Goal: Task Accomplishment & Management: Use online tool/utility

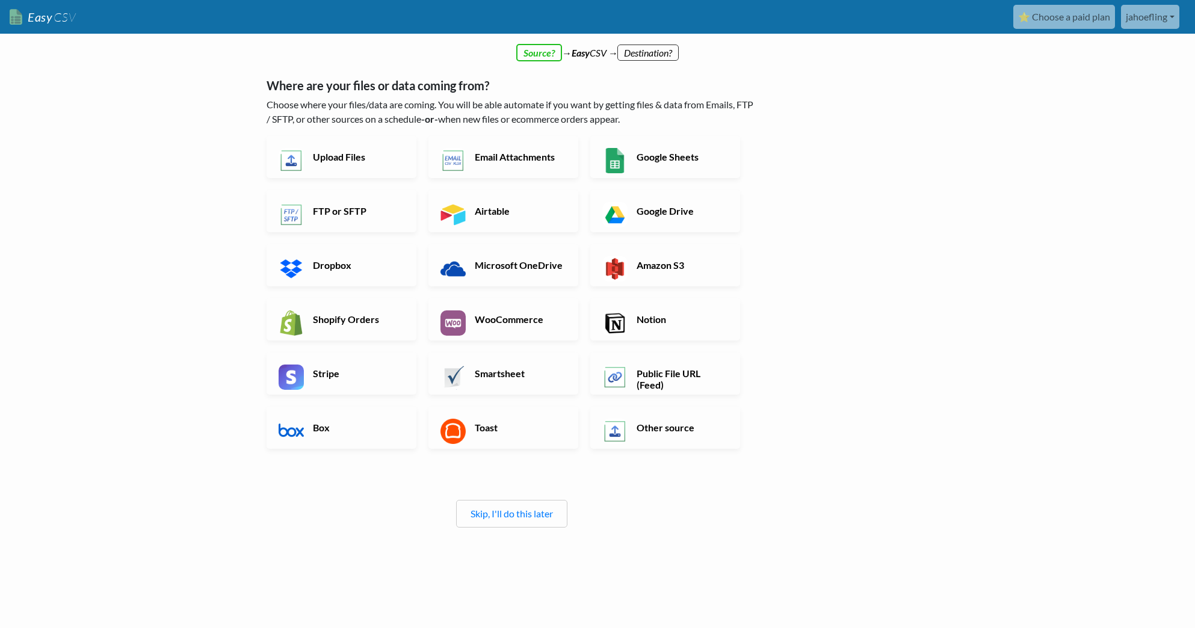
click at [524, 521] on div "Skip, I'll do this later" at bounding box center [511, 514] width 111 height 28
click at [511, 510] on link "Skip, I'll do this later" at bounding box center [512, 513] width 82 height 11
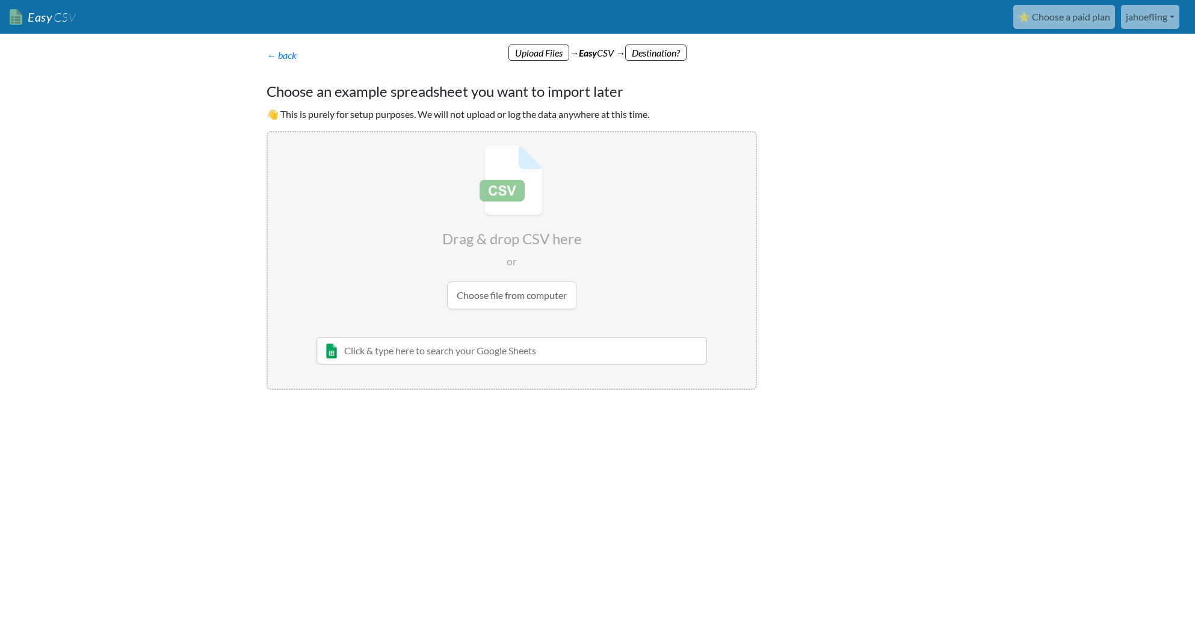
click at [497, 288] on input "file" at bounding box center [512, 227] width 488 height 190
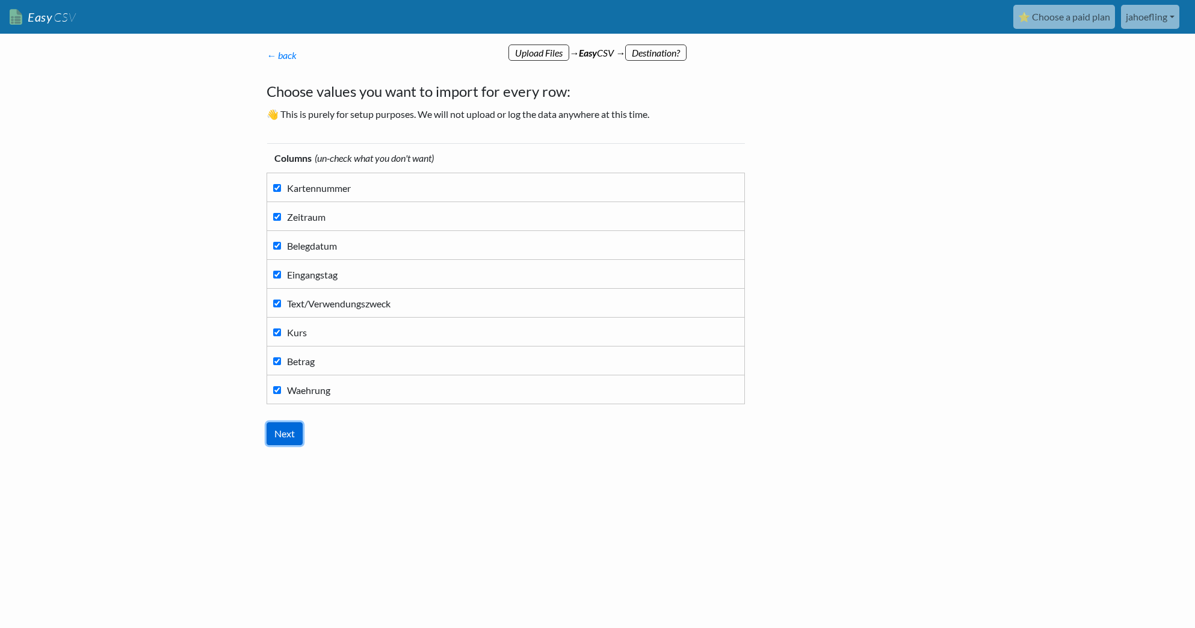
click at [286, 434] on input "Next" at bounding box center [285, 434] width 36 height 23
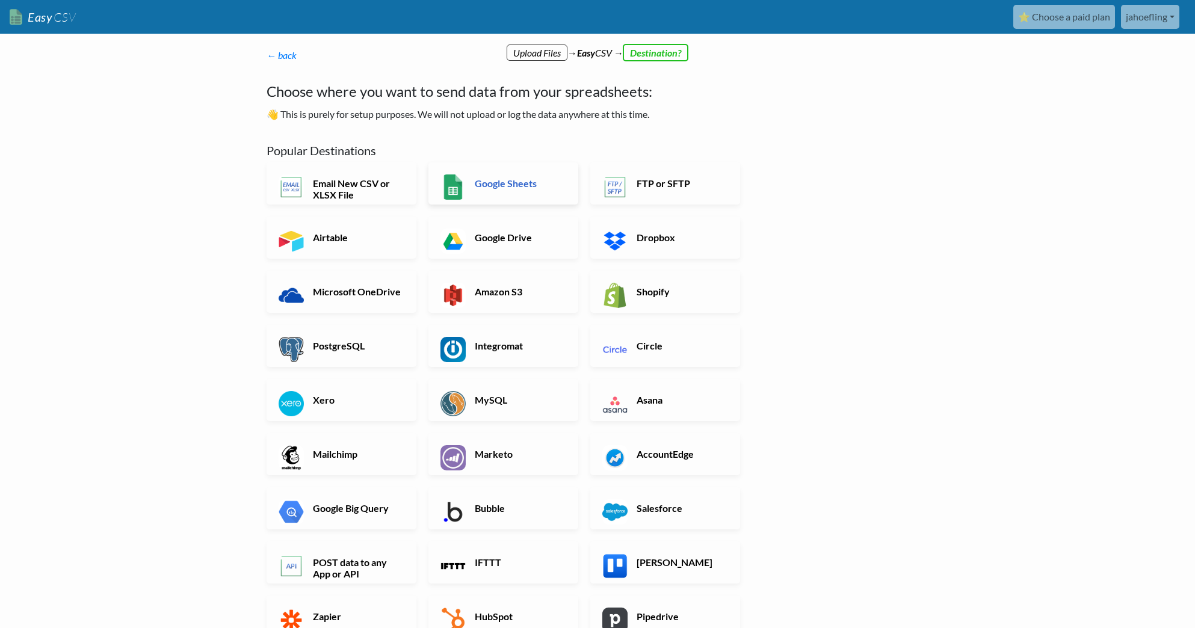
click at [489, 187] on h6 "Google Sheets" at bounding box center [519, 183] width 94 height 11
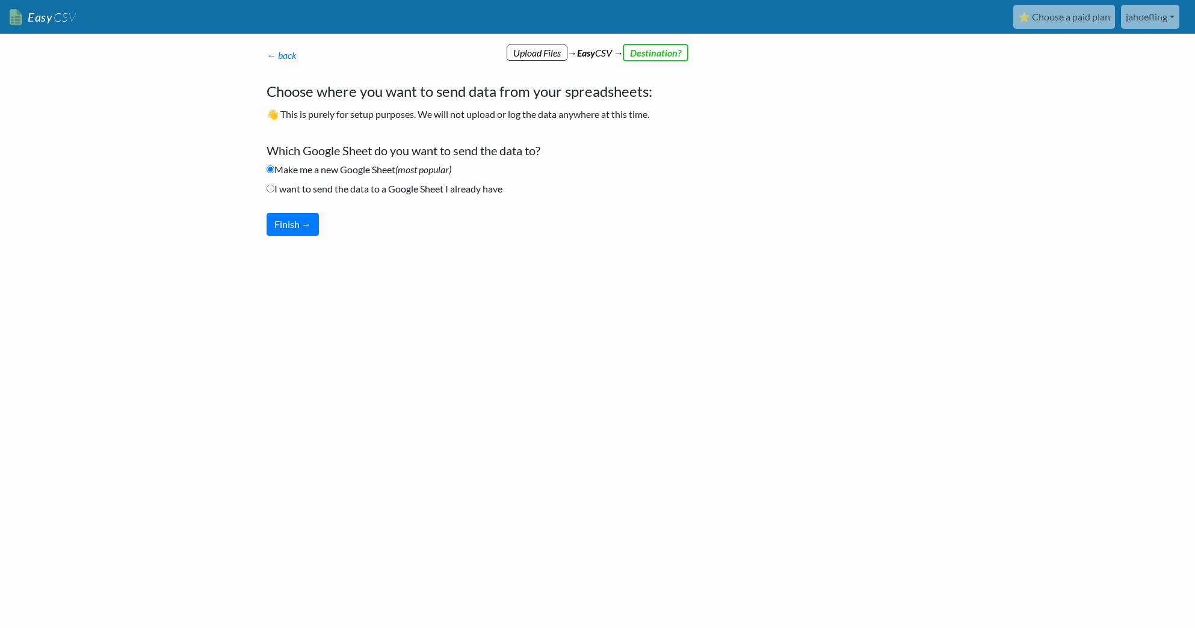
click at [269, 191] on input "I want to send the data to a Google Sheet I already have" at bounding box center [271, 189] width 8 height 8
radio input "true"
click at [301, 228] on button "Finish →" at bounding box center [293, 224] width 52 height 23
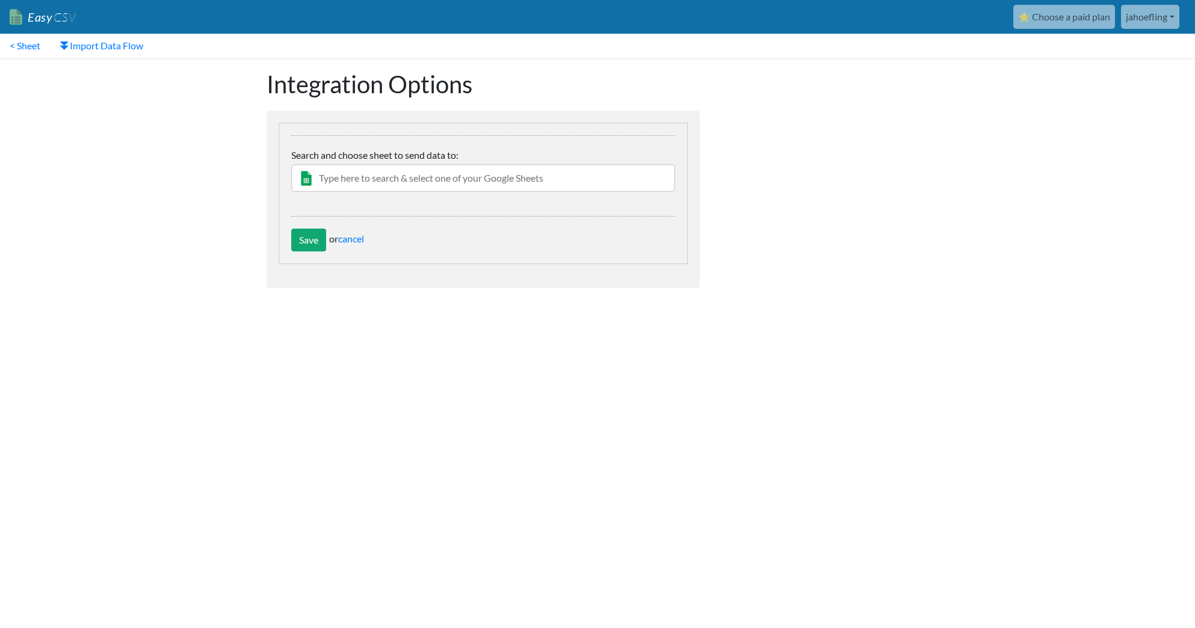
click at [408, 174] on input "text" at bounding box center [483, 178] width 384 height 28
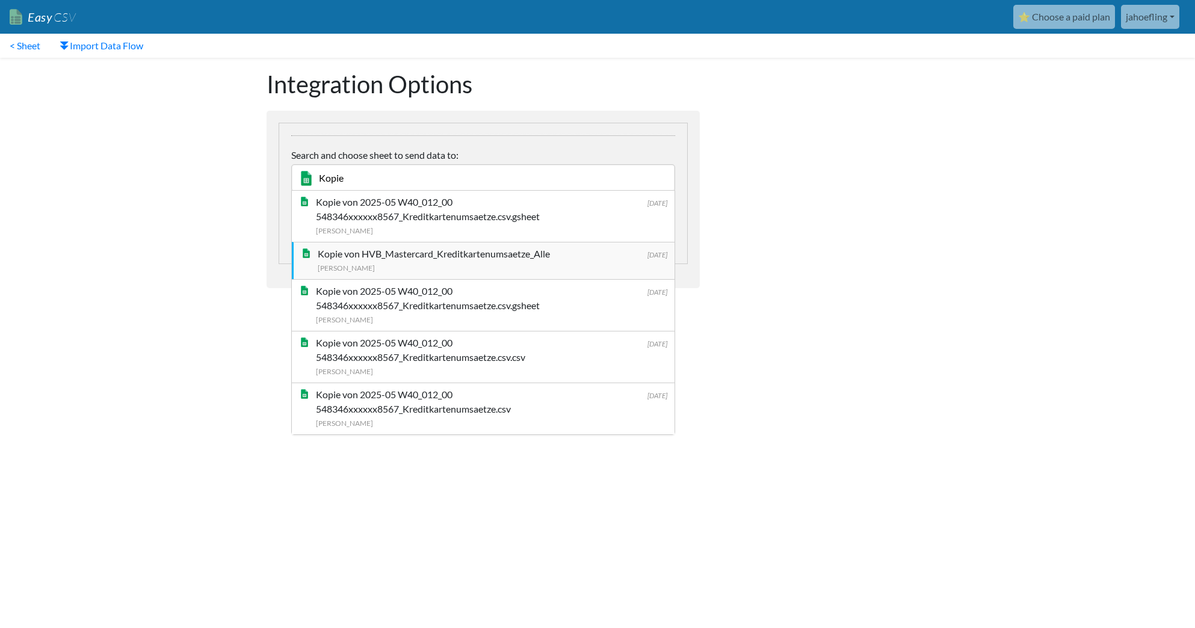
type input "Kopie"
click at [418, 262] on div "[PERSON_NAME]" at bounding box center [493, 267] width 350 height 13
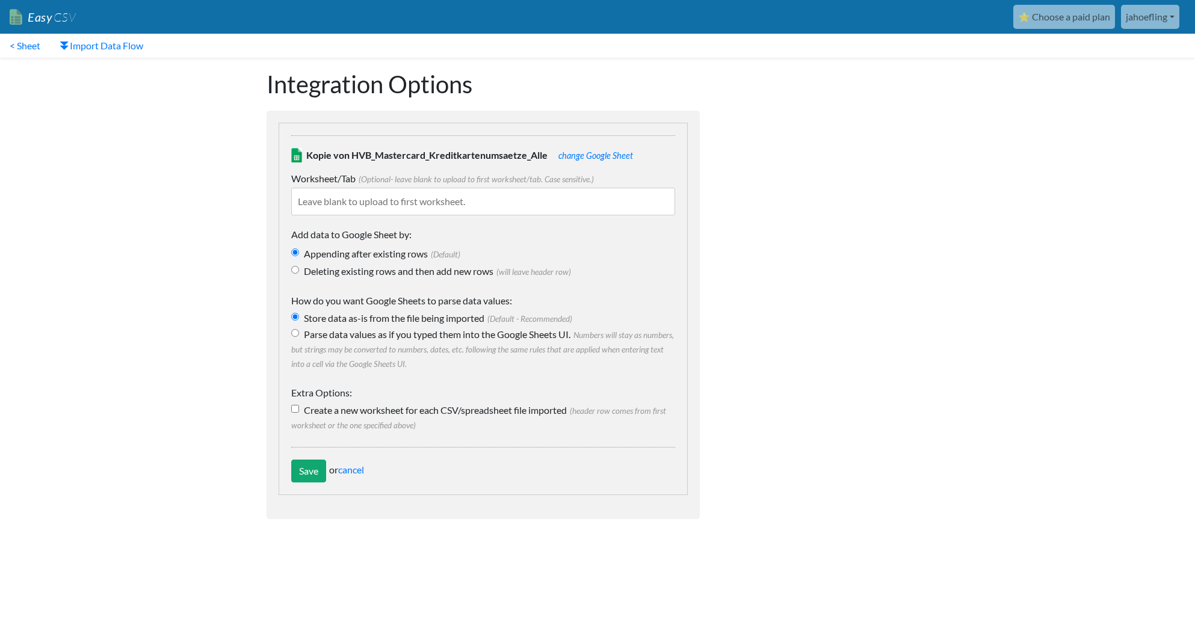
click at [474, 202] on input "text" at bounding box center [483, 202] width 384 height 28
paste input "548346xxxxxx8567_Kreditkartenumsaetze"
type input "548346xxxxxx8567_Kreditkartenumsaetze"
click at [297, 335] on input "Parse data values as if you typed them into the Google Sheets UI. Numbers will …" at bounding box center [295, 333] width 8 height 8
radio input "true"
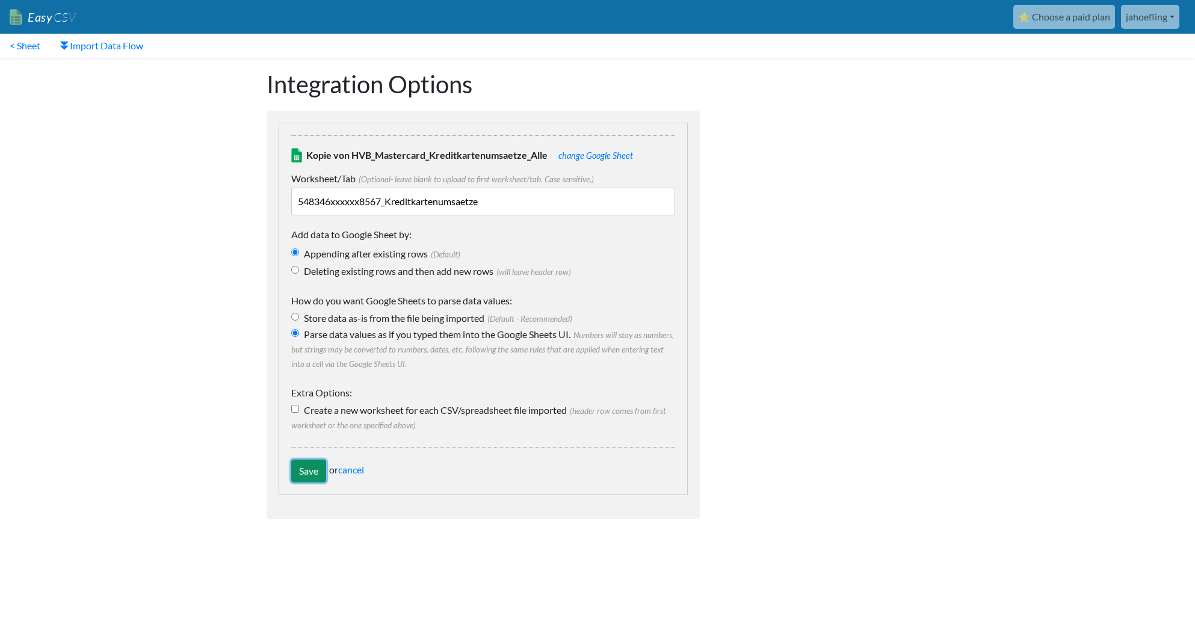
click at [307, 469] on input "Save" at bounding box center [308, 471] width 35 height 23
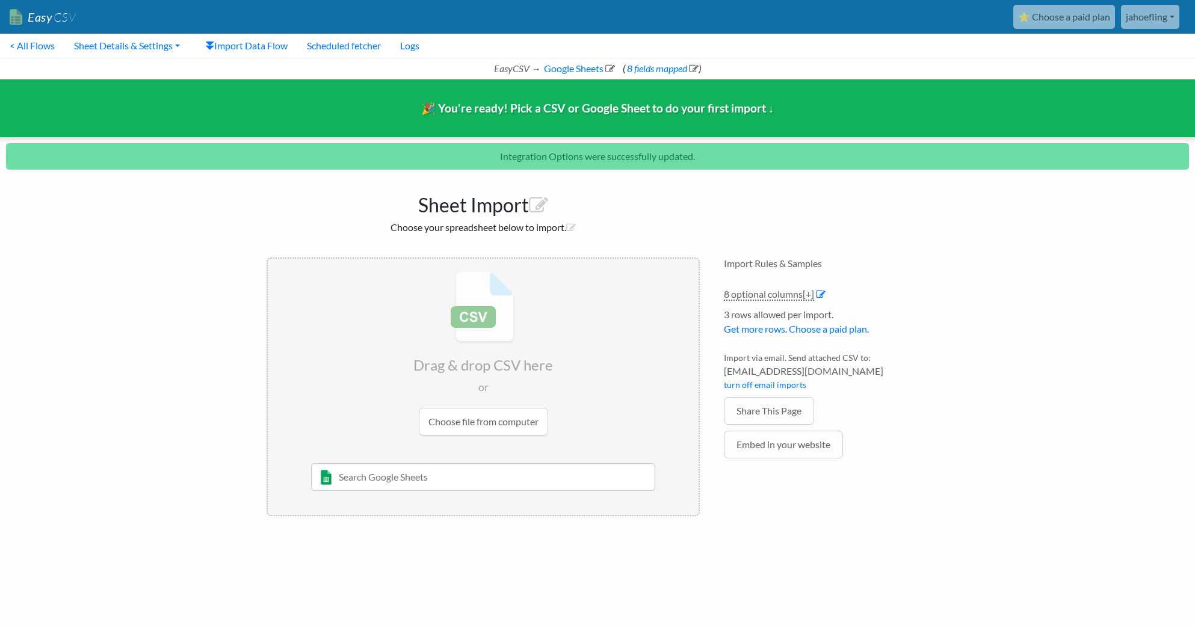
click at [509, 422] on input "file" at bounding box center [483, 354] width 431 height 190
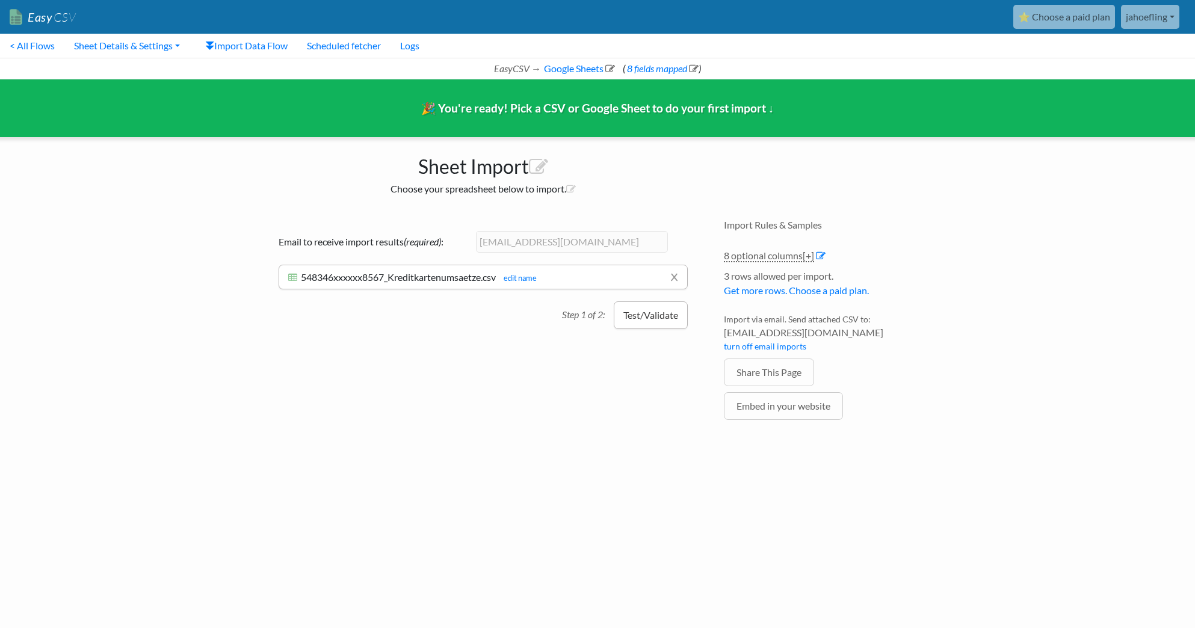
scroll to position [0, 9]
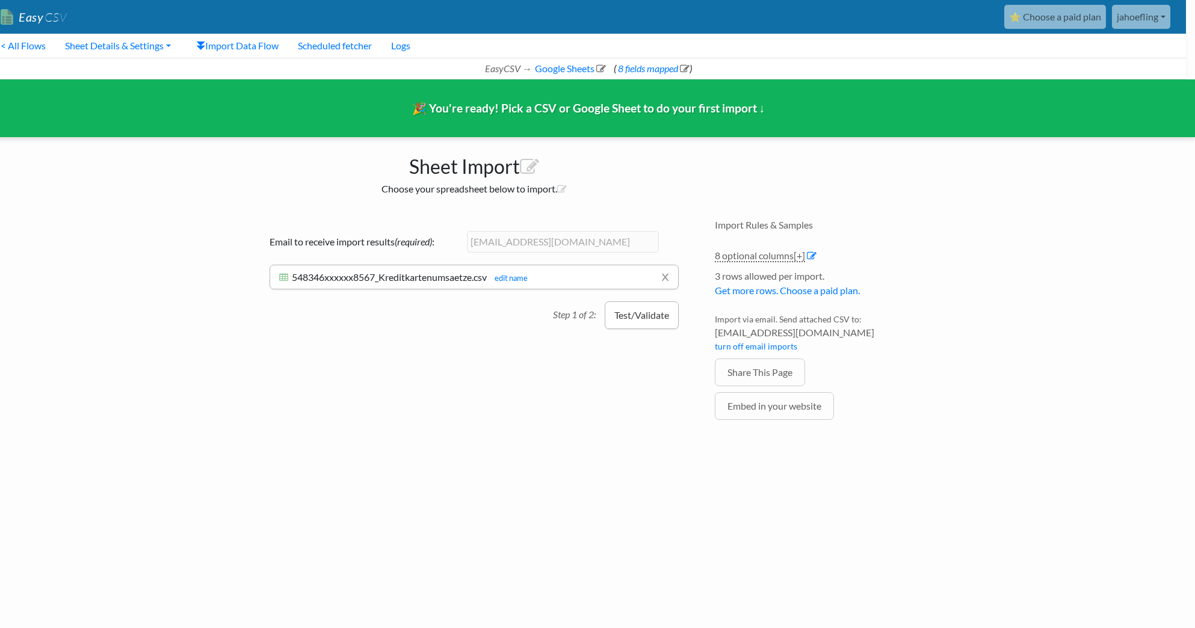
click at [648, 317] on button "Test/Validate" at bounding box center [642, 316] width 74 height 28
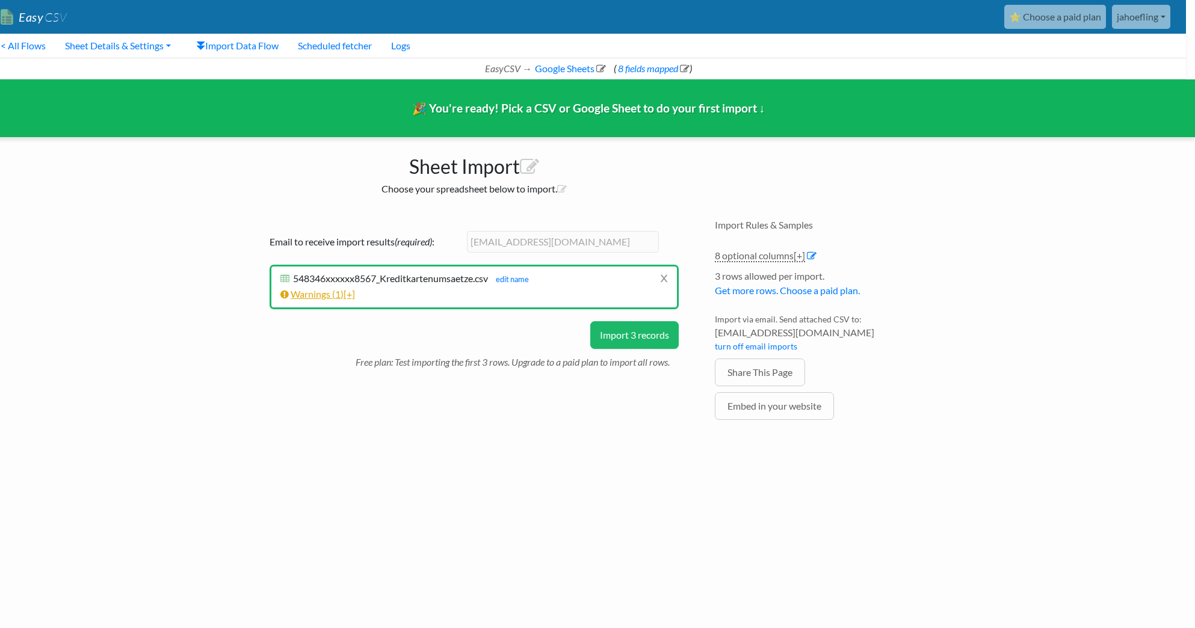
click at [355, 294] on span "[+]" at bounding box center [349, 293] width 11 height 11
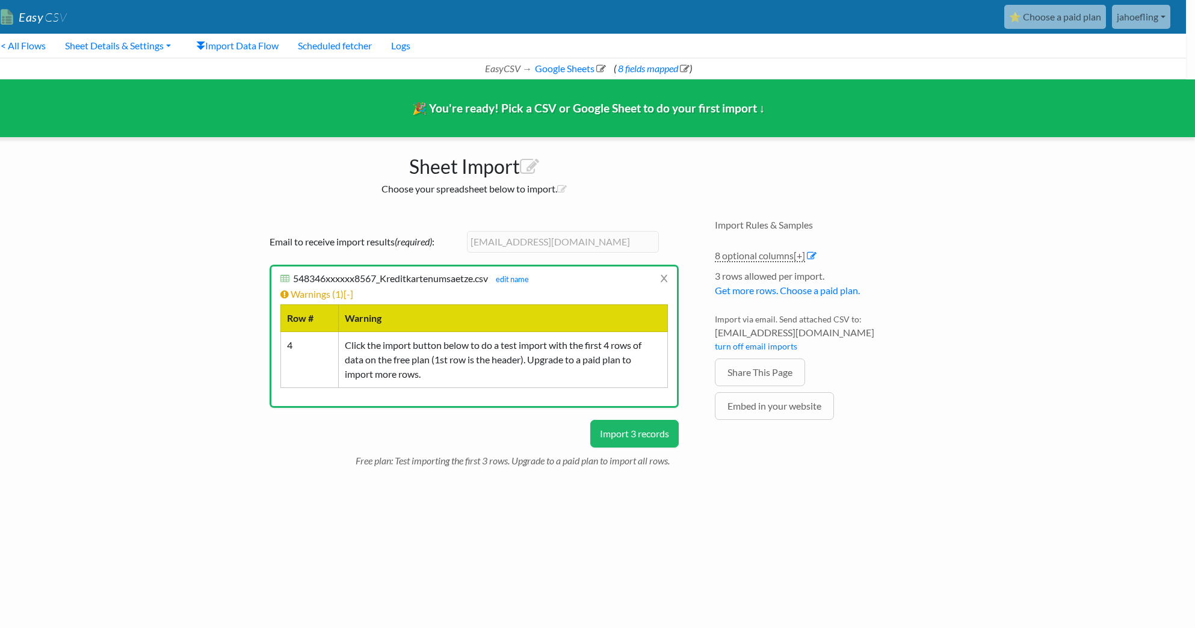
scroll to position [0, 8]
click at [631, 435] on button "Import 3 records" at bounding box center [635, 434] width 88 height 28
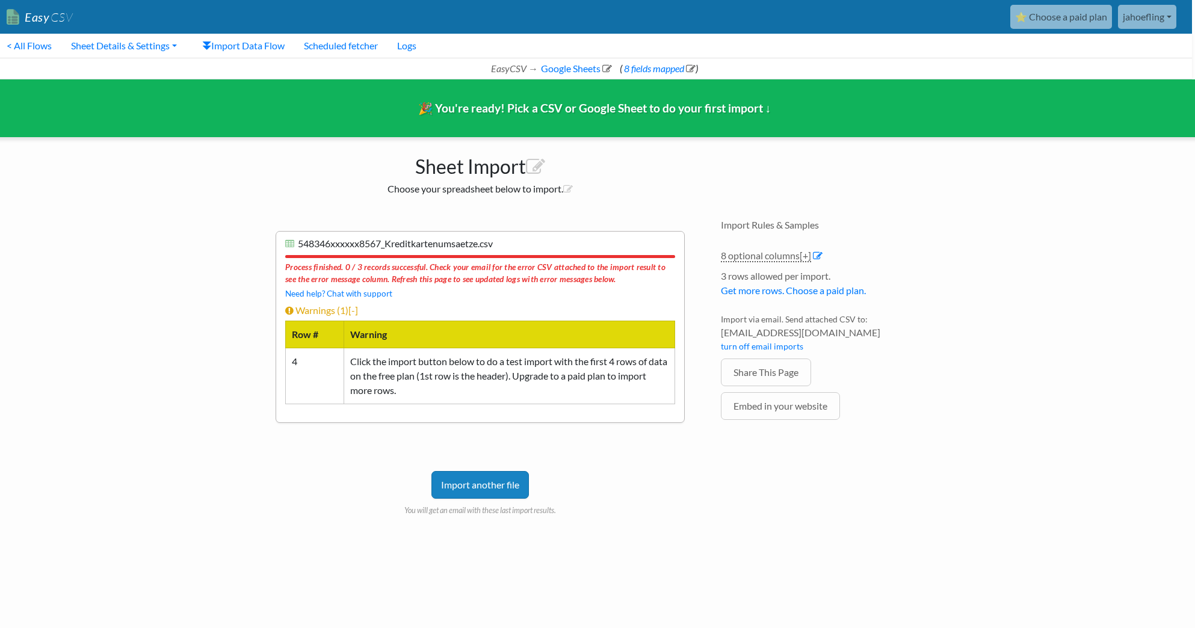
scroll to position [0, 0]
click at [540, 169] on icon at bounding box center [538, 167] width 19 height 19
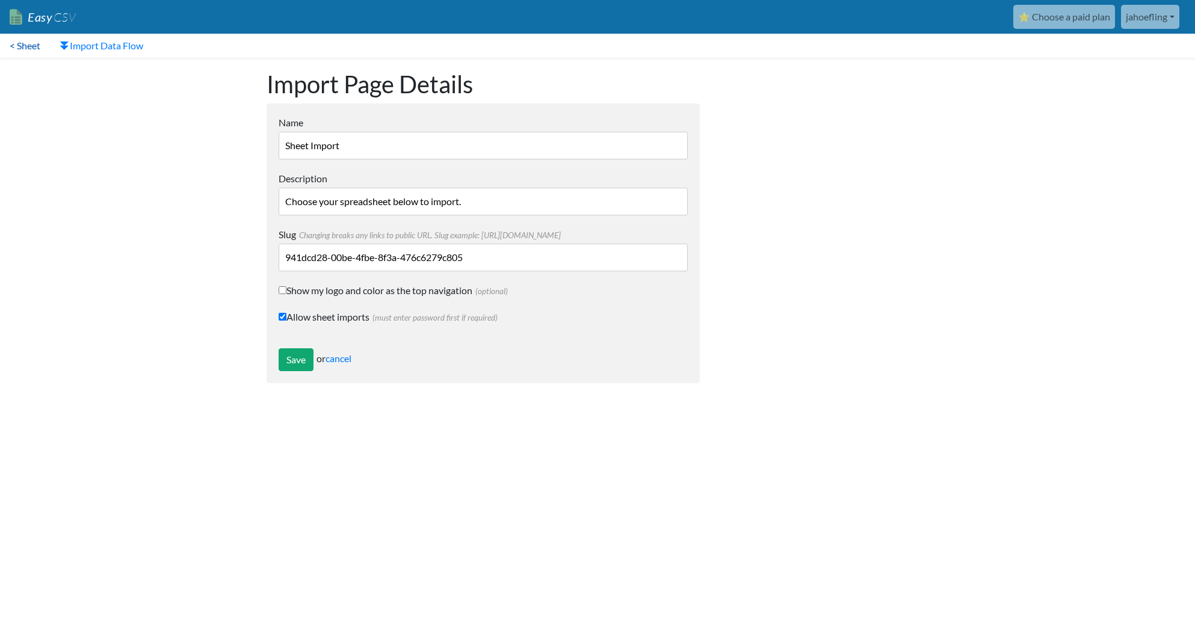
click at [21, 45] on link "< Sheet" at bounding box center [25, 46] width 50 height 24
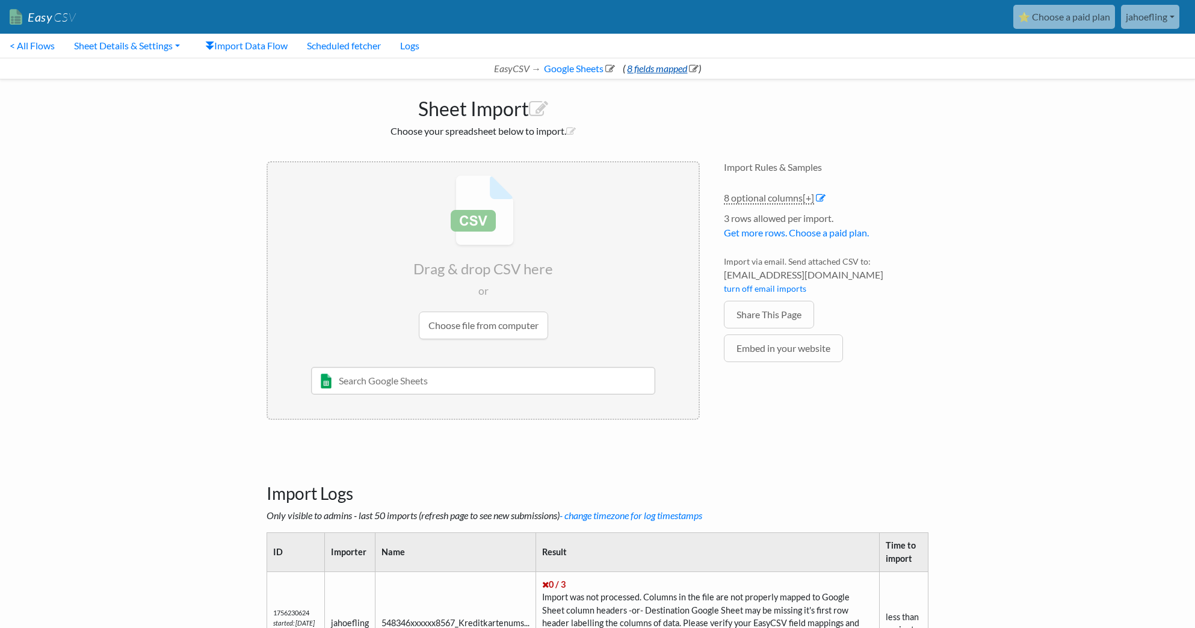
click at [674, 66] on link "8 fields mapped" at bounding box center [661, 68] width 73 height 11
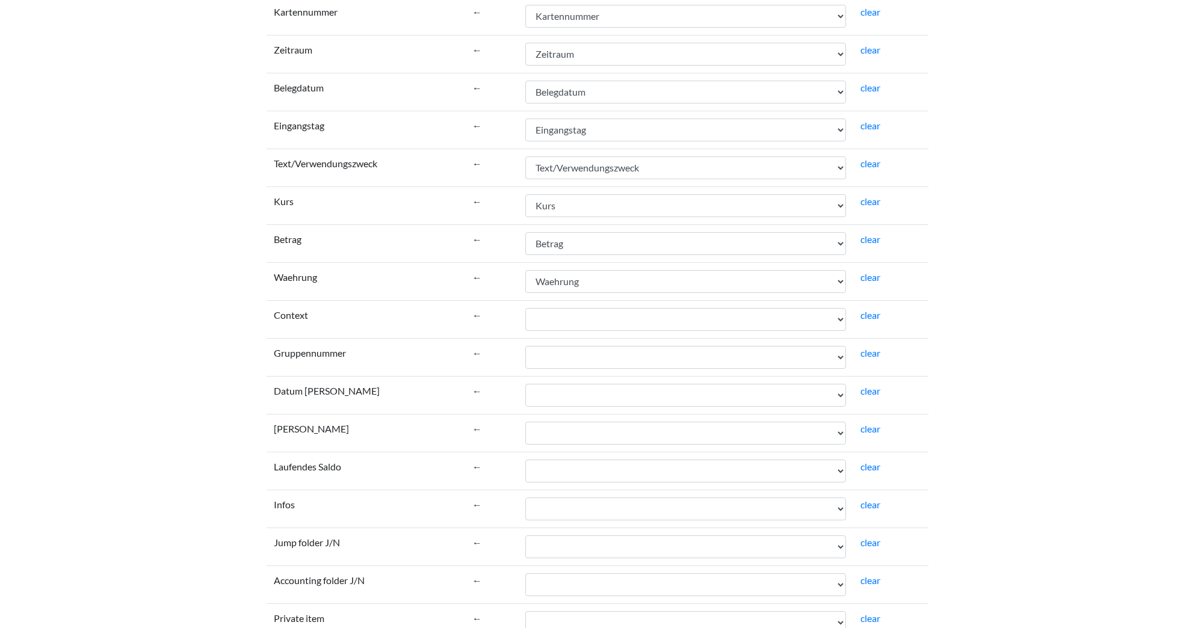
scroll to position [234, 0]
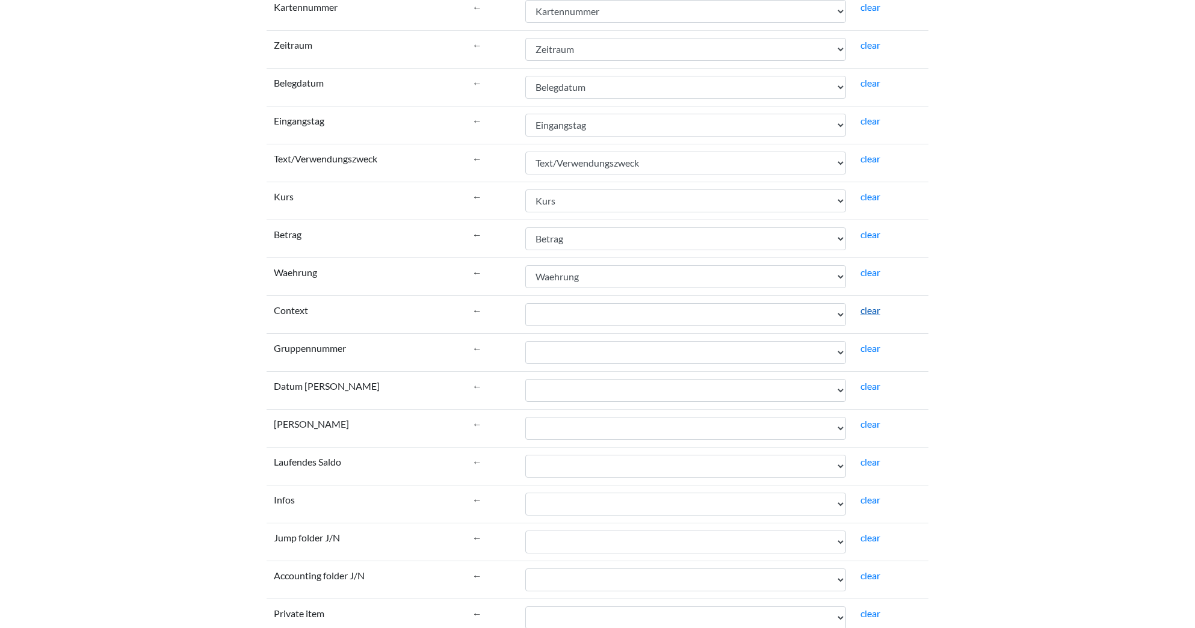
click at [874, 312] on link "clear" at bounding box center [871, 310] width 20 height 11
click at [873, 347] on link "clear" at bounding box center [871, 347] width 20 height 11
click at [873, 385] on link "clear" at bounding box center [871, 385] width 20 height 11
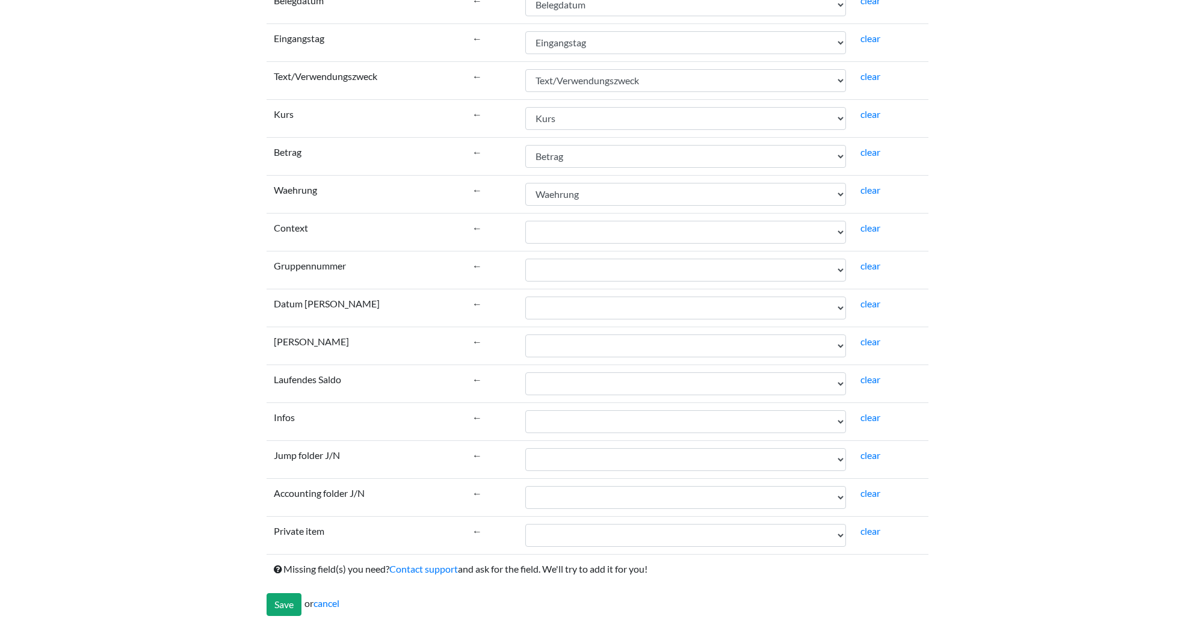
scroll to position [316, 0]
click at [282, 602] on input "Save" at bounding box center [284, 604] width 35 height 23
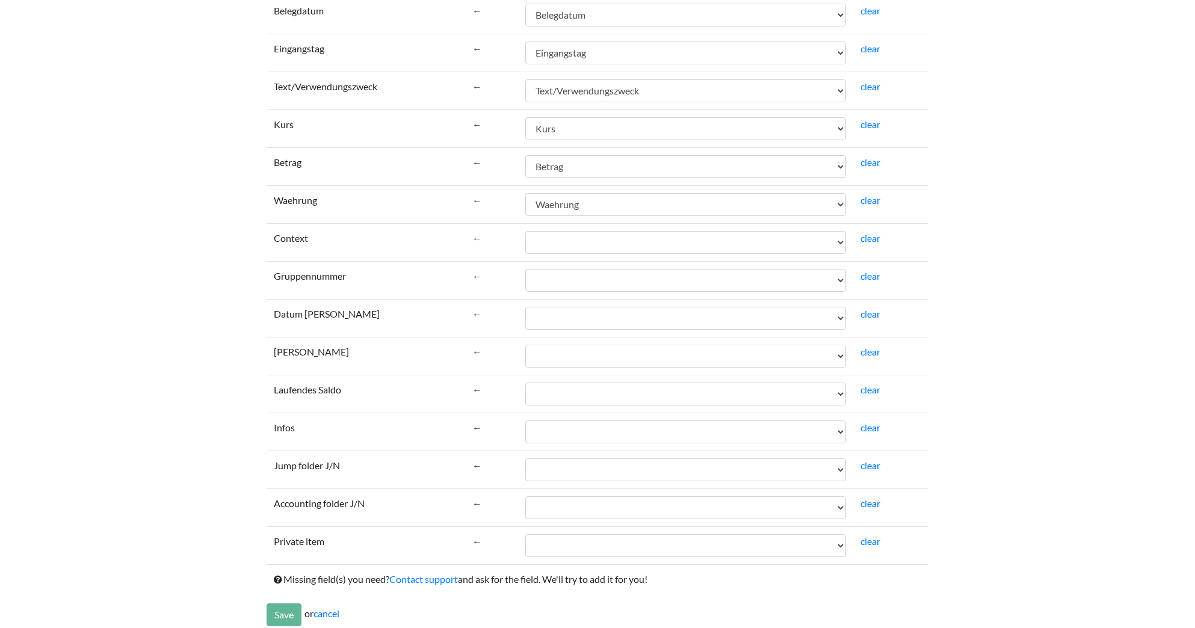
scroll to position [305, 0]
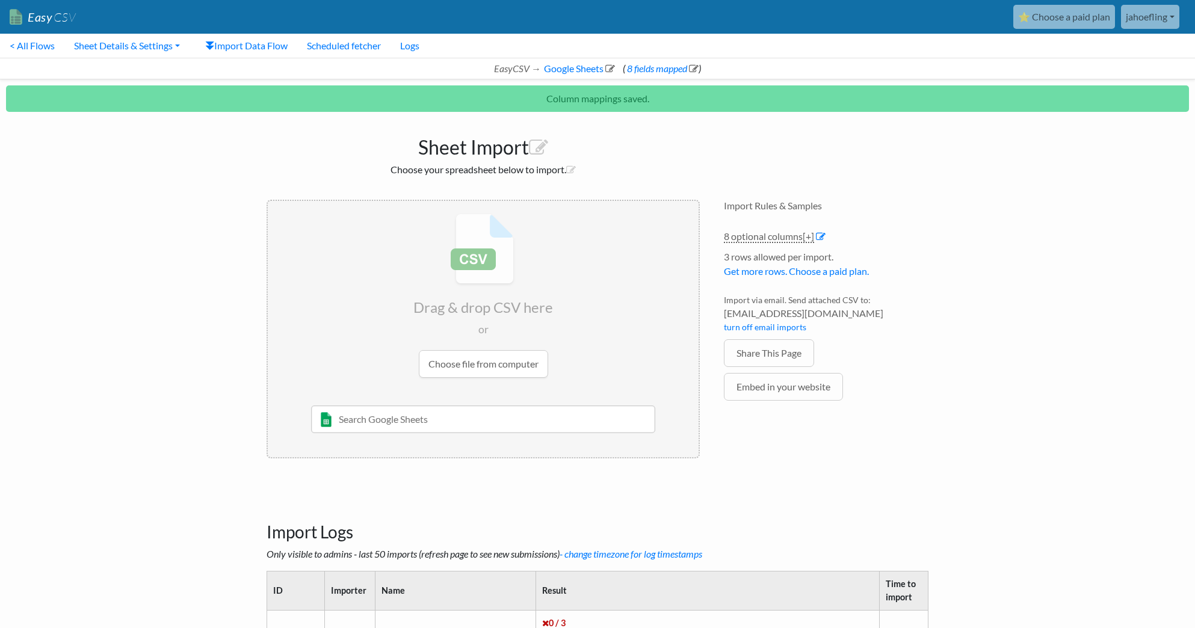
click at [433, 417] on input "text" at bounding box center [483, 420] width 345 height 28
click at [483, 370] on input "file" at bounding box center [483, 296] width 431 height 190
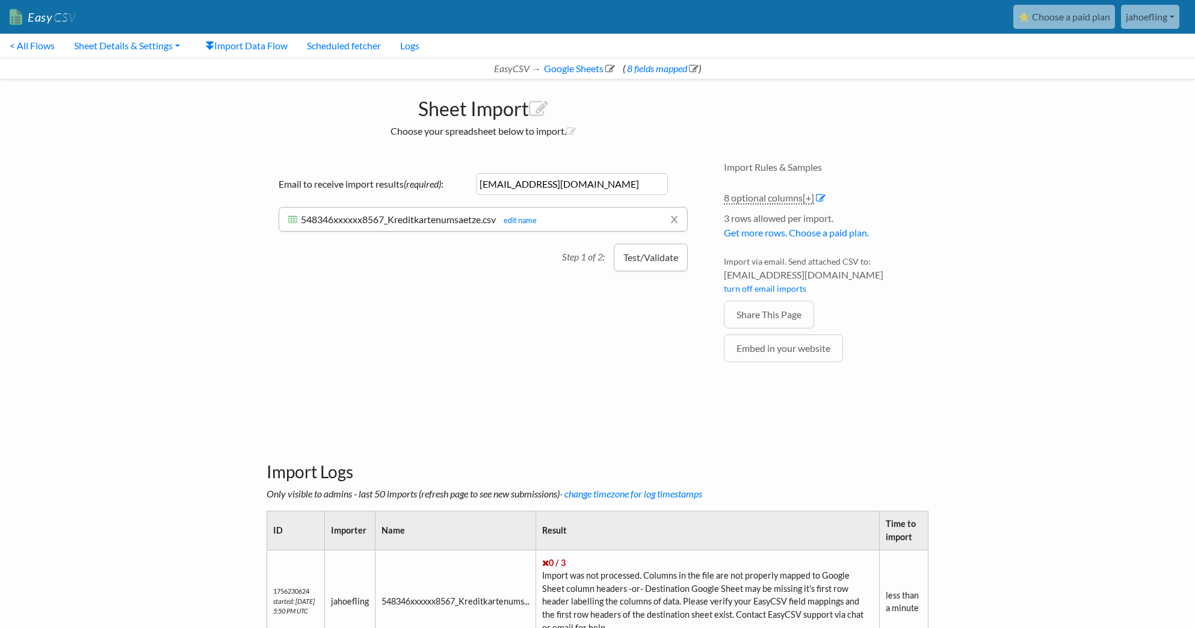
click at [642, 253] on button "Test/Validate" at bounding box center [651, 258] width 74 height 28
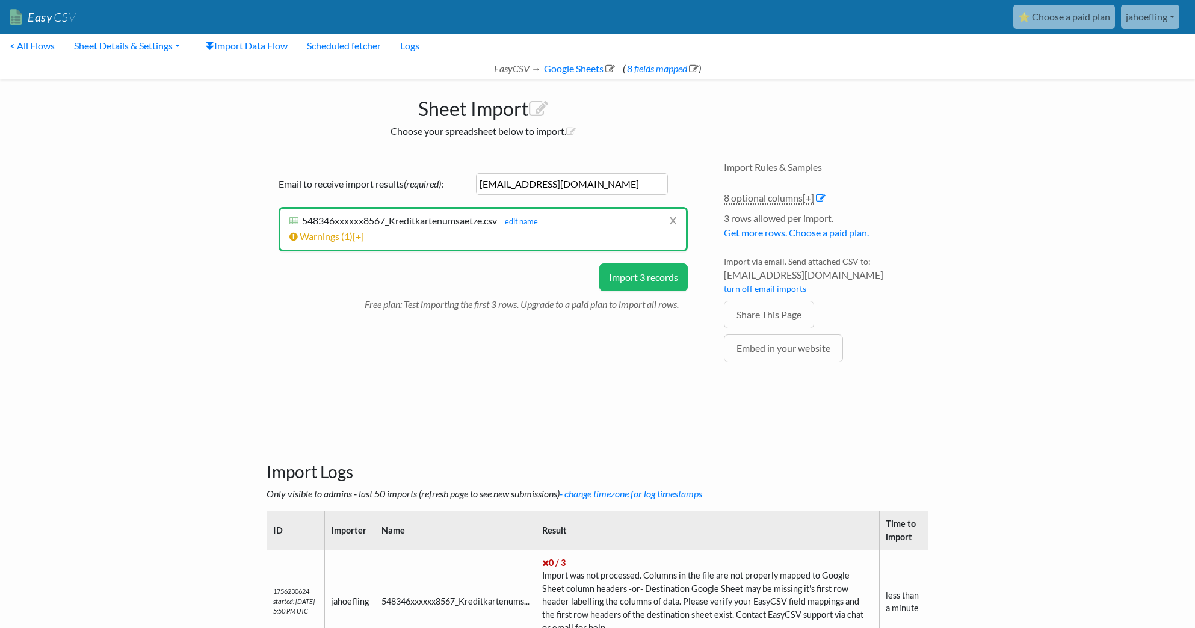
click at [345, 239] on link "Warnings ( 1 ) [+]" at bounding box center [327, 236] width 75 height 11
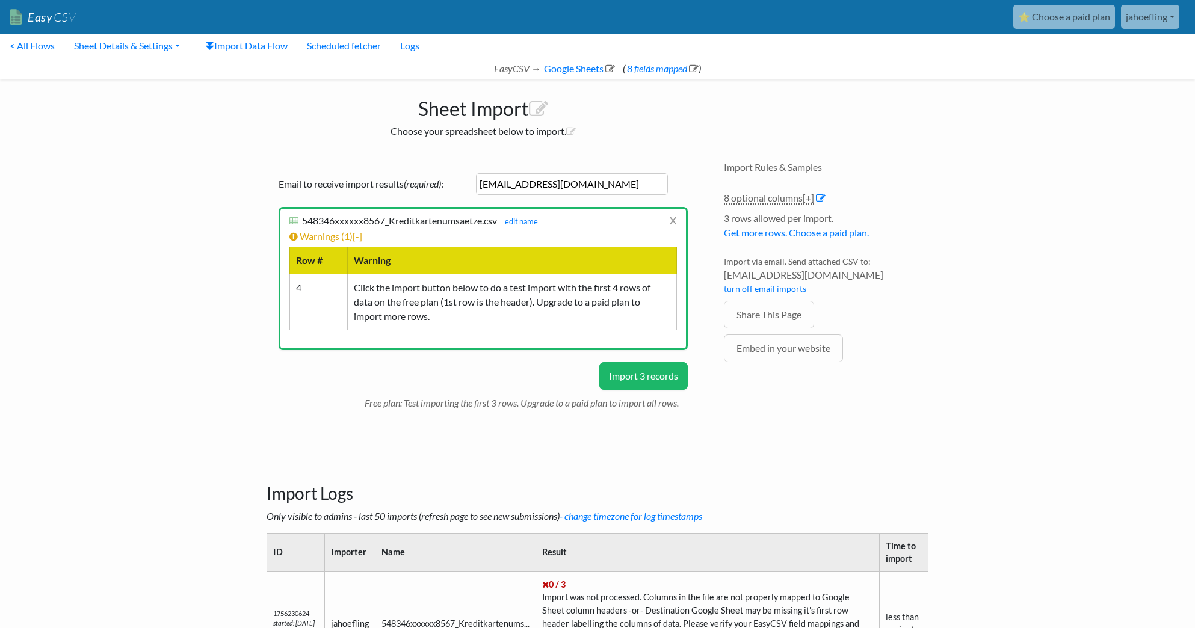
click at [612, 379] on button "Import 3 records" at bounding box center [643, 376] width 88 height 28
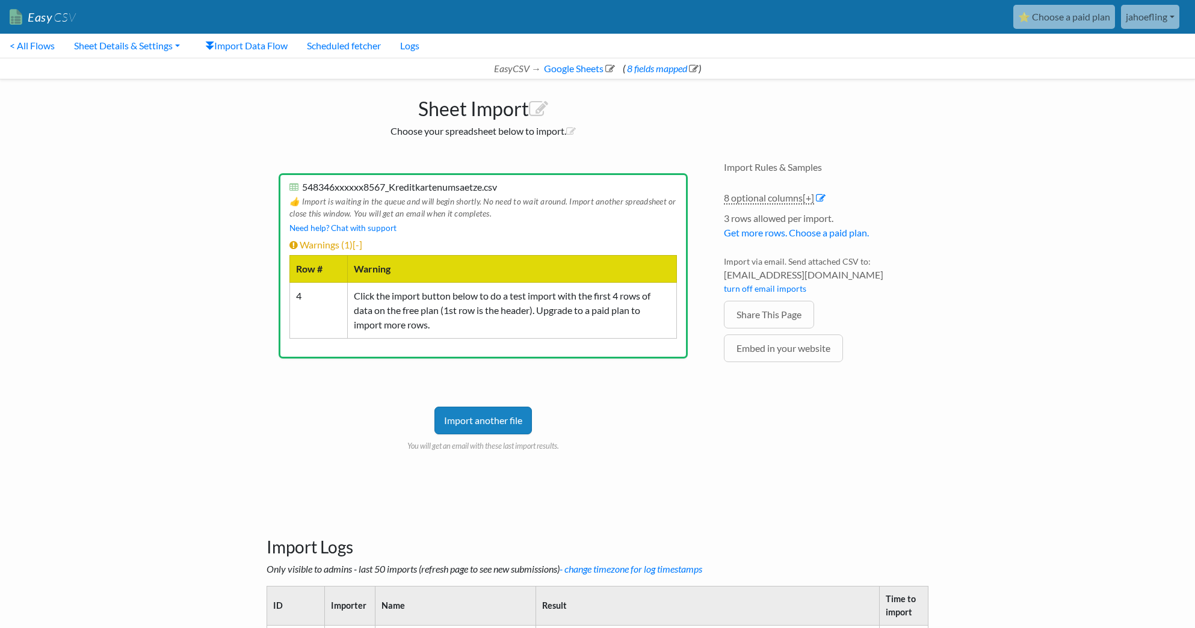
scroll to position [7, 0]
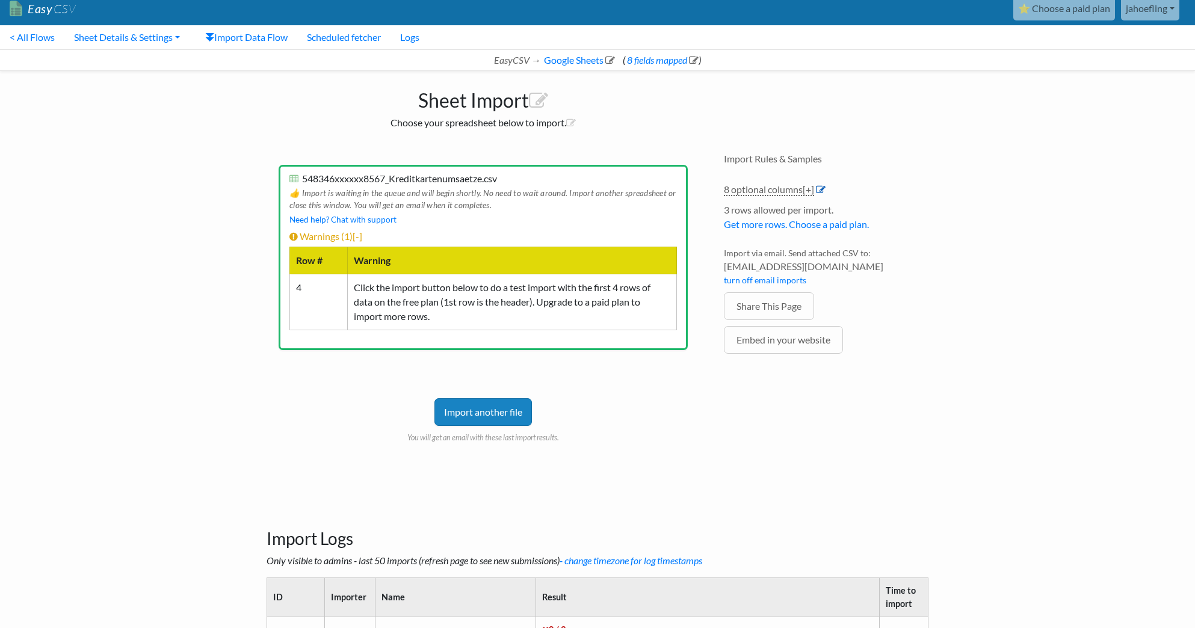
click at [822, 191] on icon at bounding box center [821, 190] width 10 height 10
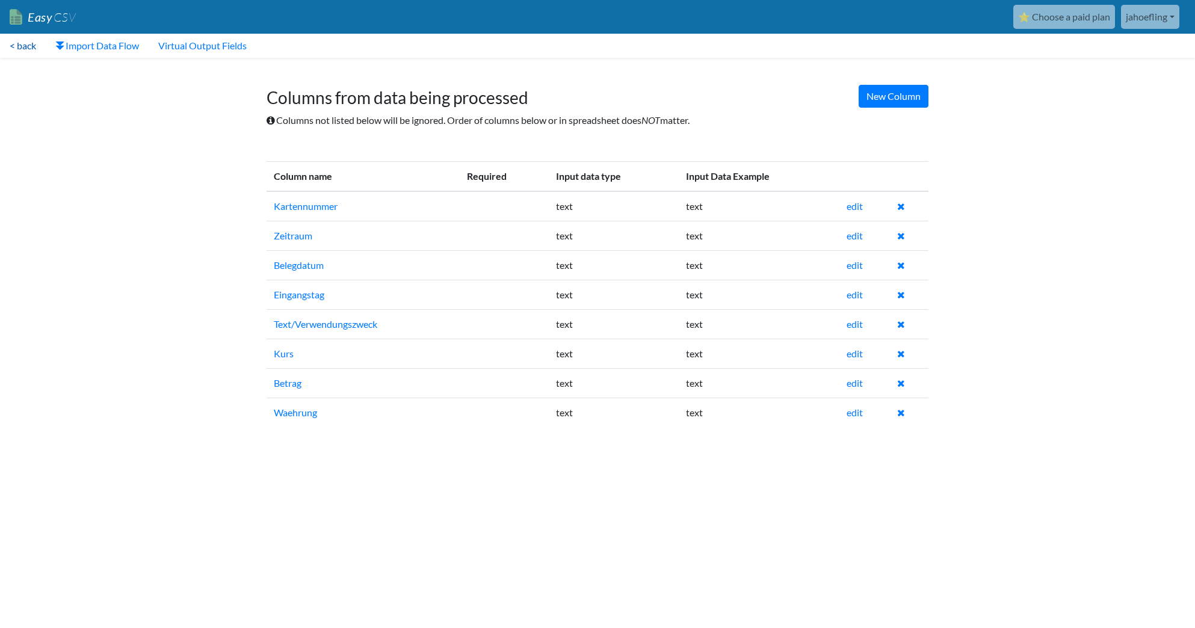
click at [27, 48] on link "< back" at bounding box center [23, 46] width 46 height 24
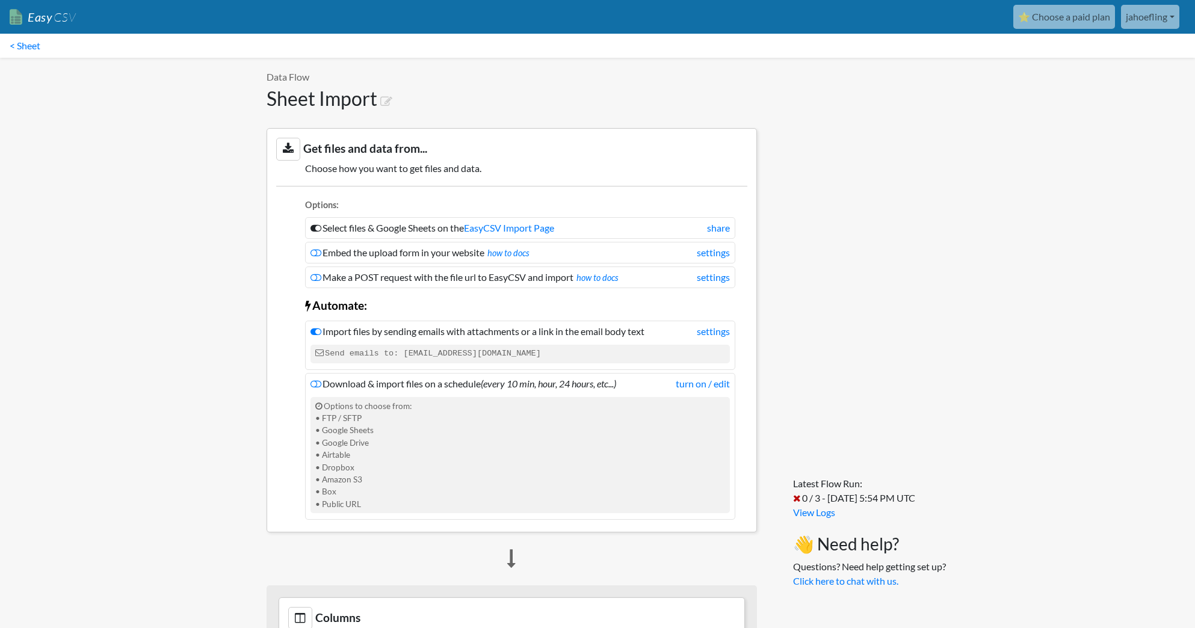
click at [65, 16] on span "CSV" at bounding box center [63, 17] width 23 height 15
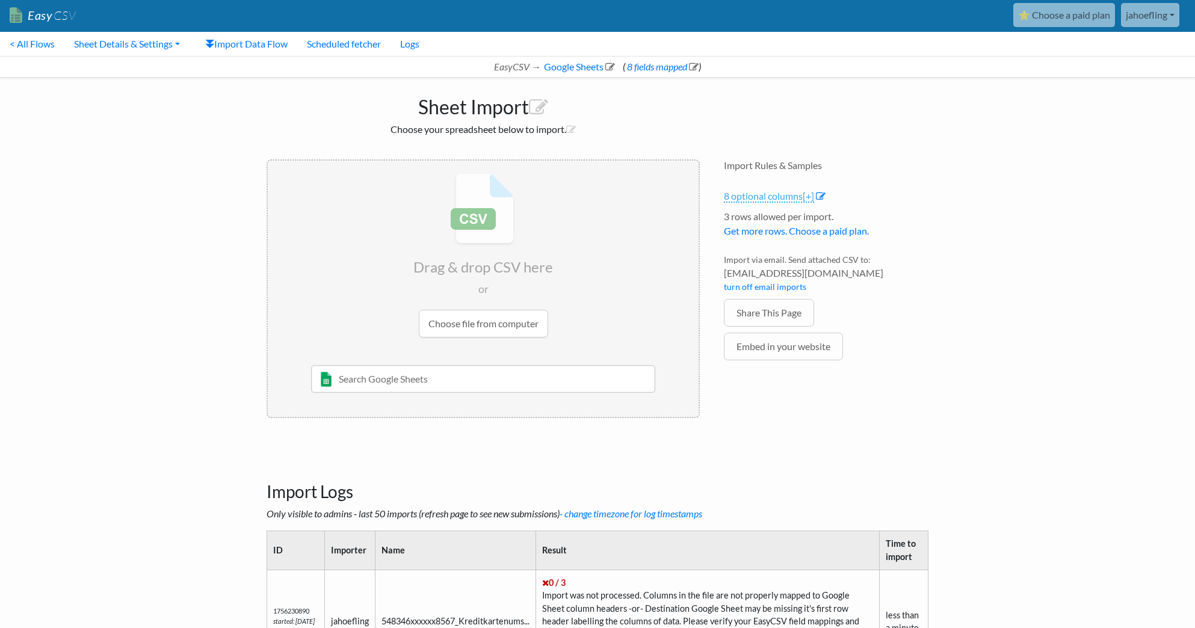
scroll to position [5, 0]
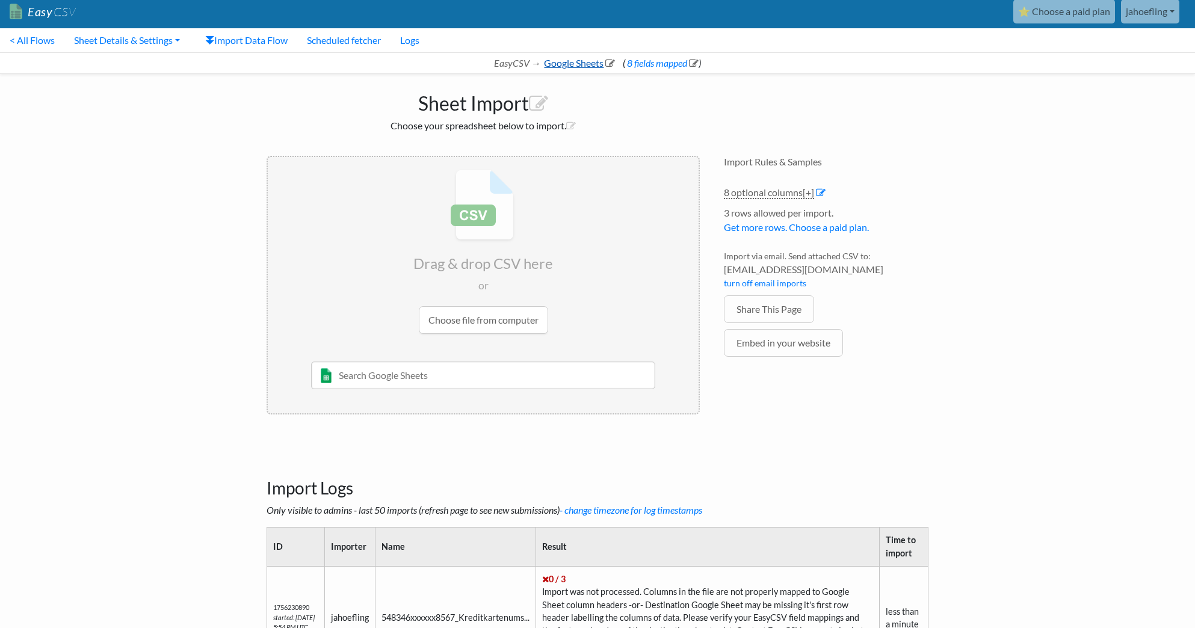
click at [565, 64] on link "Google Sheets" at bounding box center [578, 62] width 73 height 11
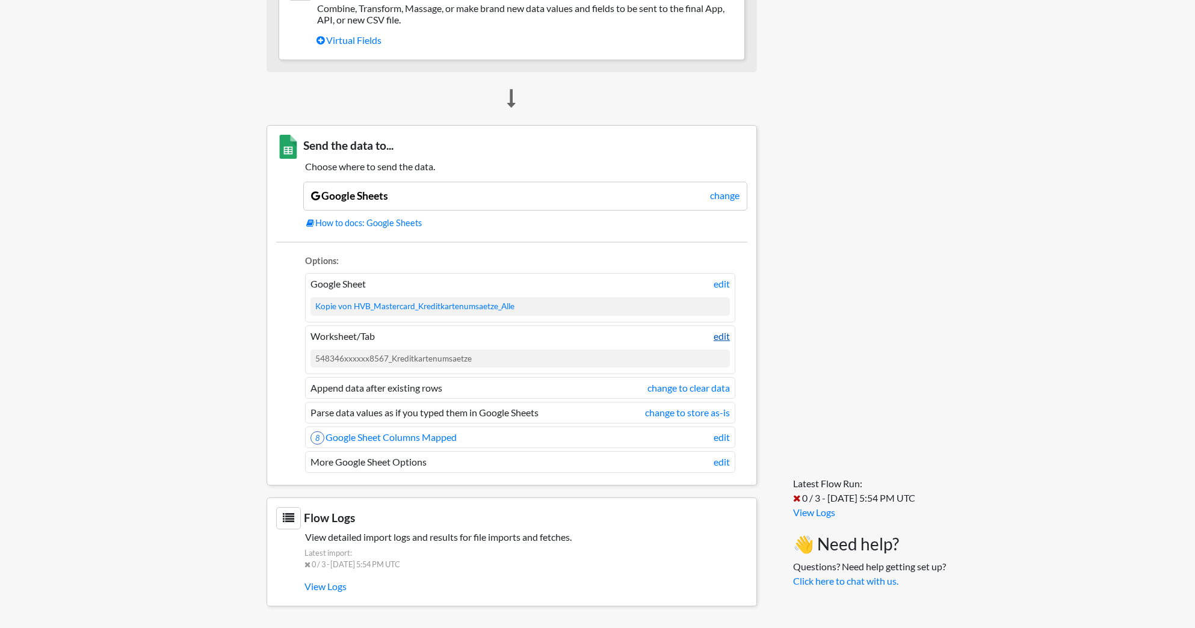
click at [723, 336] on link "edit" at bounding box center [722, 336] width 16 height 14
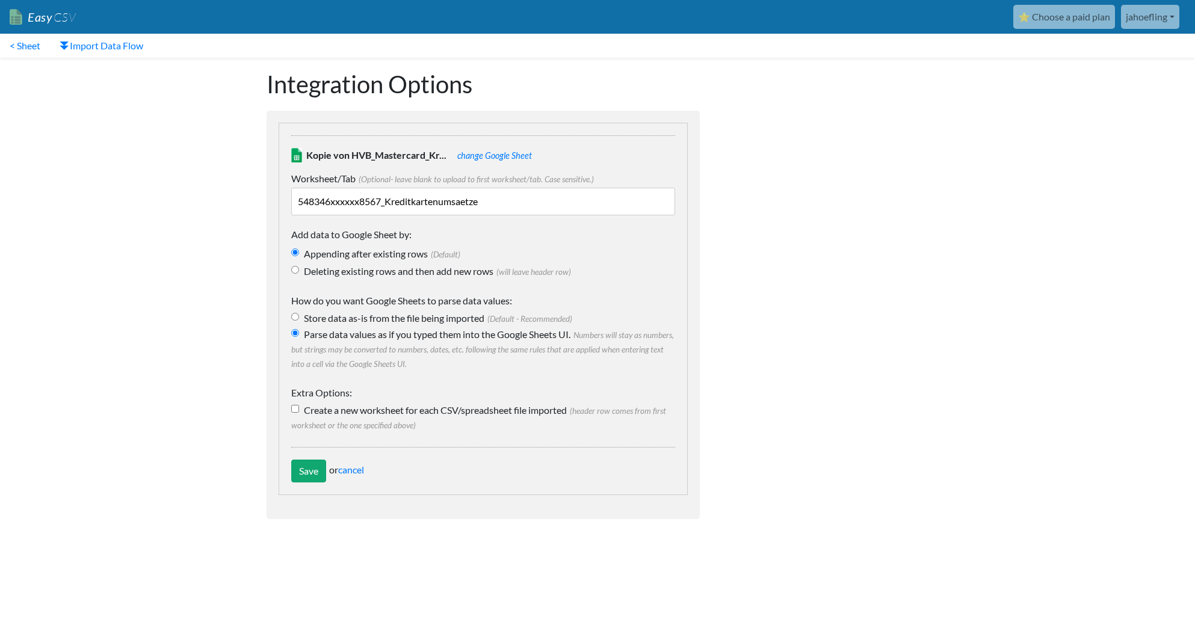
click at [294, 410] on input "Create a new worksheet for each CSV/spreadsheet file imported (header row comes…" at bounding box center [295, 409] width 8 height 8
checkbox input "true"
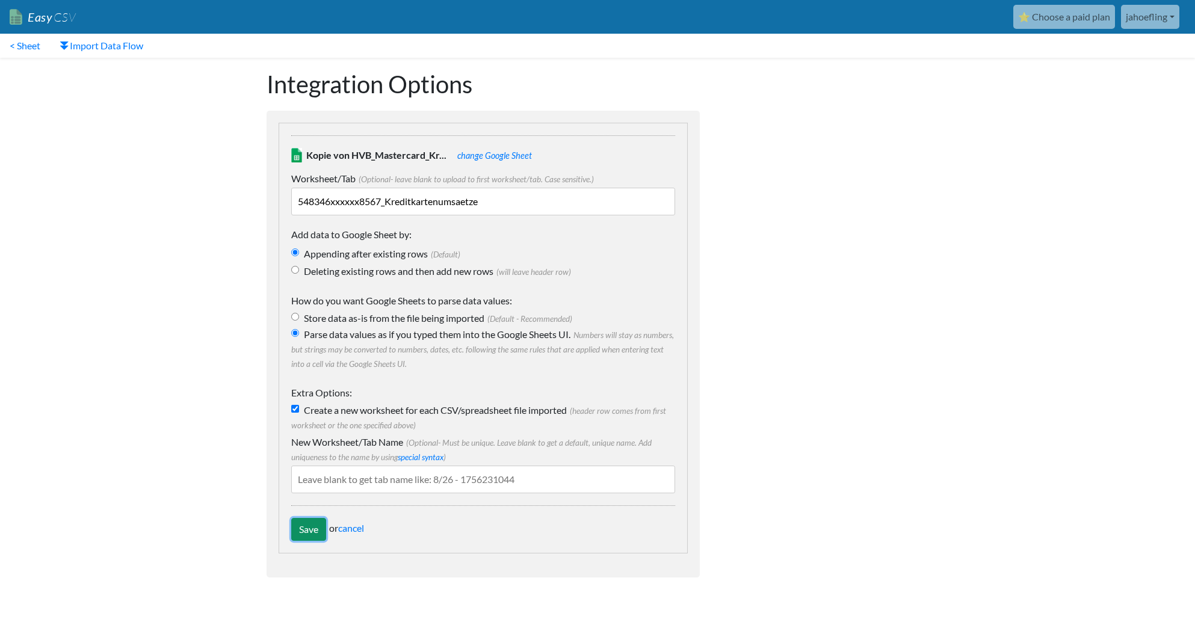
click at [317, 531] on input "Save" at bounding box center [308, 529] width 35 height 23
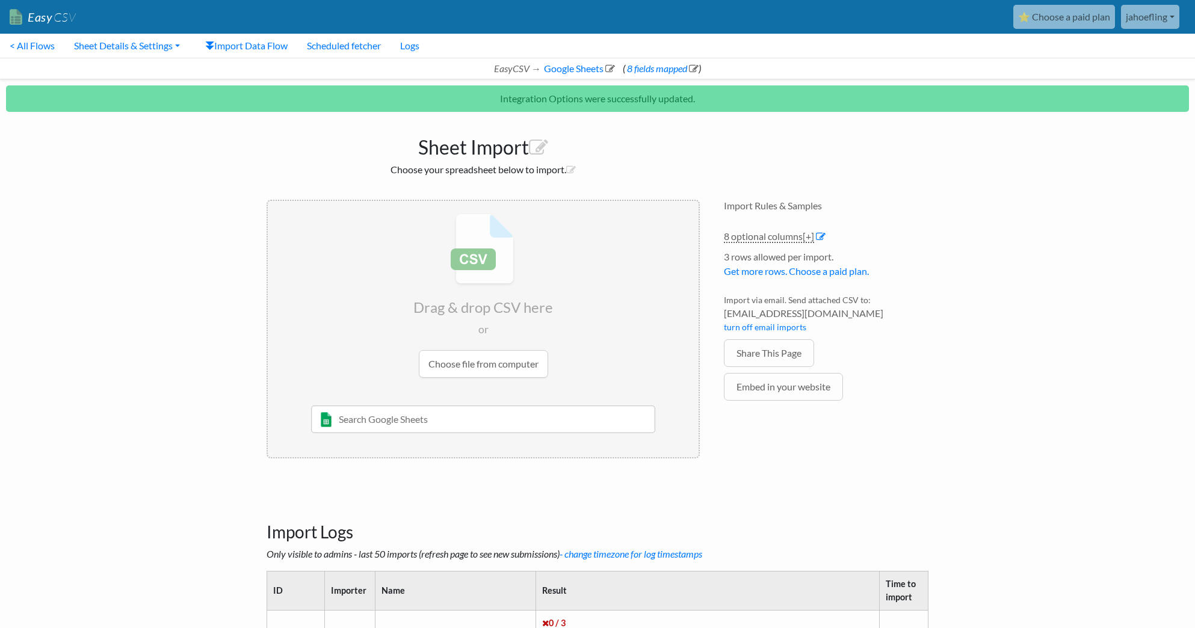
click at [500, 360] on input "file" at bounding box center [483, 296] width 431 height 190
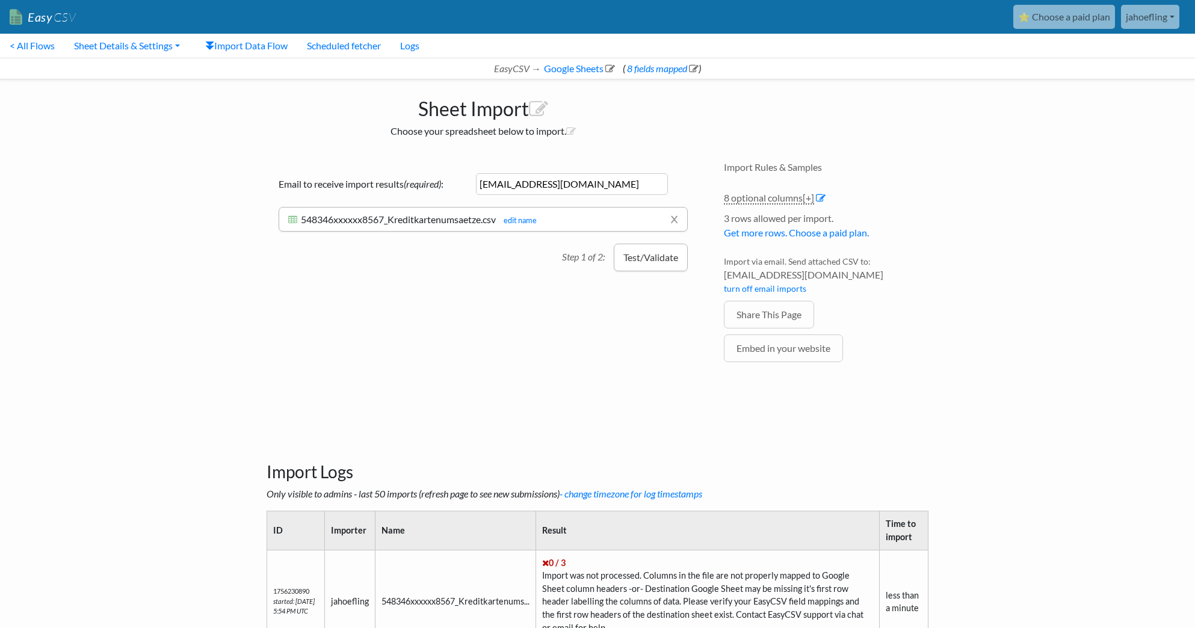
click at [654, 264] on button "Test/Validate" at bounding box center [651, 258] width 74 height 28
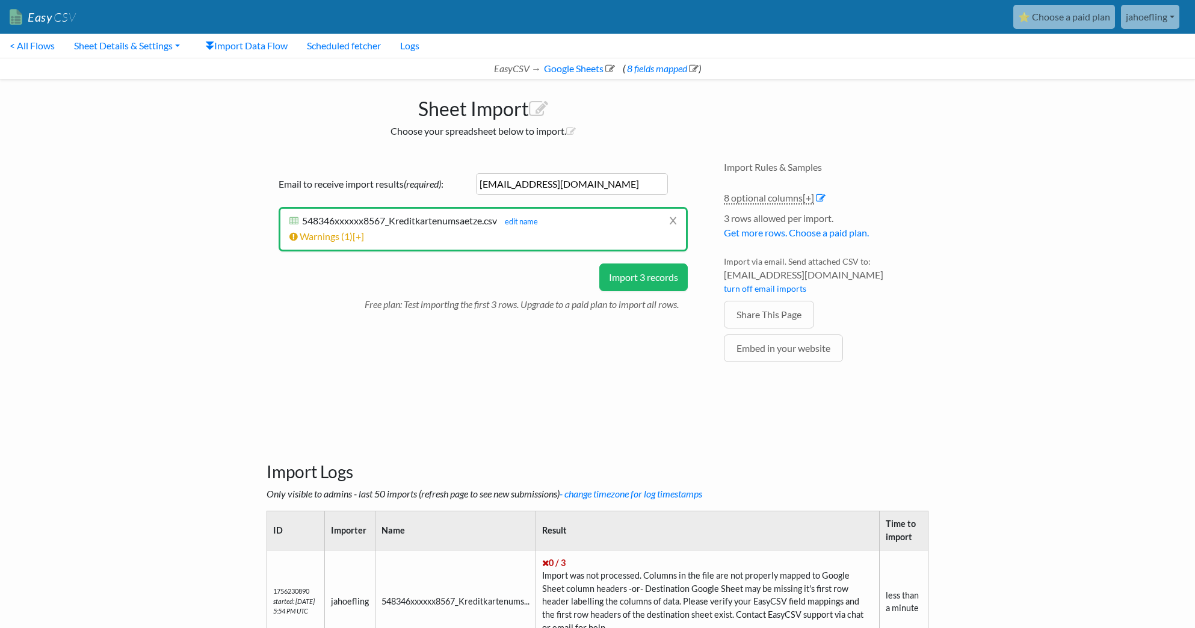
click at [643, 272] on button "Import 3 records" at bounding box center [643, 278] width 88 height 28
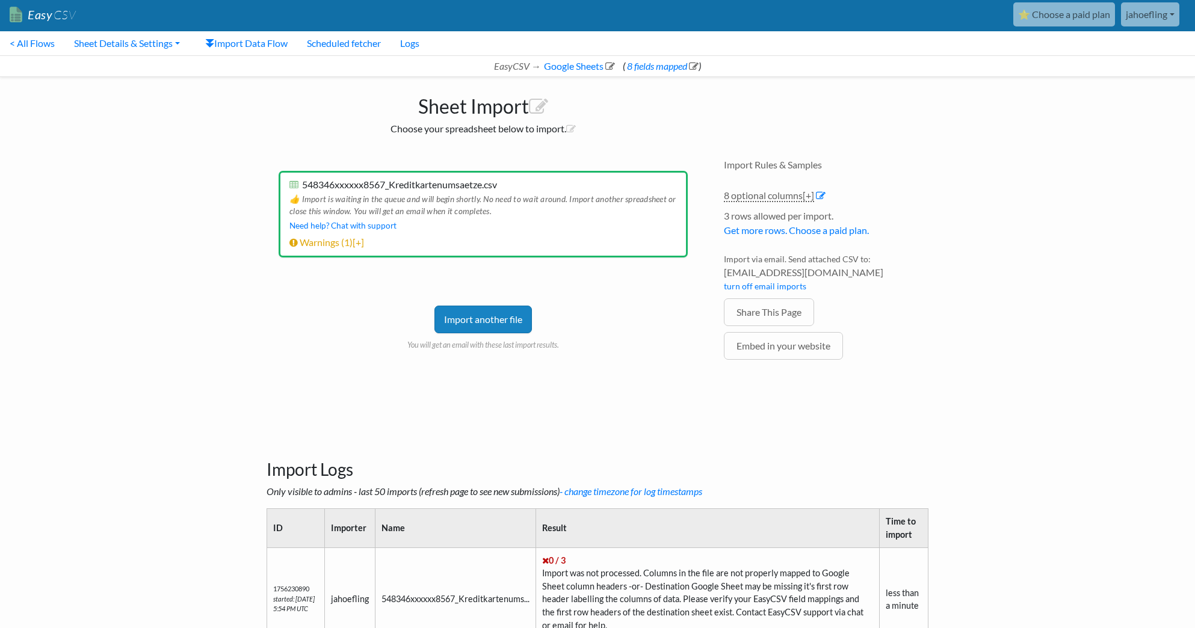
scroll to position [197, 0]
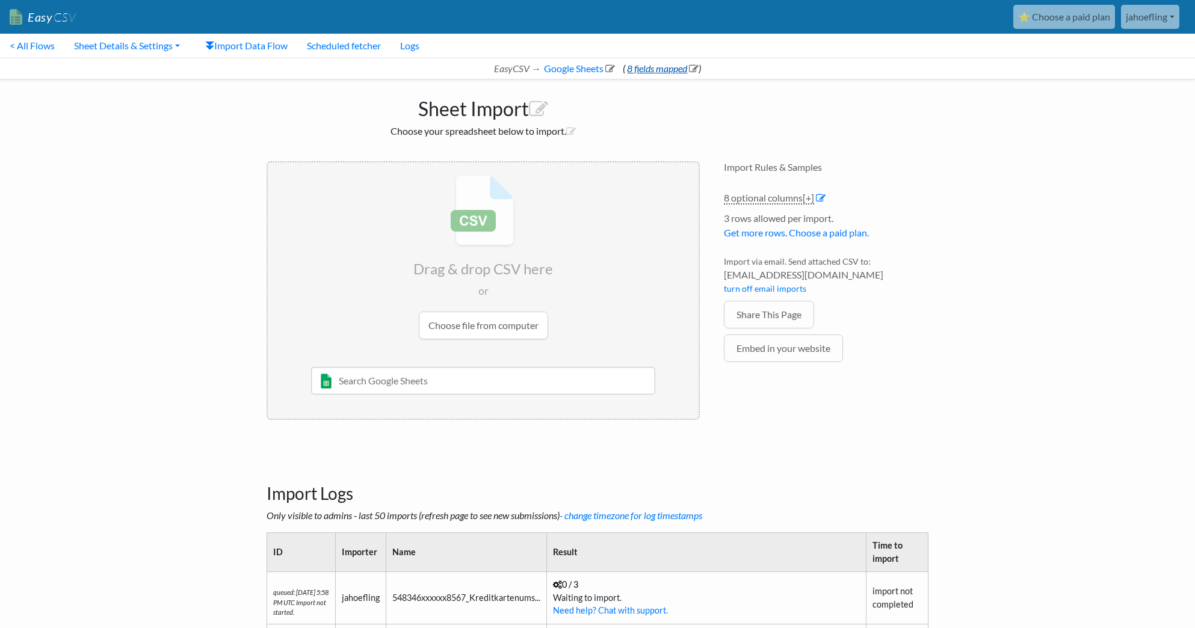
click at [646, 66] on link "8 fields mapped" at bounding box center [661, 68] width 73 height 11
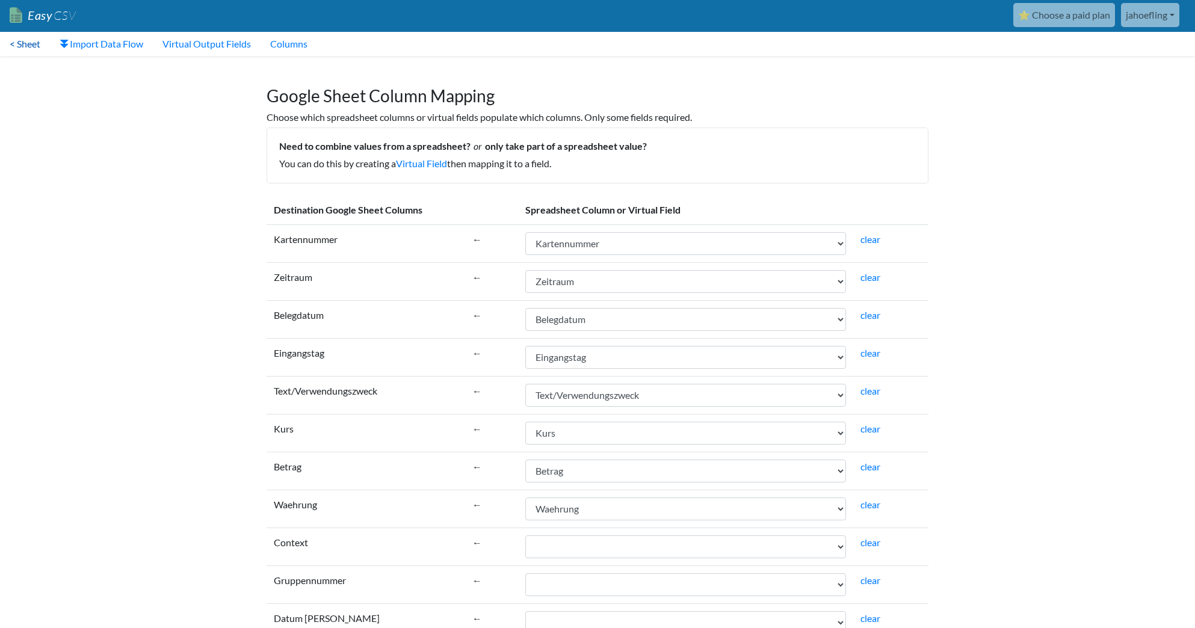
click at [29, 46] on link "< Sheet" at bounding box center [25, 44] width 50 height 24
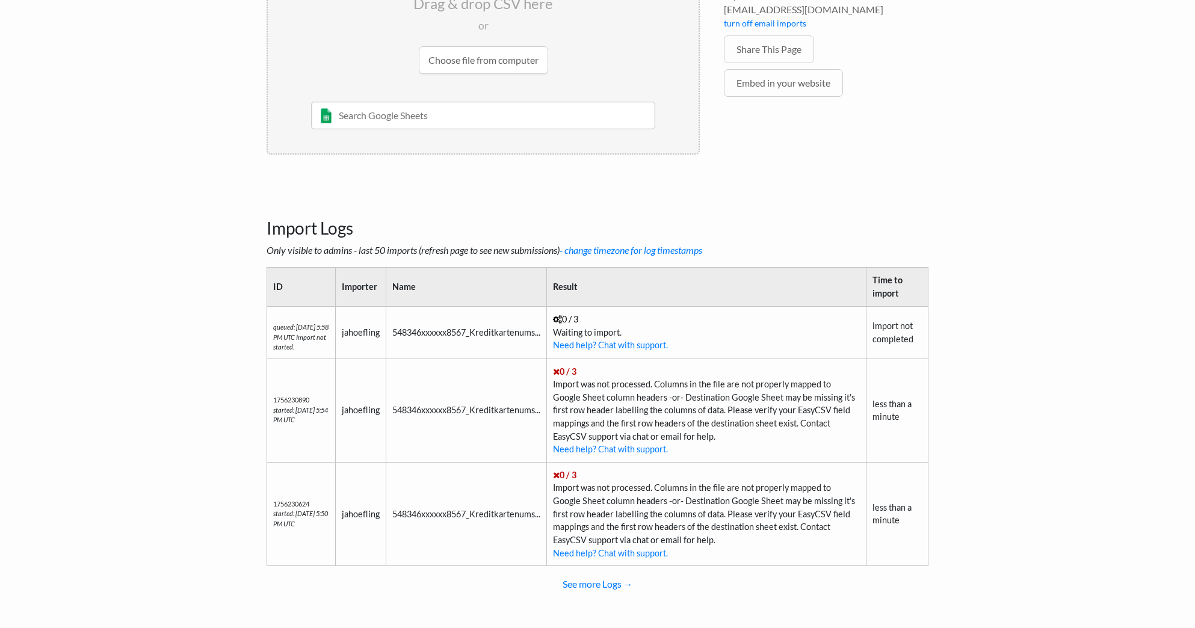
scroll to position [269, 0]
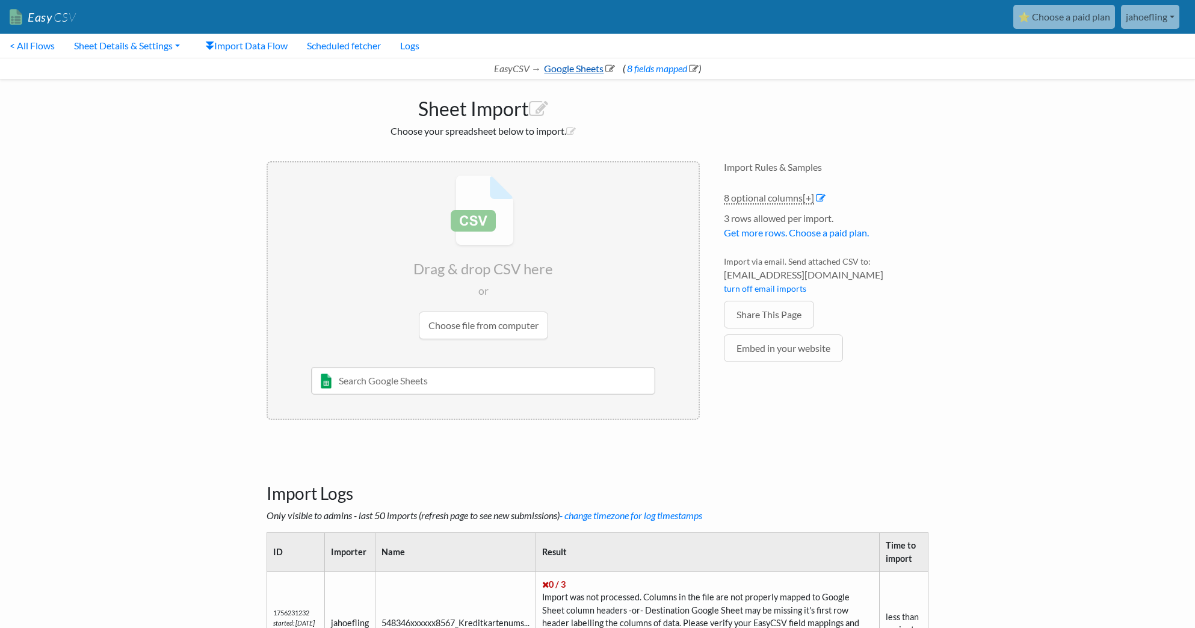
click at [556, 64] on link "Google Sheets" at bounding box center [578, 68] width 73 height 11
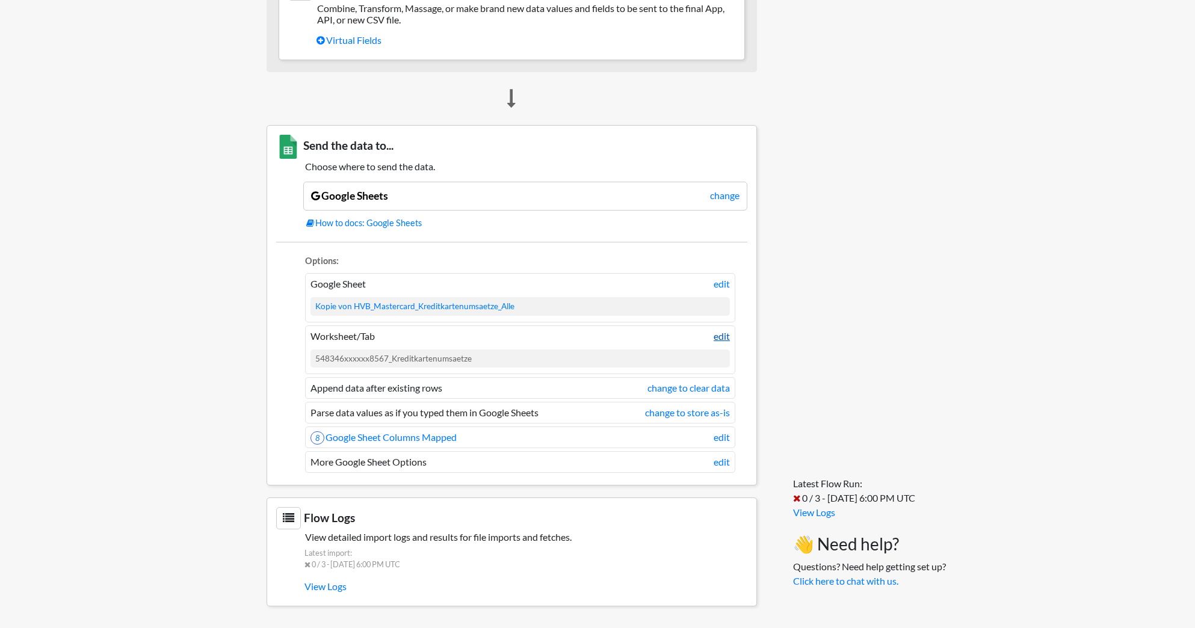
click at [720, 336] on link "edit" at bounding box center [722, 336] width 16 height 14
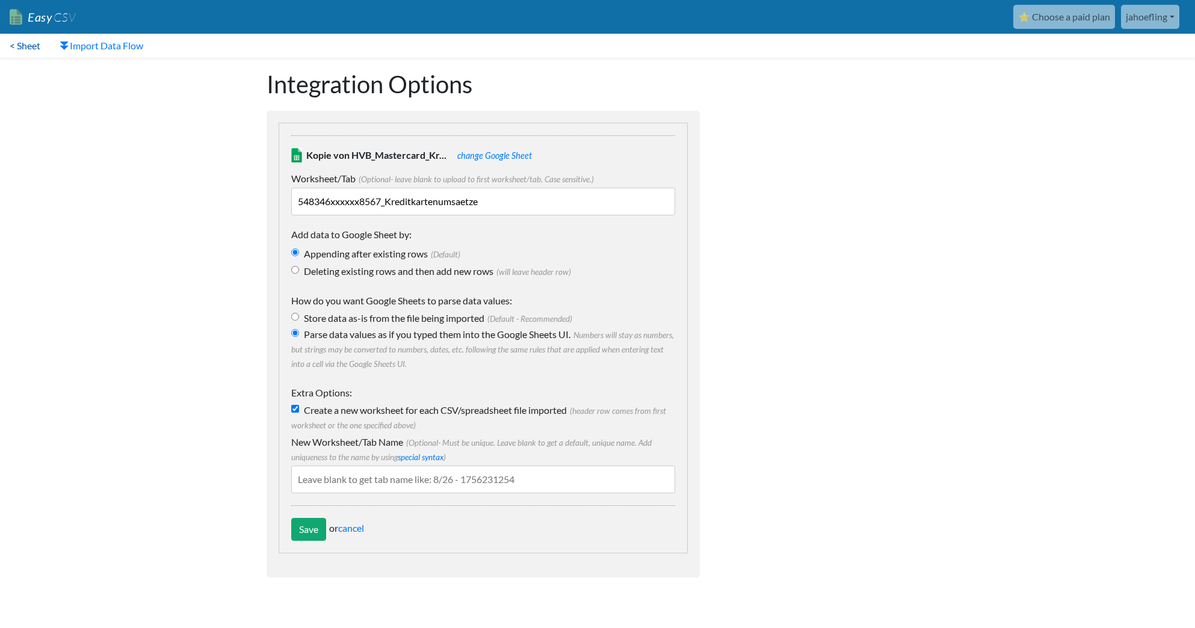
click at [26, 45] on link "< Sheet" at bounding box center [25, 46] width 50 height 24
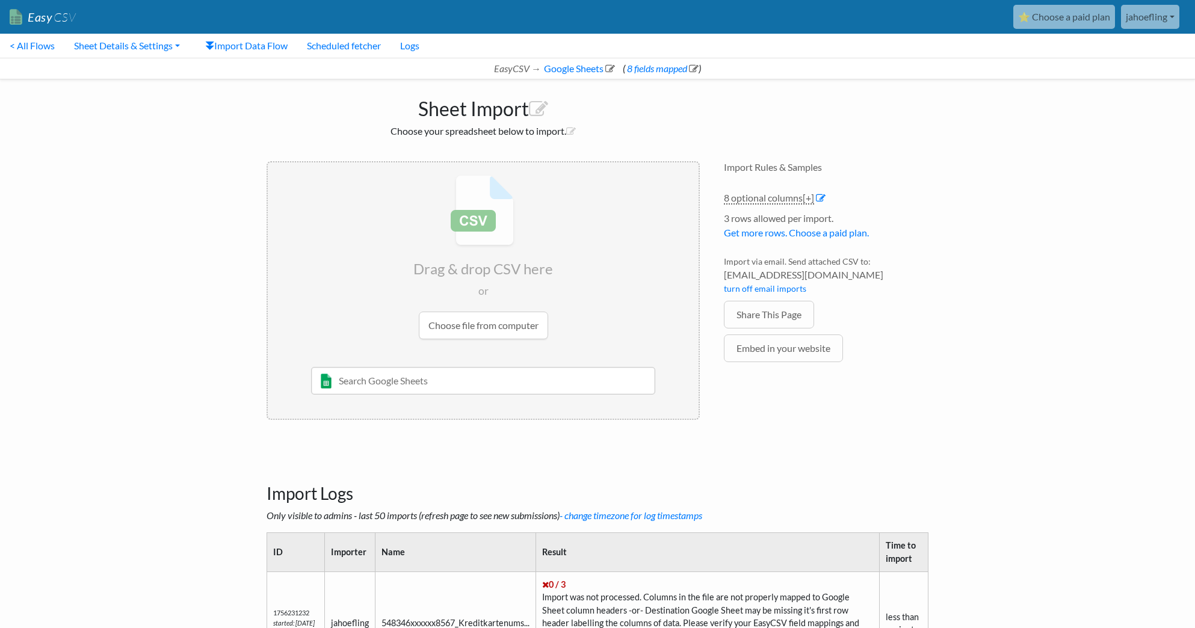
click at [486, 322] on input "file" at bounding box center [483, 258] width 431 height 190
click at [492, 314] on input "file" at bounding box center [483, 258] width 431 height 190
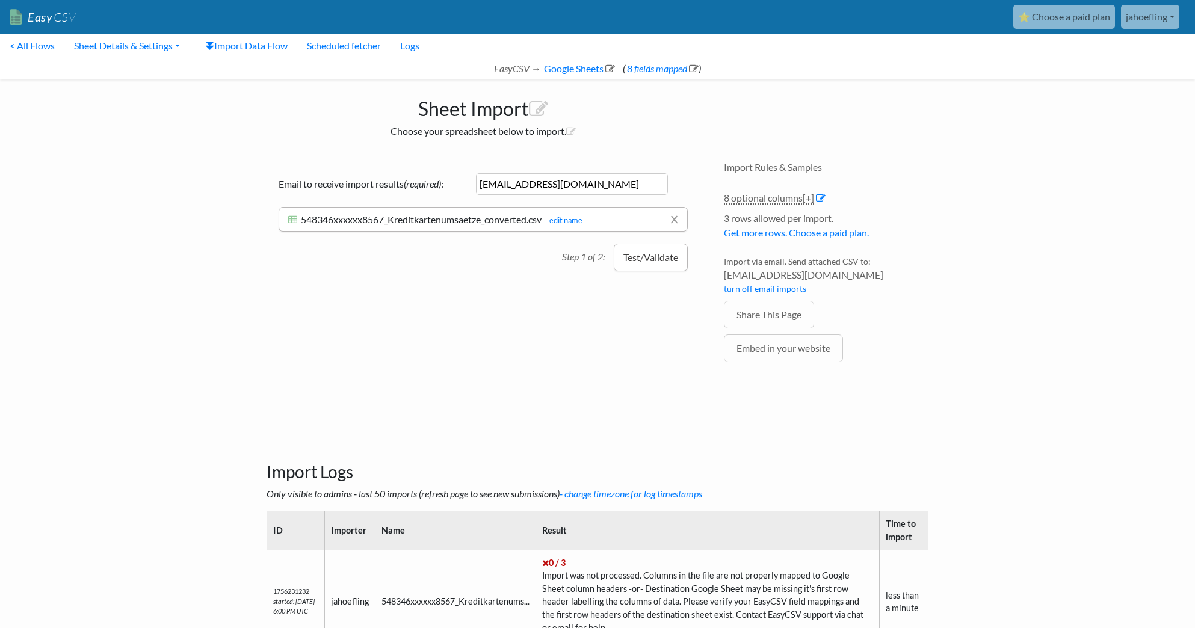
click at [655, 261] on button "Test/Validate" at bounding box center [651, 258] width 74 height 28
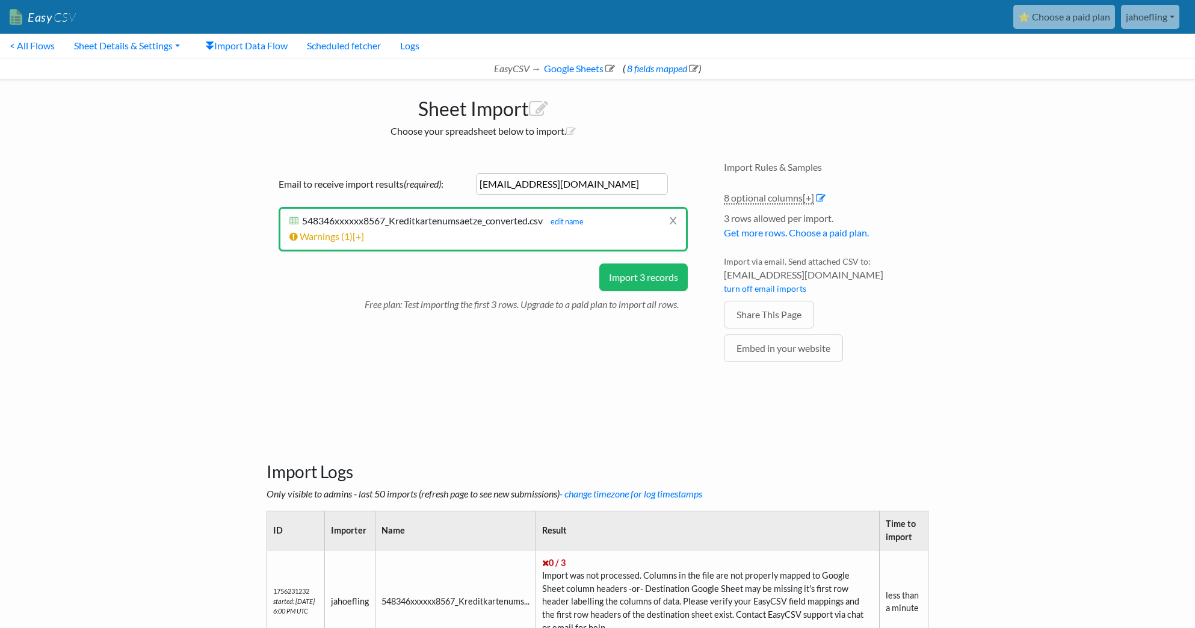
click at [656, 279] on button "Import 3 records" at bounding box center [643, 278] width 88 height 28
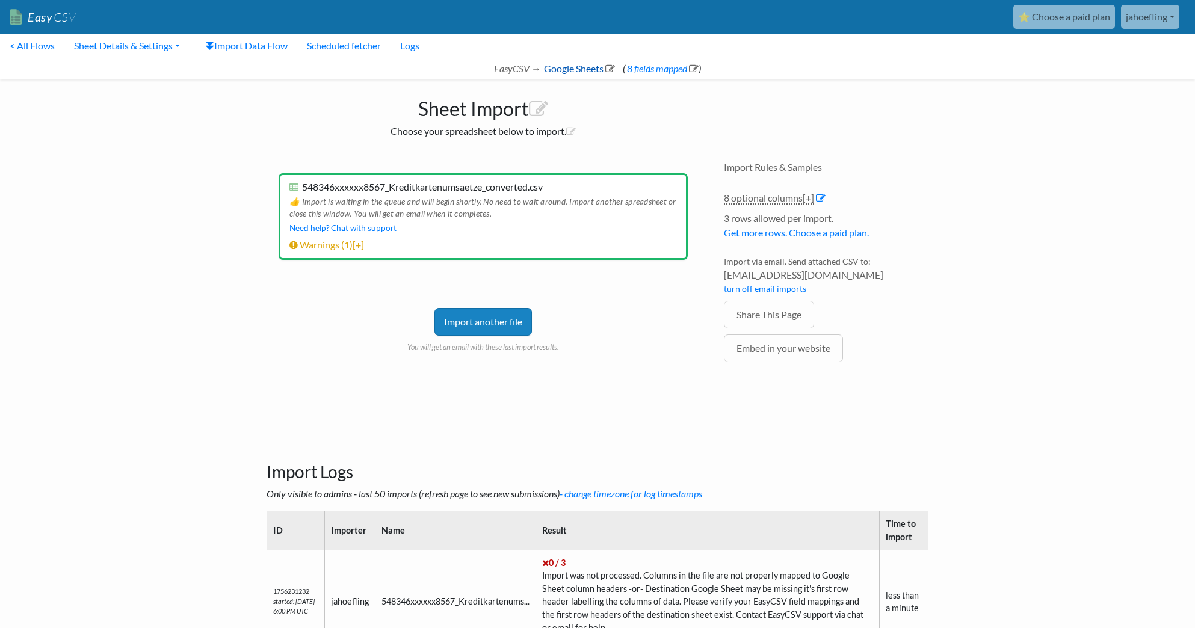
click at [566, 70] on link "Google Sheets" at bounding box center [578, 68] width 73 height 11
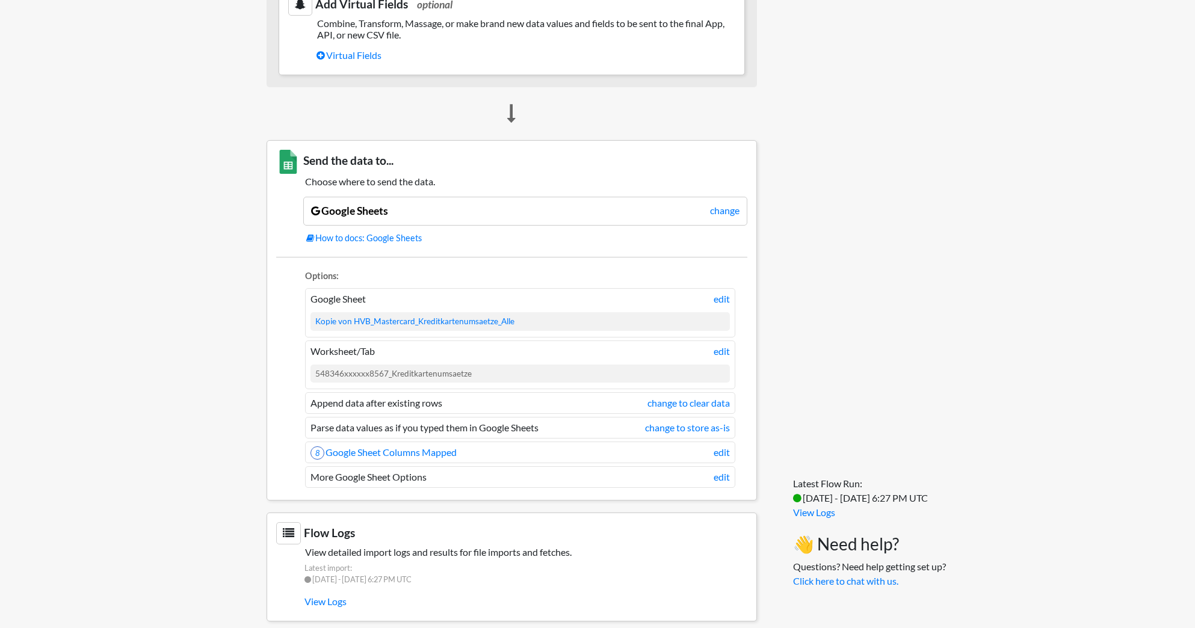
scroll to position [795, 0]
click at [727, 355] on link "edit" at bounding box center [722, 349] width 16 height 14
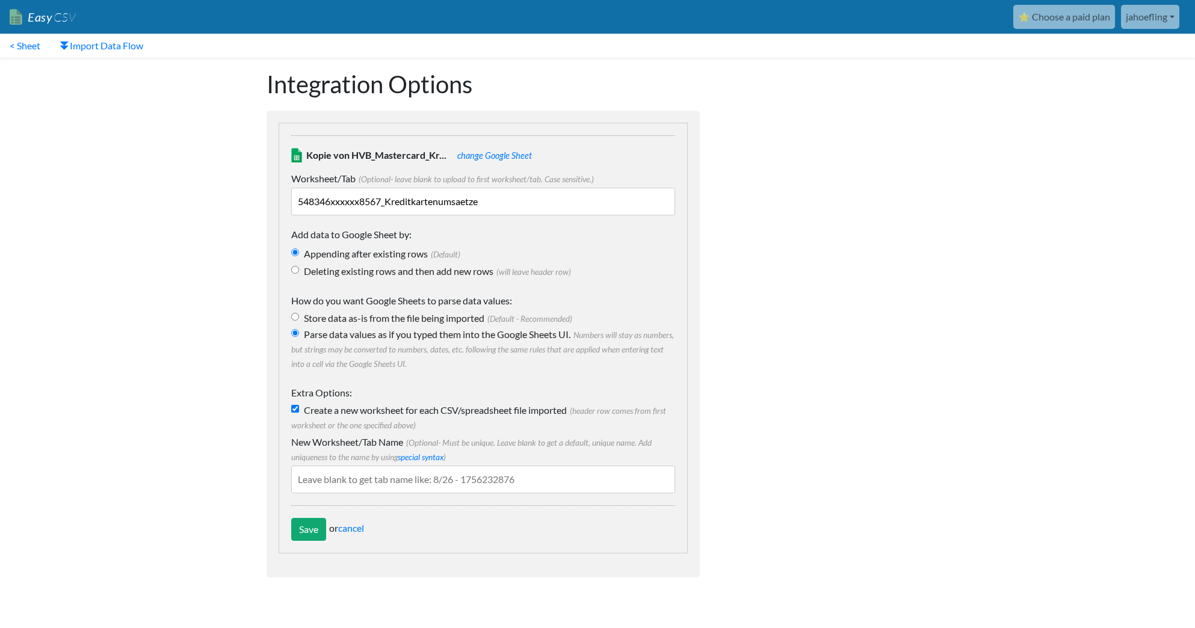
click at [295, 410] on input "Create a new worksheet for each CSV/spreadsheet file imported (header row comes…" at bounding box center [295, 409] width 8 height 8
checkbox input "false"
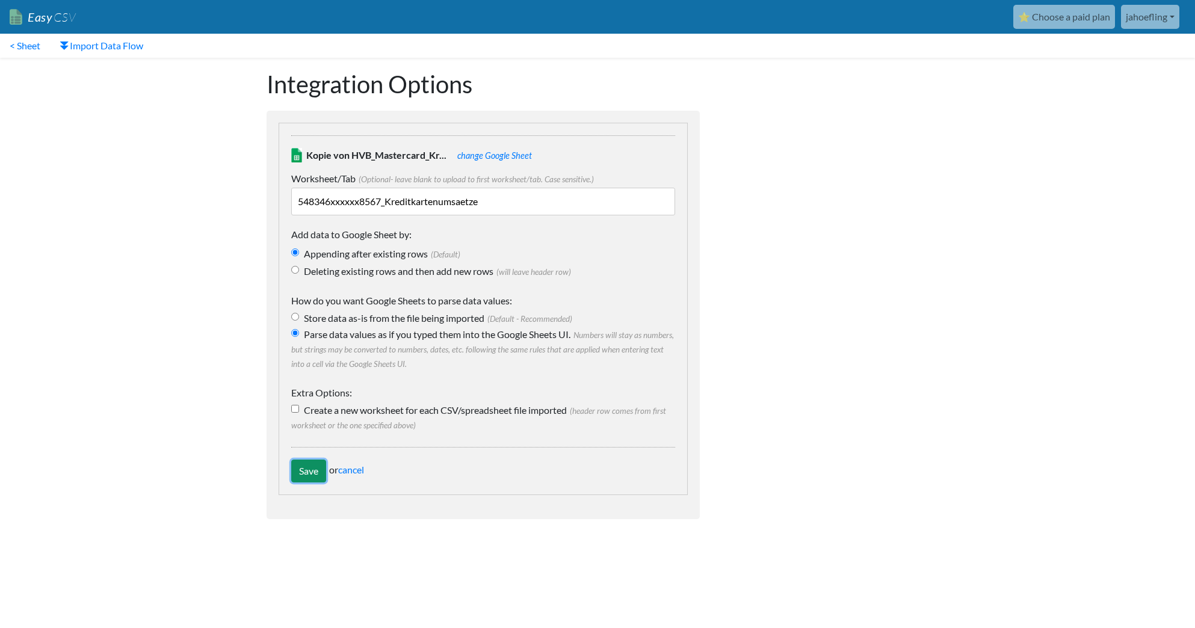
click at [316, 474] on input "Save" at bounding box center [308, 471] width 35 height 23
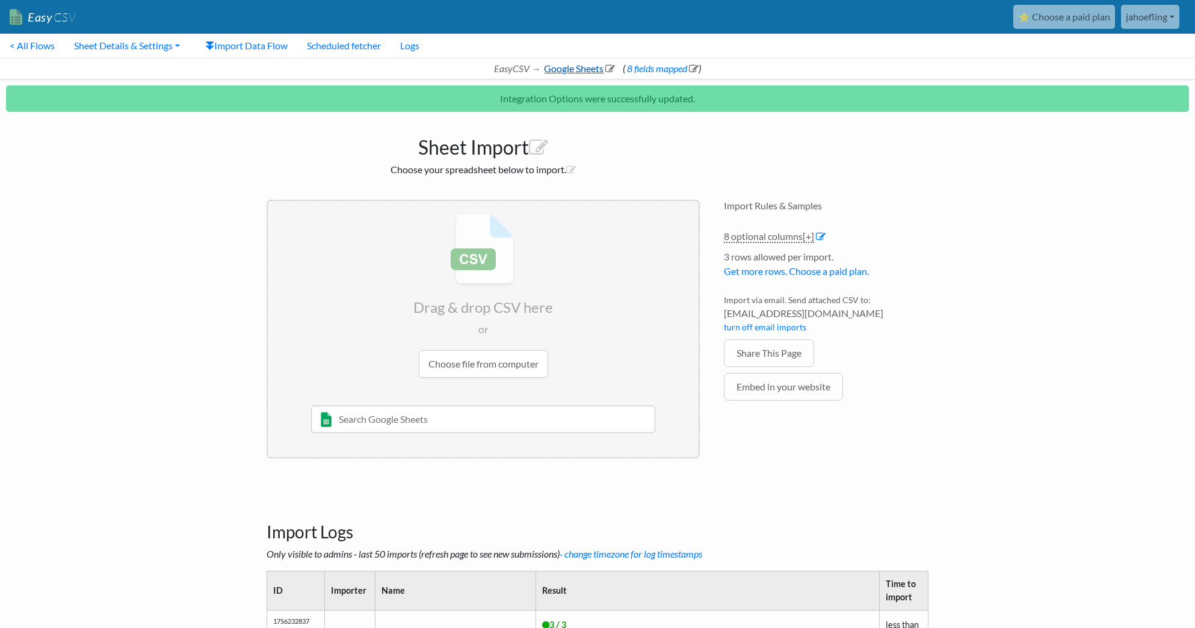
click at [572, 69] on link "Google Sheets" at bounding box center [578, 68] width 73 height 11
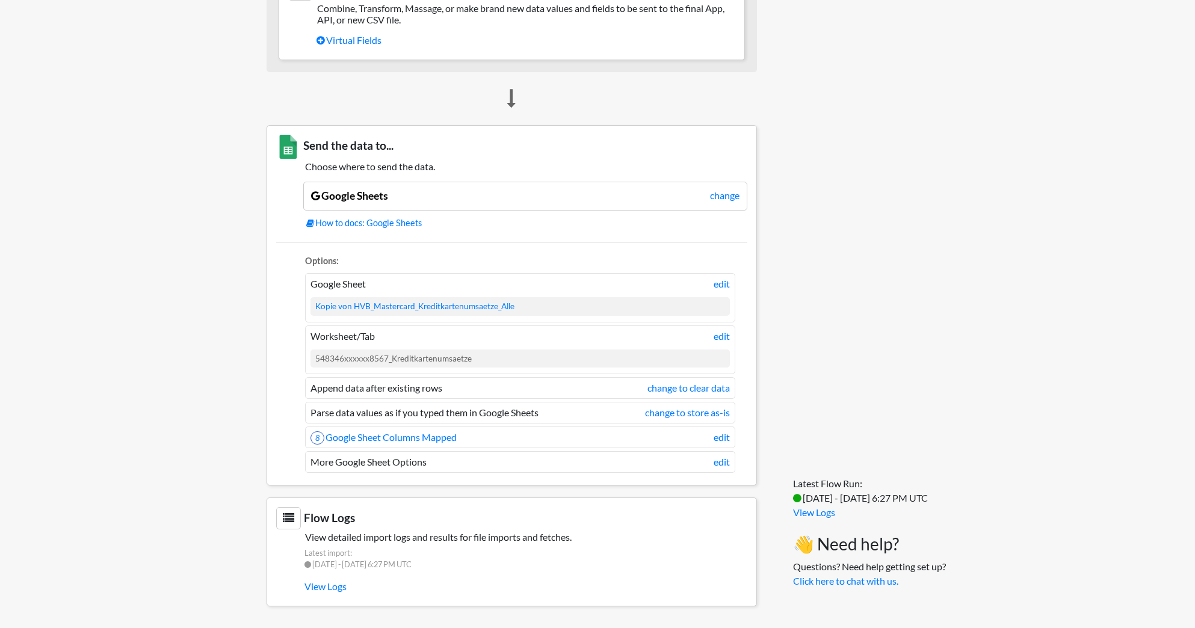
scroll to position [810, 0]
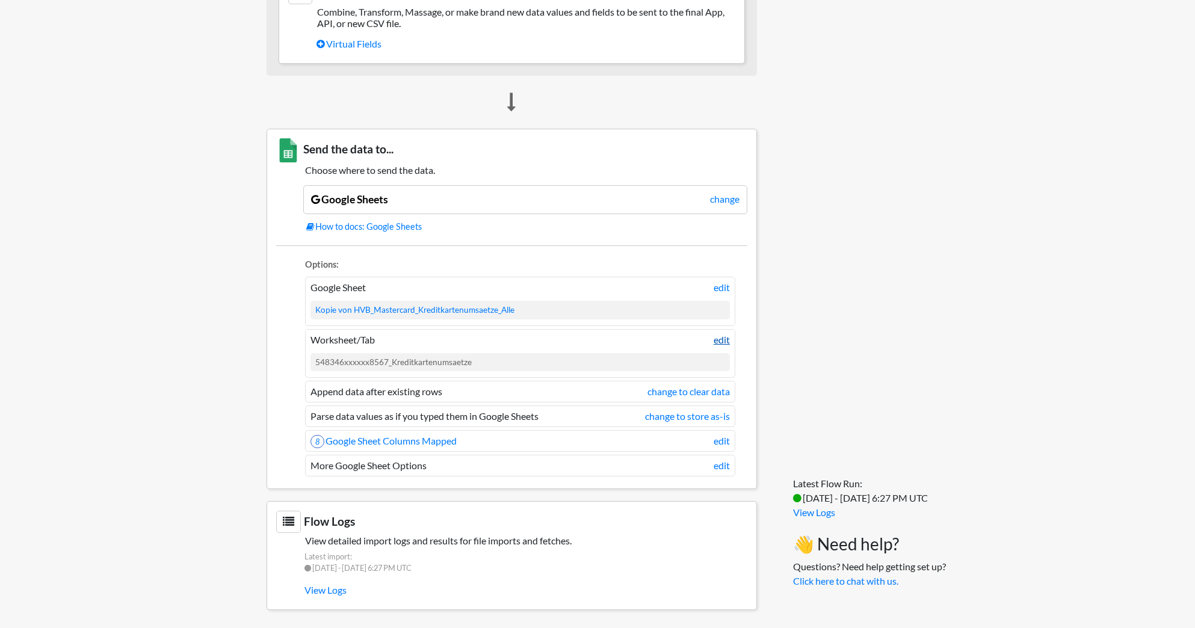
click at [725, 338] on link "edit" at bounding box center [722, 340] width 16 height 14
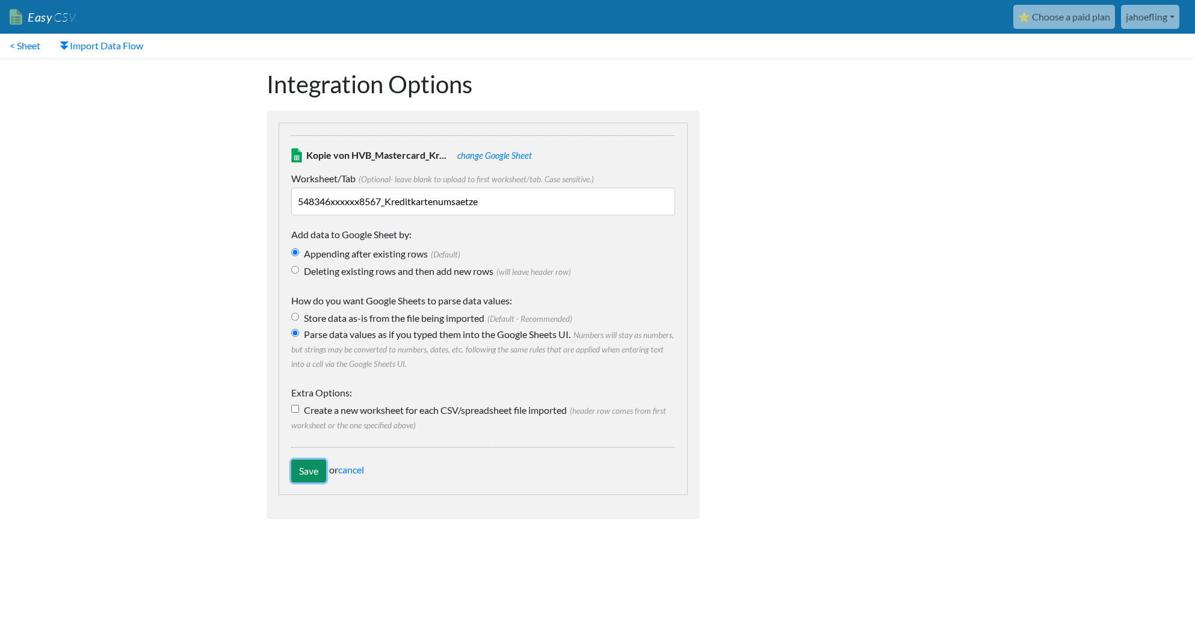
click at [311, 477] on input "Save" at bounding box center [308, 471] width 35 height 23
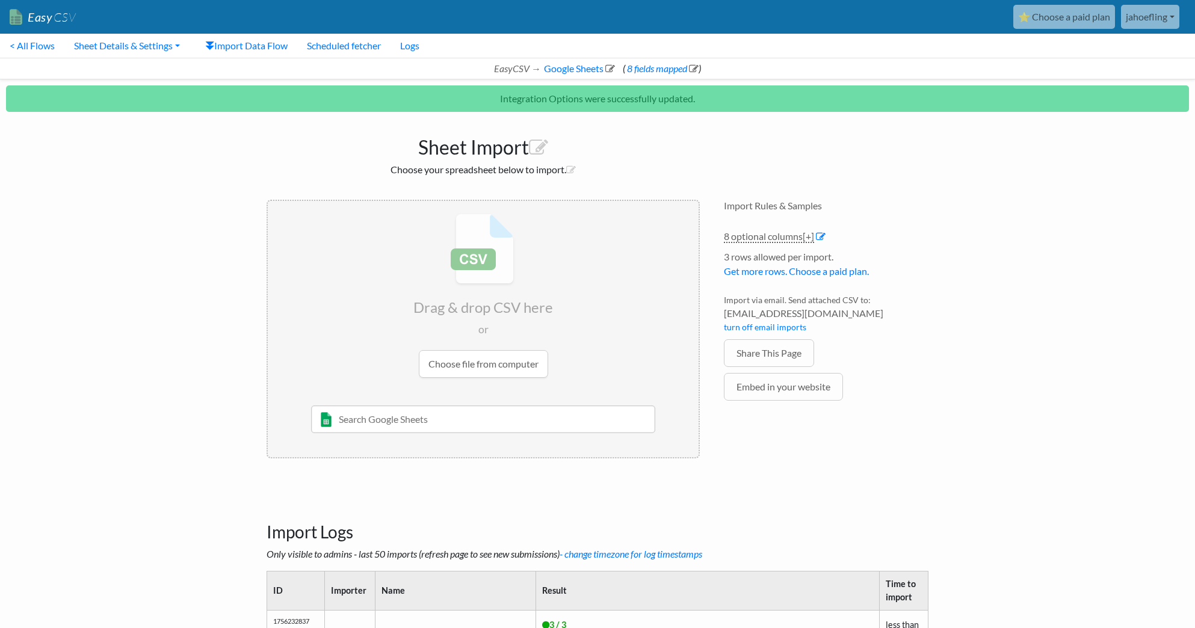
click at [482, 354] on input "file" at bounding box center [483, 296] width 431 height 190
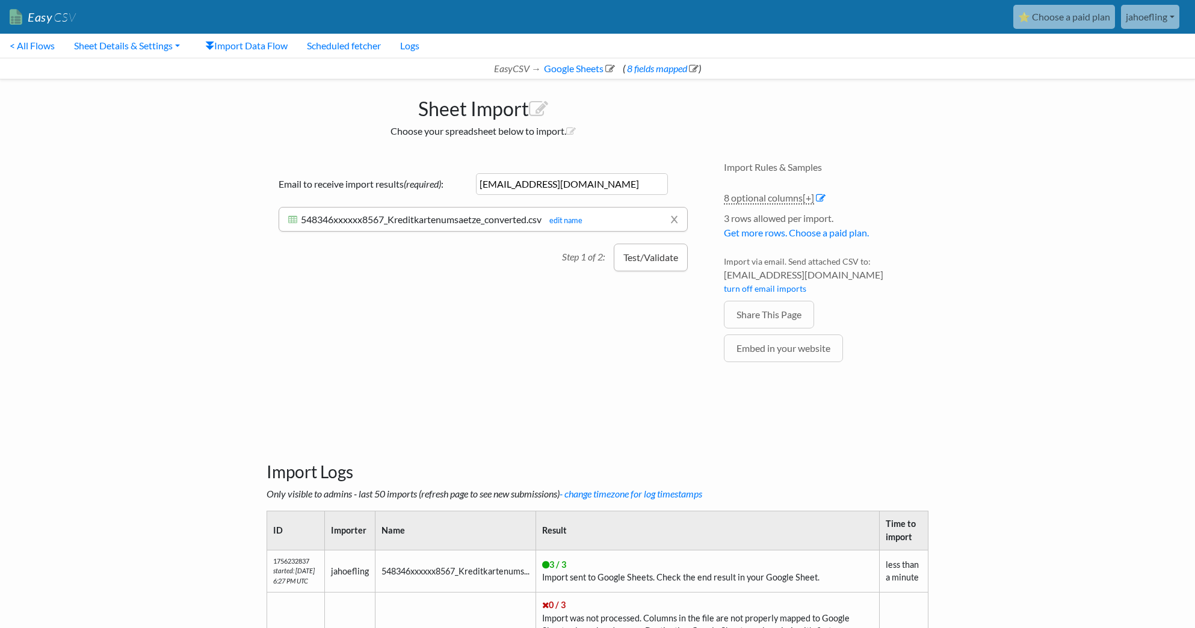
click at [661, 261] on button "Test/Validate" at bounding box center [651, 258] width 74 height 28
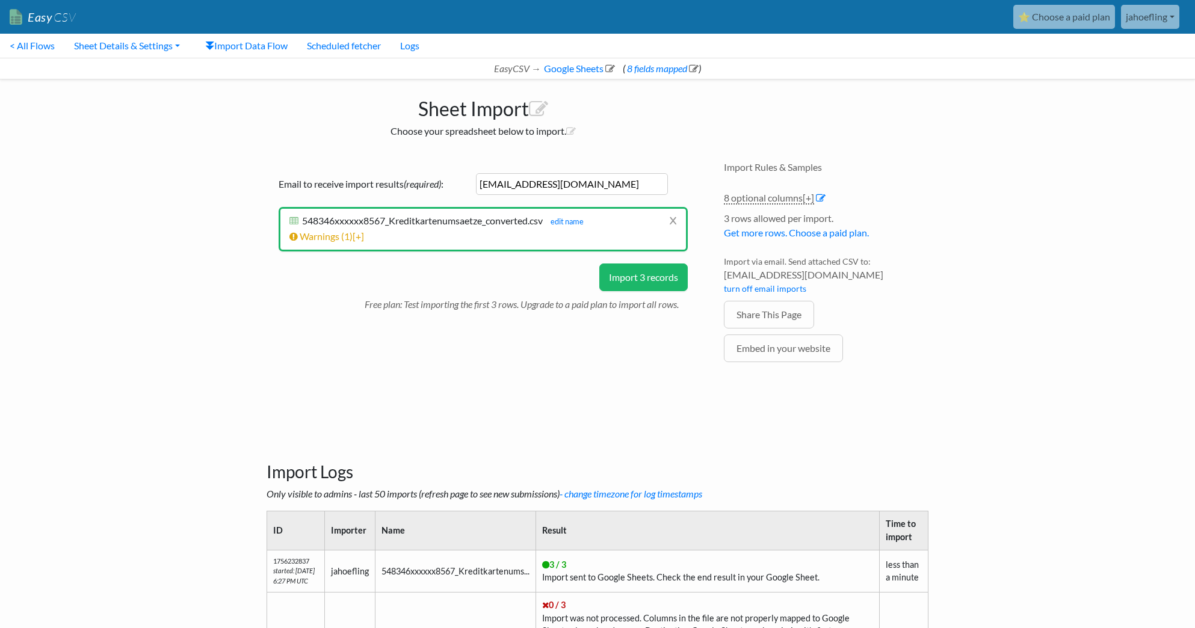
click at [658, 282] on button "Import 3 records" at bounding box center [643, 278] width 88 height 28
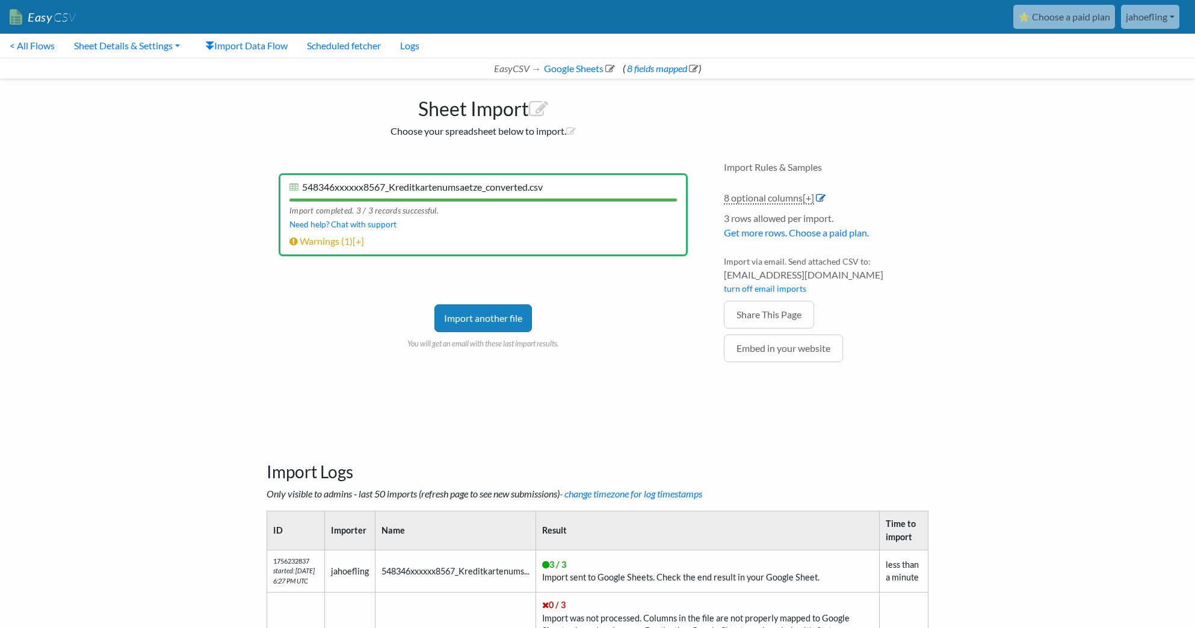
click at [822, 198] on icon at bounding box center [821, 198] width 10 height 10
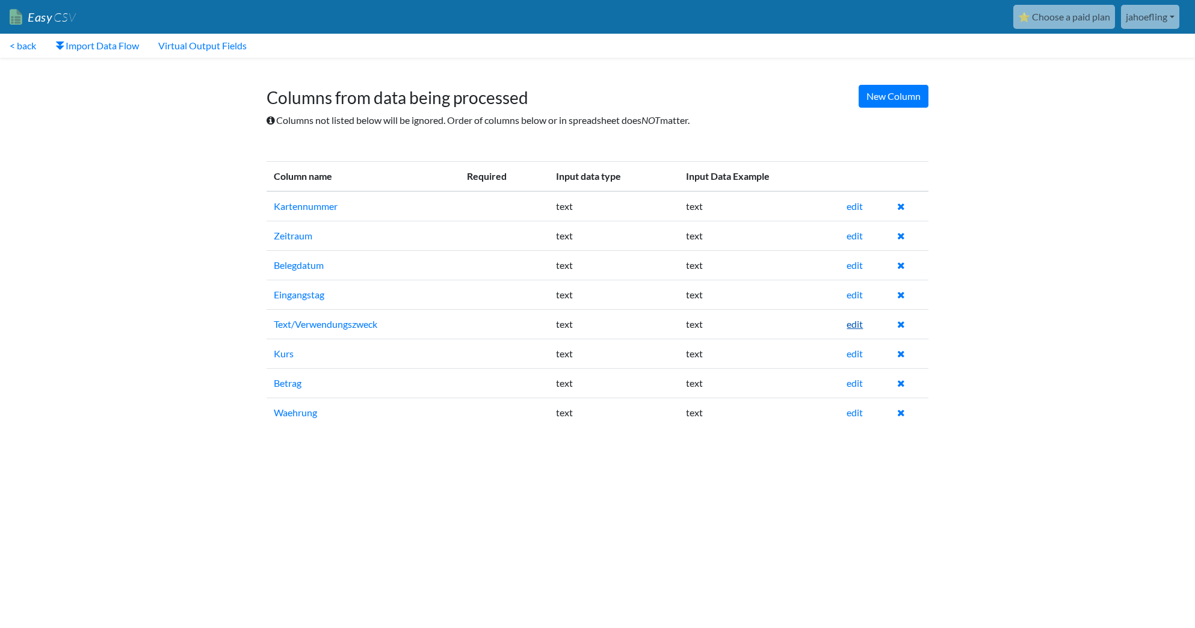
click at [854, 326] on link "edit" at bounding box center [855, 323] width 16 height 11
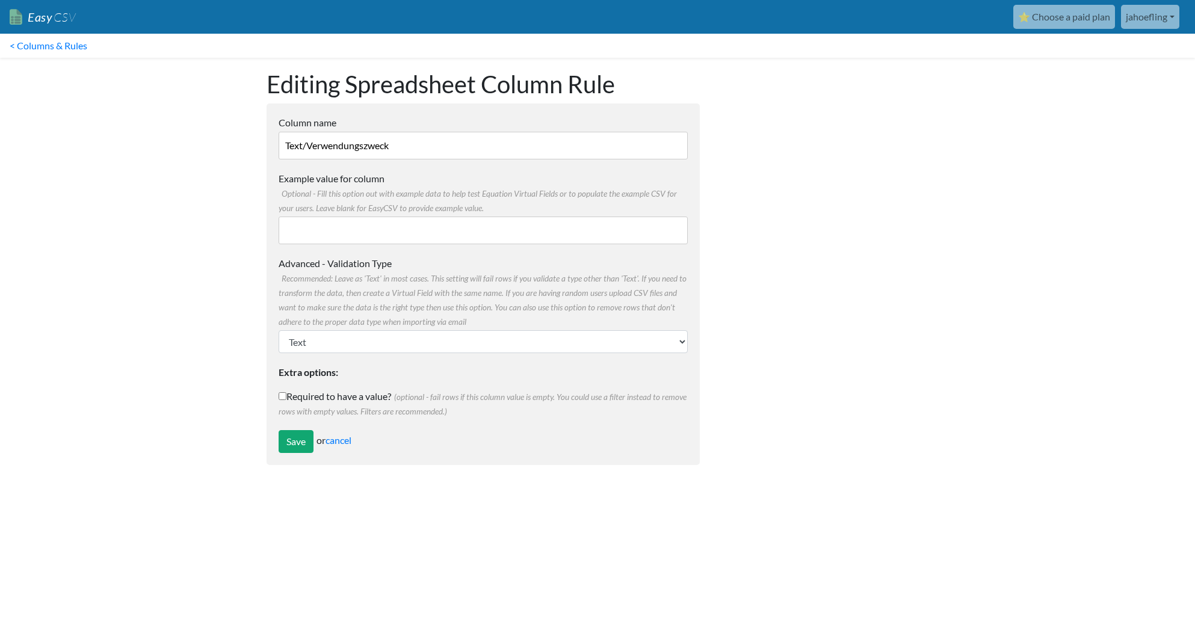
click at [426, 146] on input "Text/Verwendungszweck" at bounding box center [483, 146] width 409 height 28
type input "Text Verwendungszweck"
click at [299, 443] on input "Save" at bounding box center [296, 441] width 35 height 23
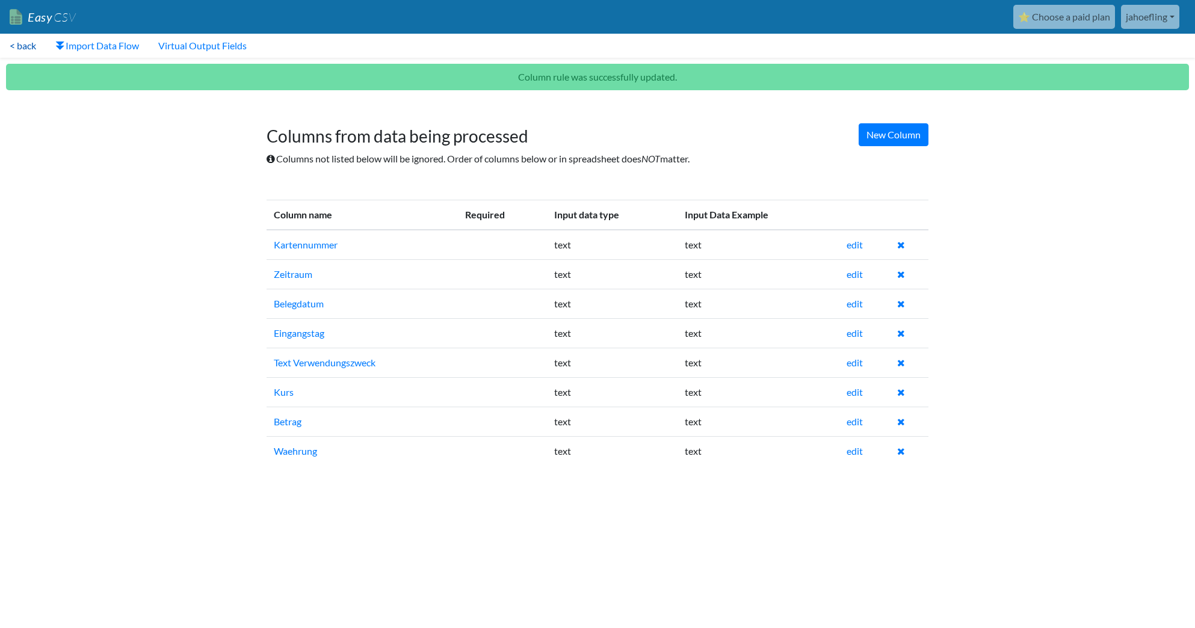
click at [19, 45] on link "< back" at bounding box center [23, 46] width 46 height 24
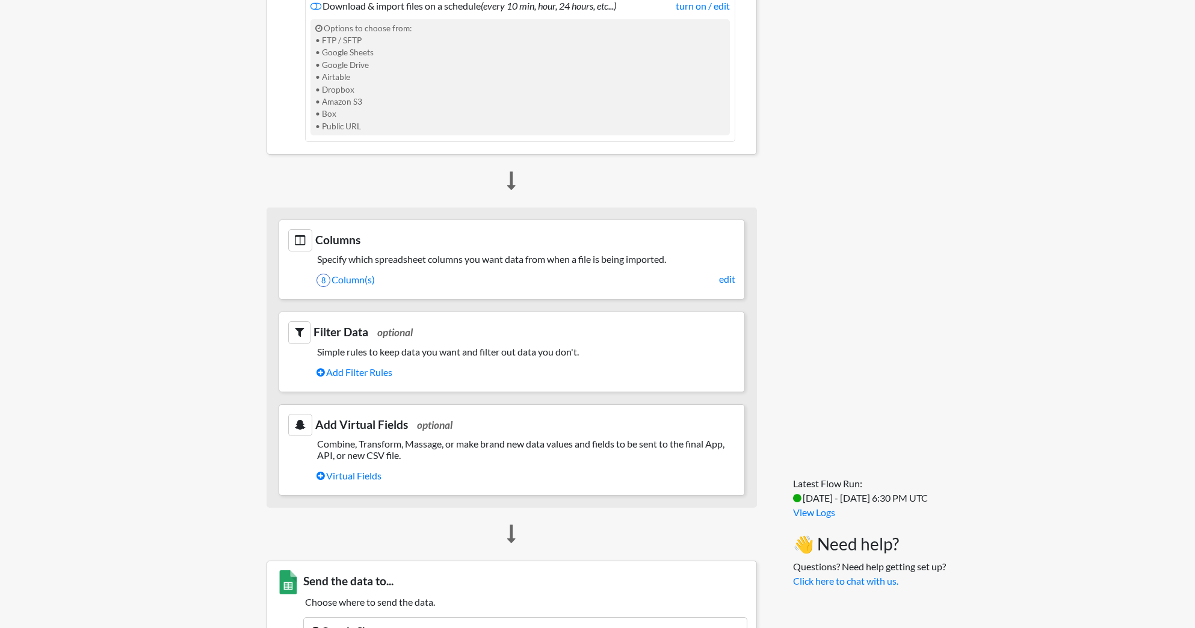
scroll to position [388, 0]
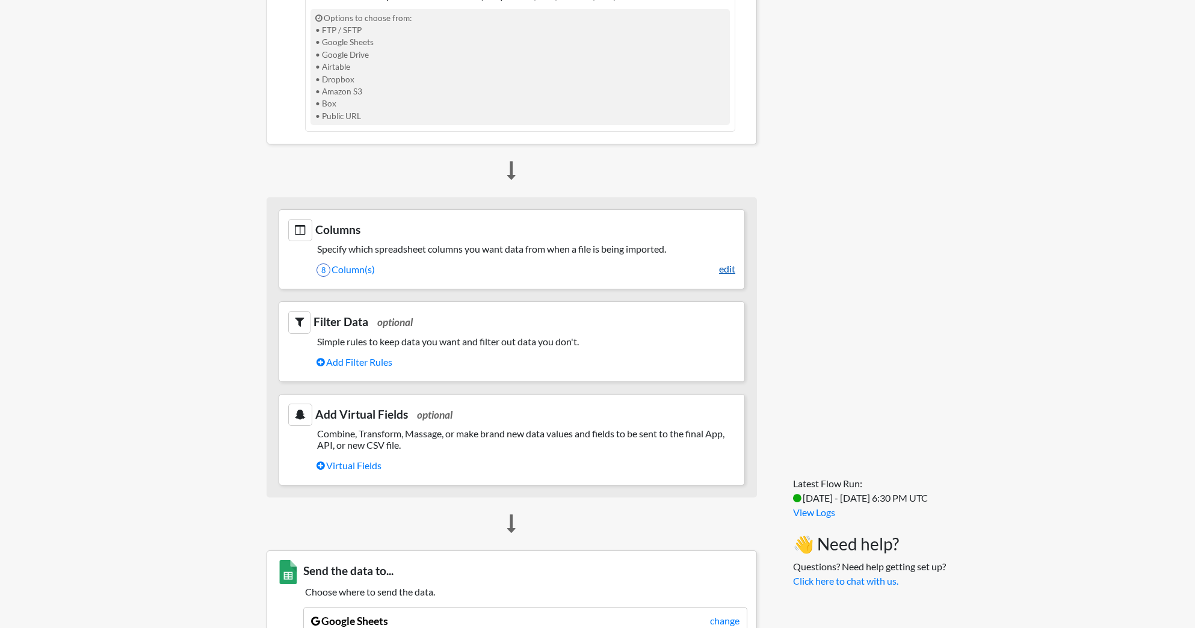
click at [722, 267] on link "edit" at bounding box center [727, 269] width 16 height 14
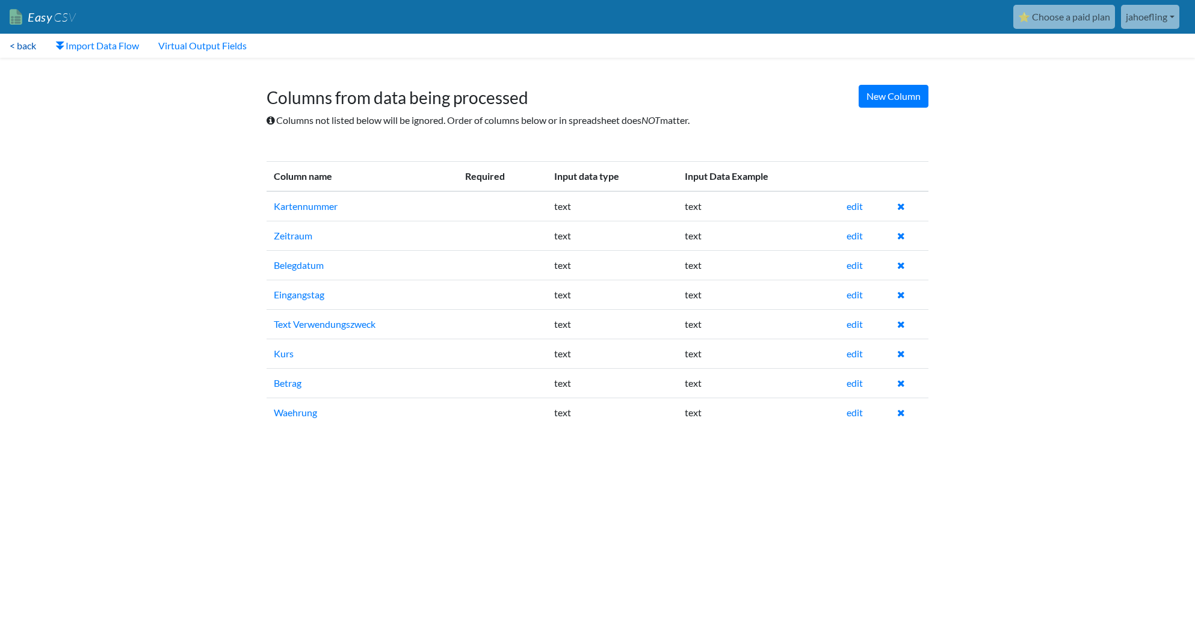
click at [20, 46] on link "< back" at bounding box center [23, 46] width 46 height 24
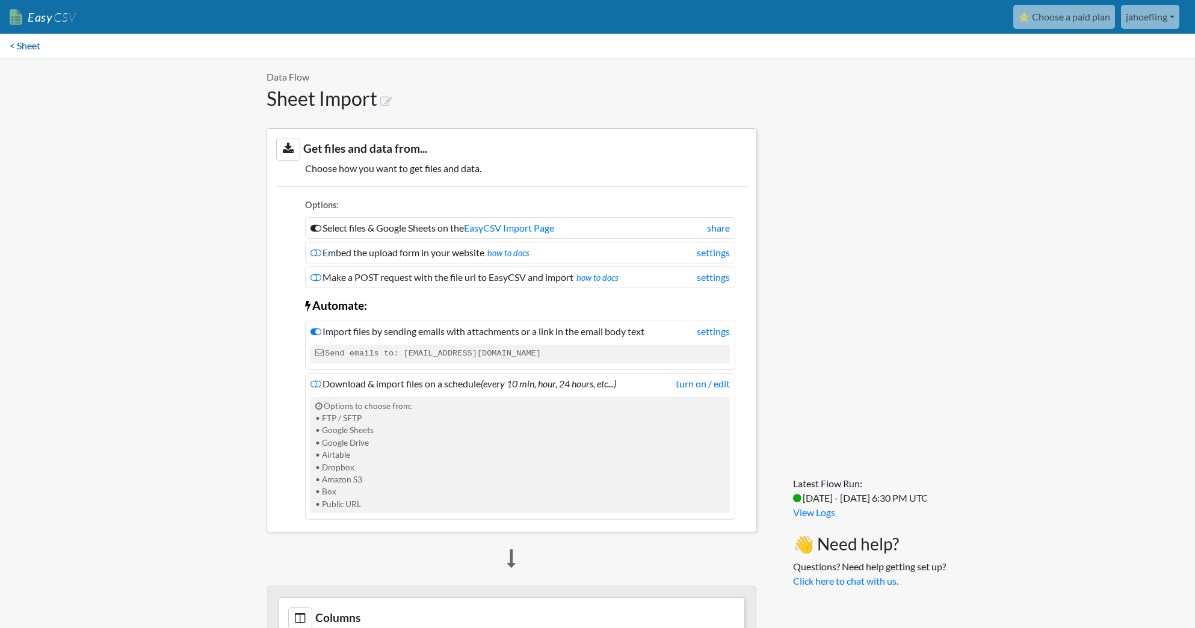
click at [23, 47] on link "< Sheet" at bounding box center [25, 46] width 50 height 24
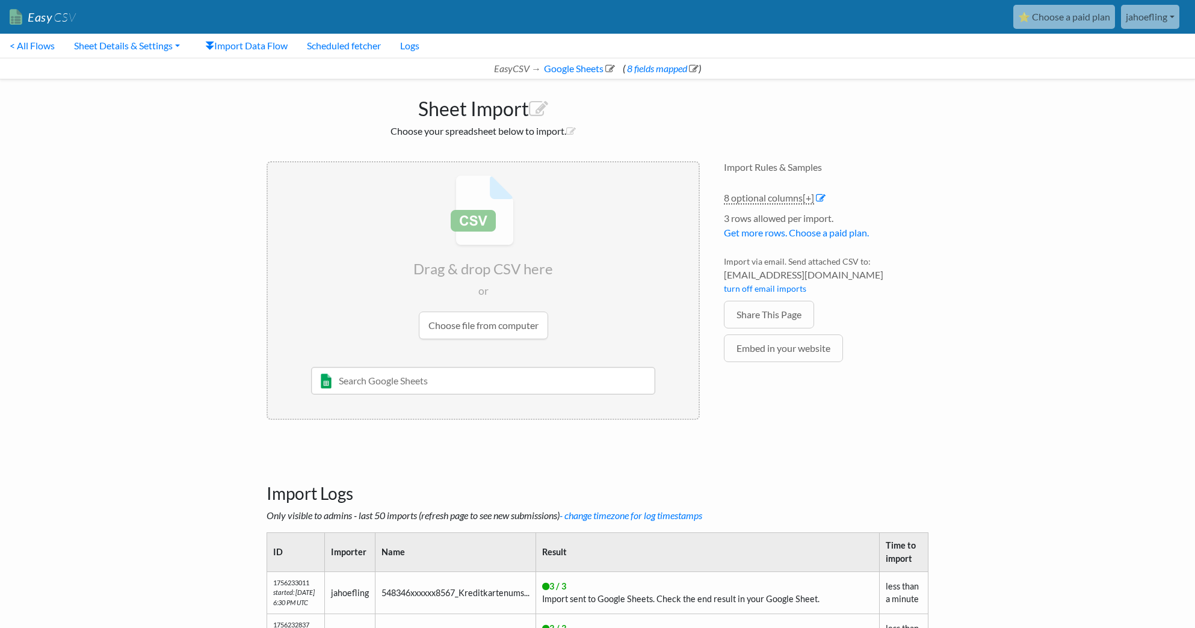
click at [476, 319] on input "file" at bounding box center [483, 258] width 431 height 190
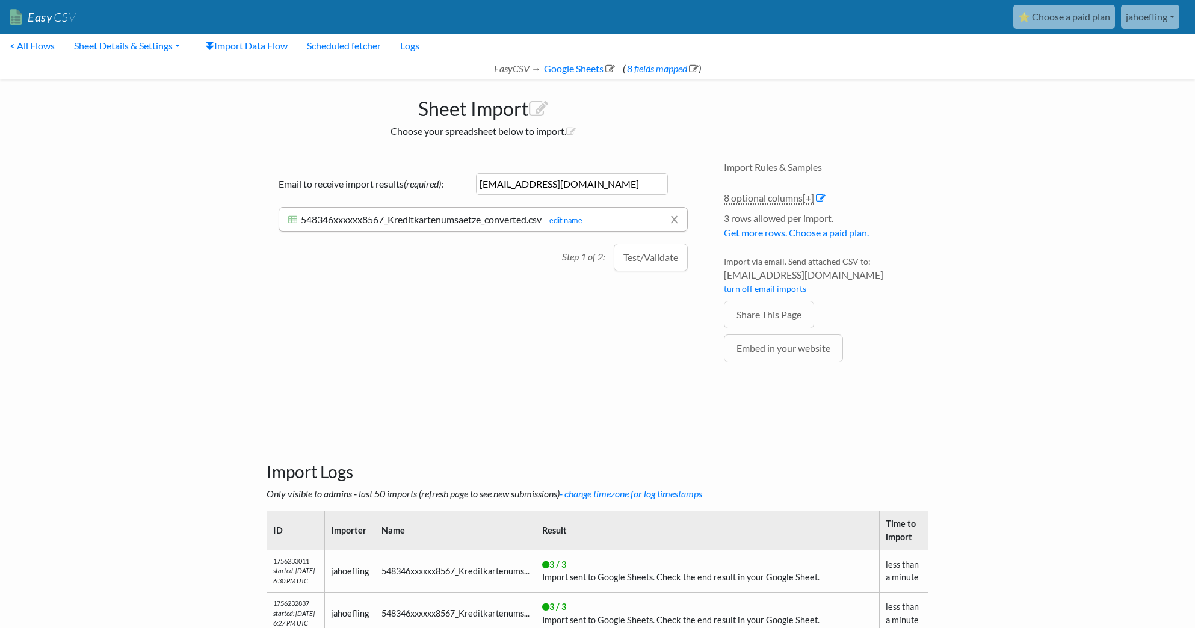
scroll to position [1, 0]
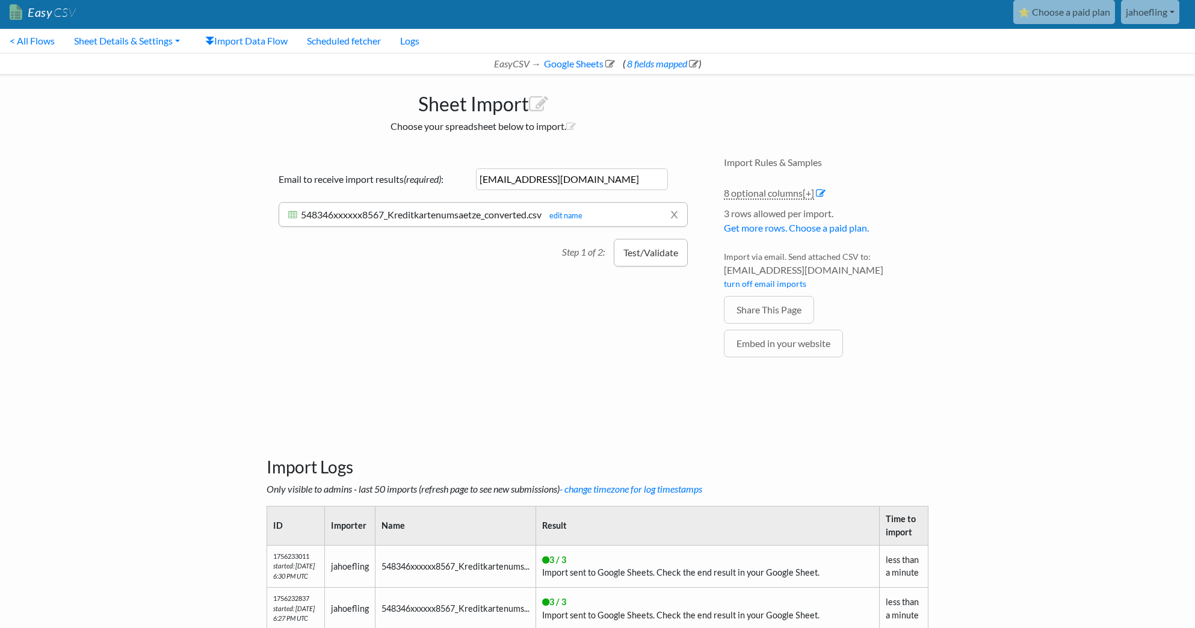
click at [643, 263] on button "Test/Validate" at bounding box center [651, 253] width 74 height 28
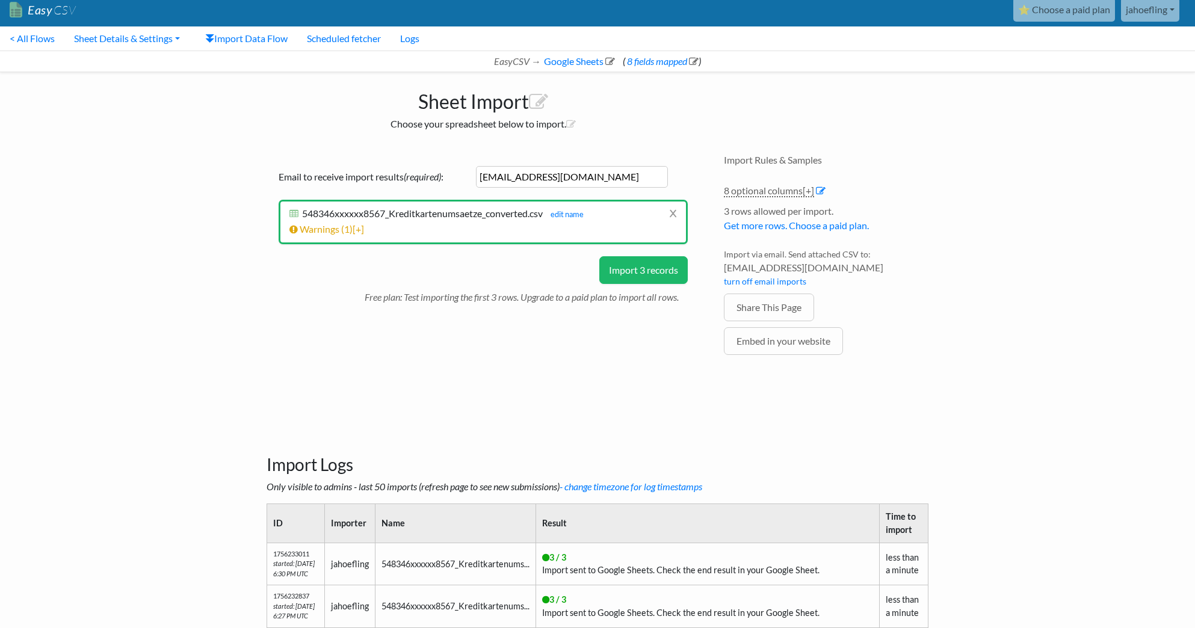
click at [651, 277] on button "Import 3 records" at bounding box center [643, 270] width 88 height 28
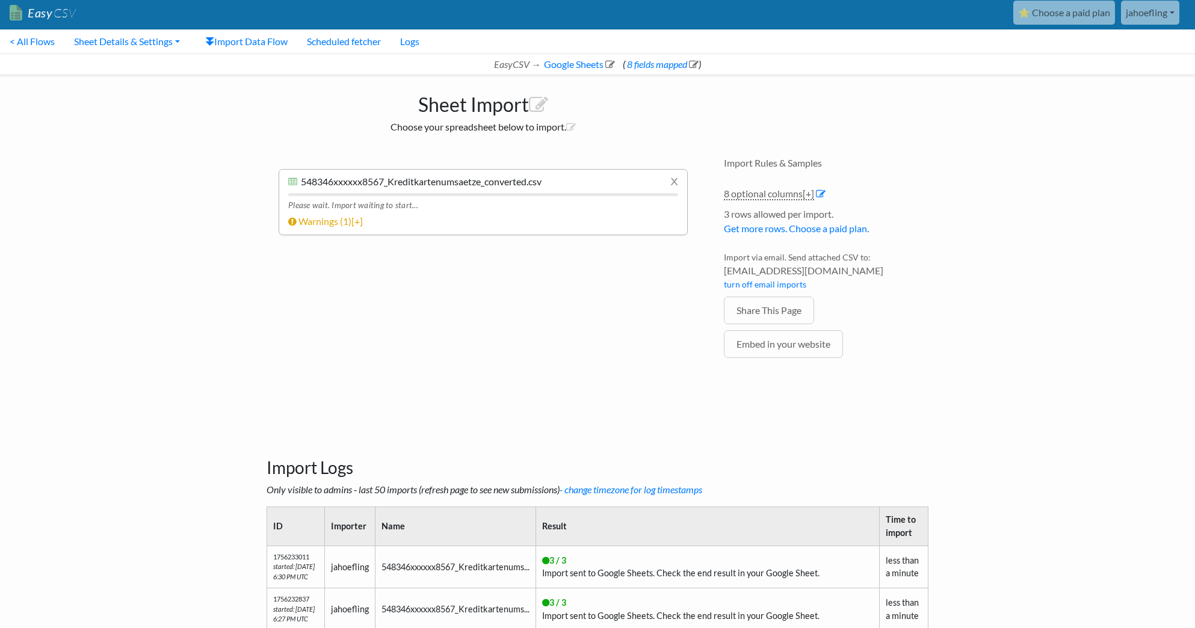
scroll to position [5, 0]
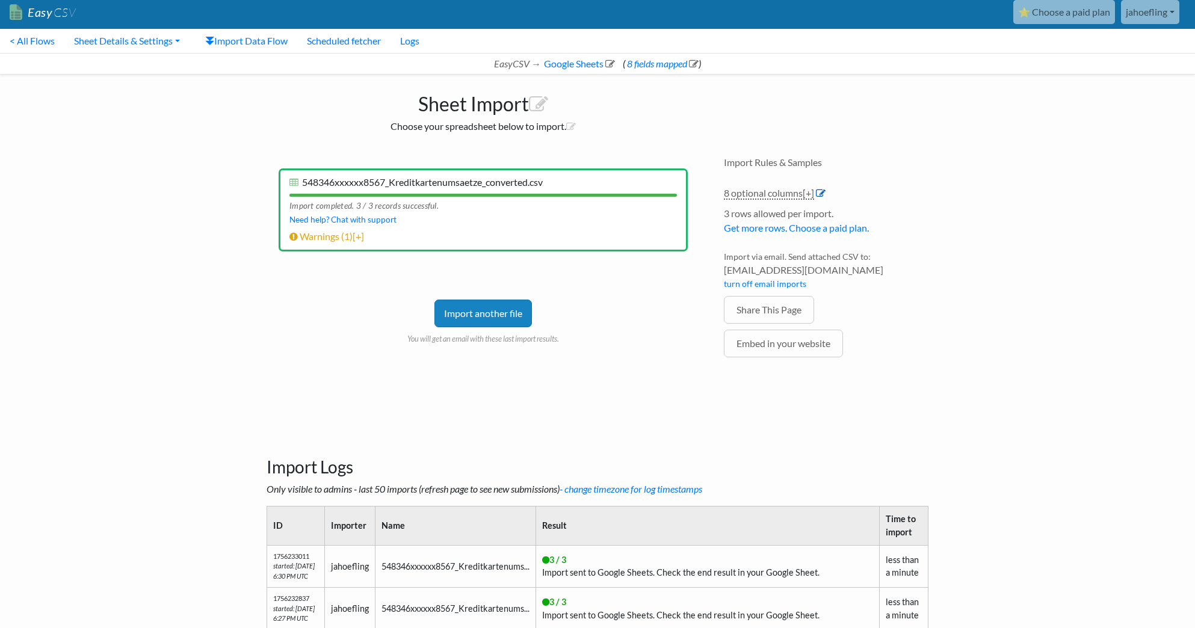
click at [826, 194] on icon at bounding box center [821, 193] width 10 height 10
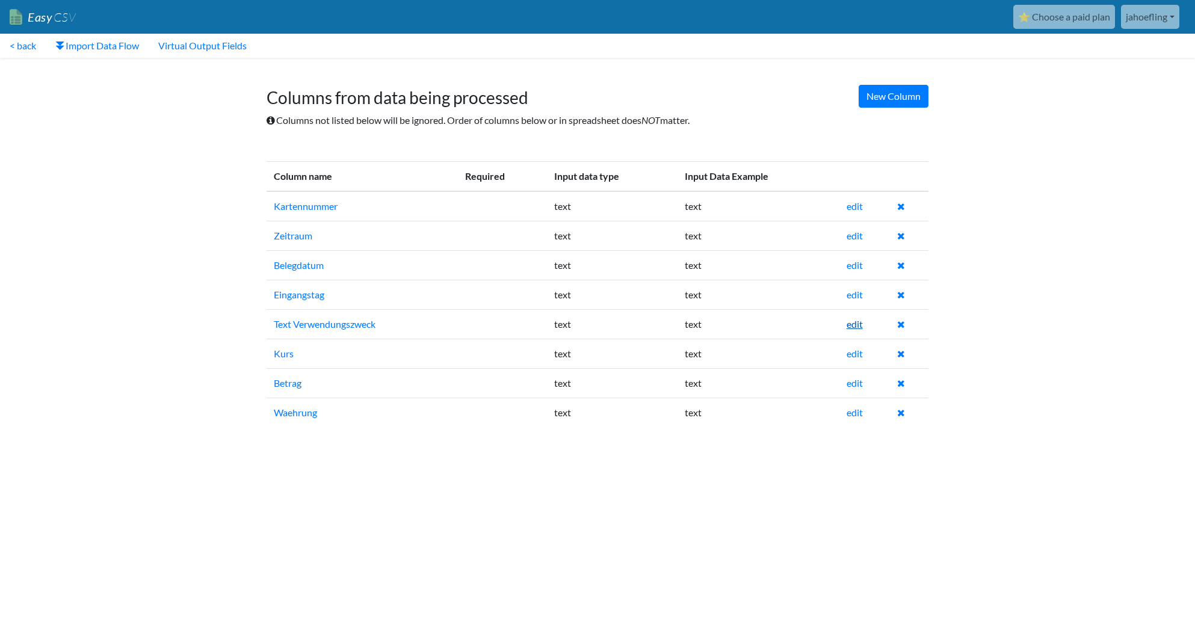
click at [862, 326] on link "edit" at bounding box center [855, 323] width 16 height 11
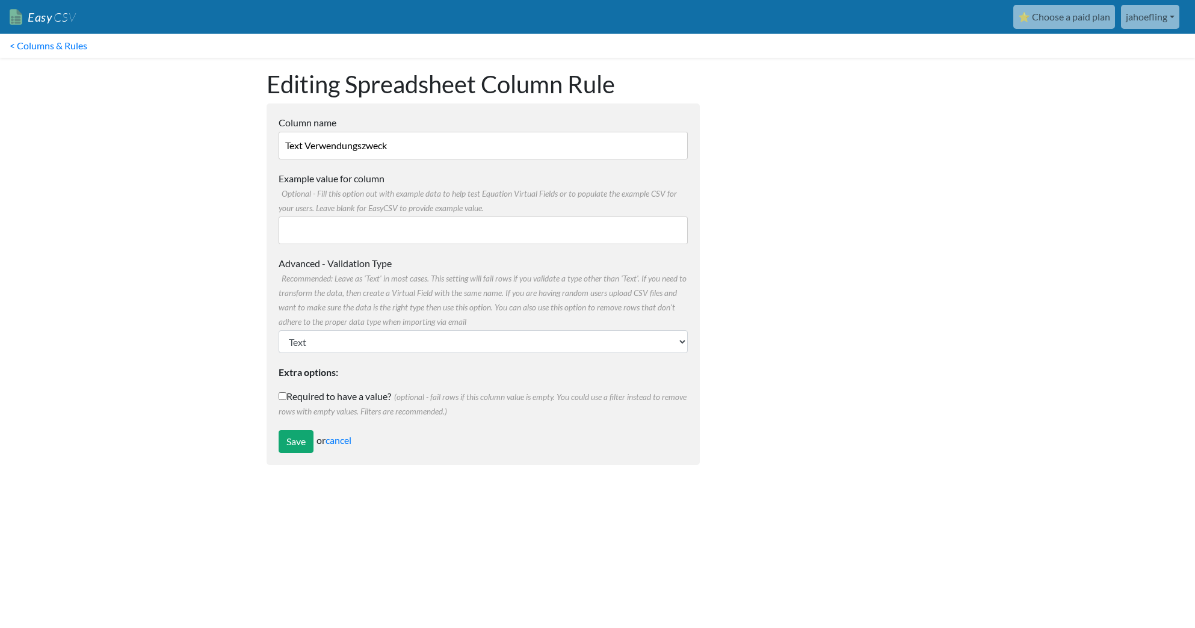
click at [418, 148] on input "Text Verwendungszweck" at bounding box center [483, 146] width 409 height 28
click at [297, 444] on input "Save" at bounding box center [296, 441] width 35 height 23
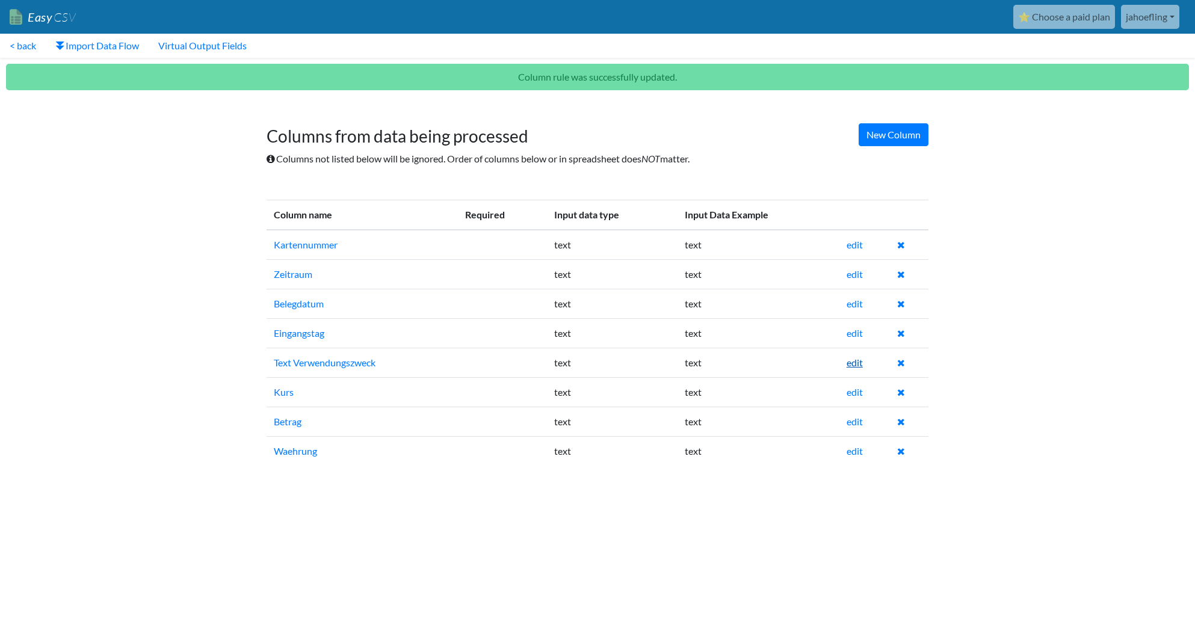
click at [850, 362] on link "edit" at bounding box center [855, 362] width 16 height 11
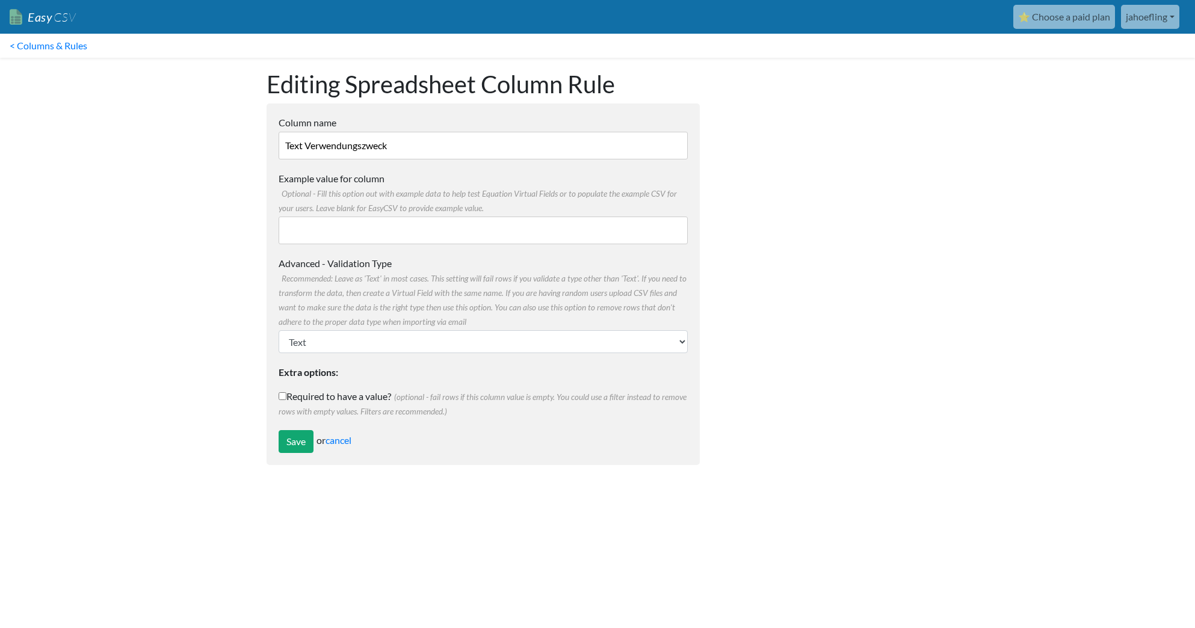
click at [308, 144] on input "Text Verwendungszweck" at bounding box center [483, 146] width 409 height 28
type input "Text/Verwendungszweck"
click at [290, 445] on input "Save" at bounding box center [296, 441] width 35 height 23
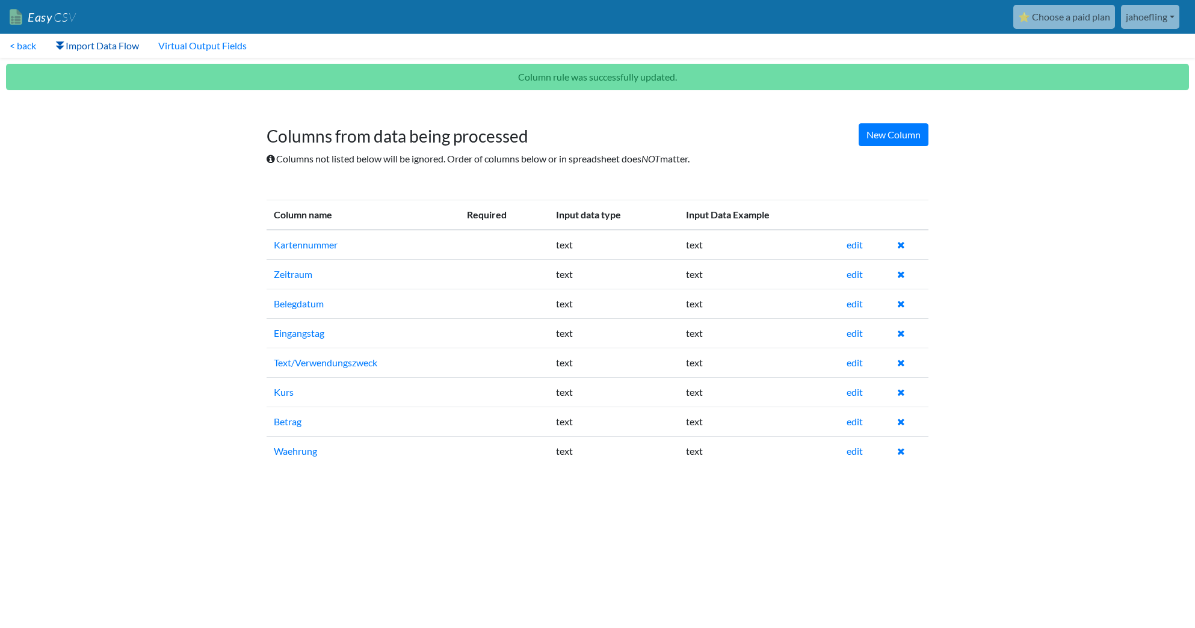
click at [119, 44] on link "Import Data Flow" at bounding box center [97, 46] width 103 height 24
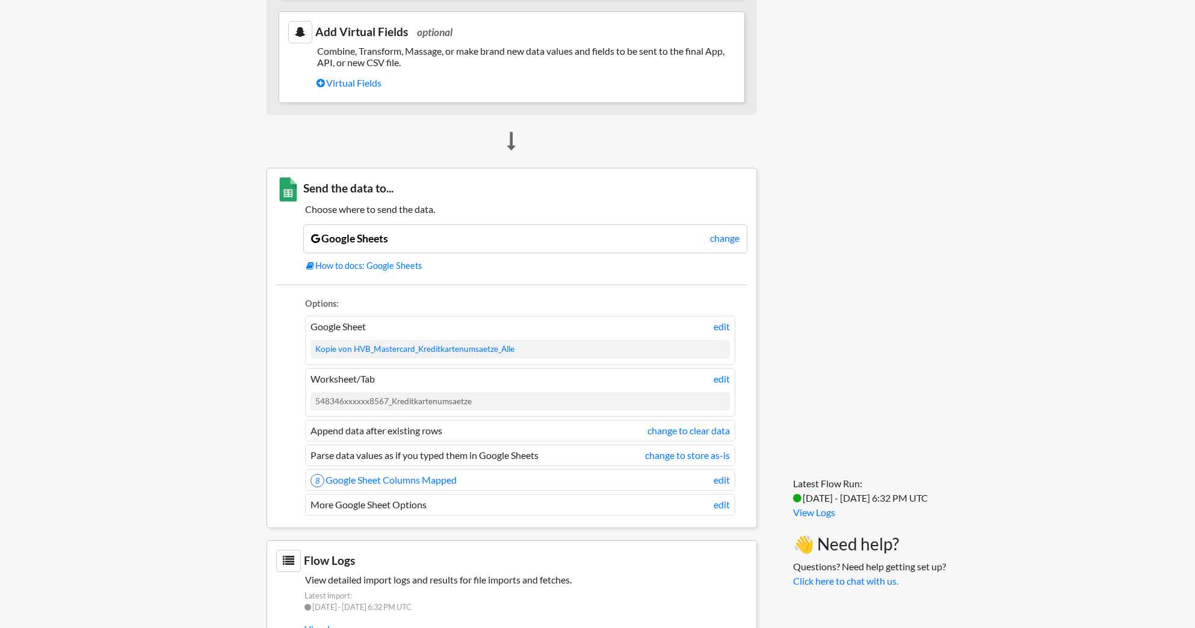
scroll to position [775, 0]
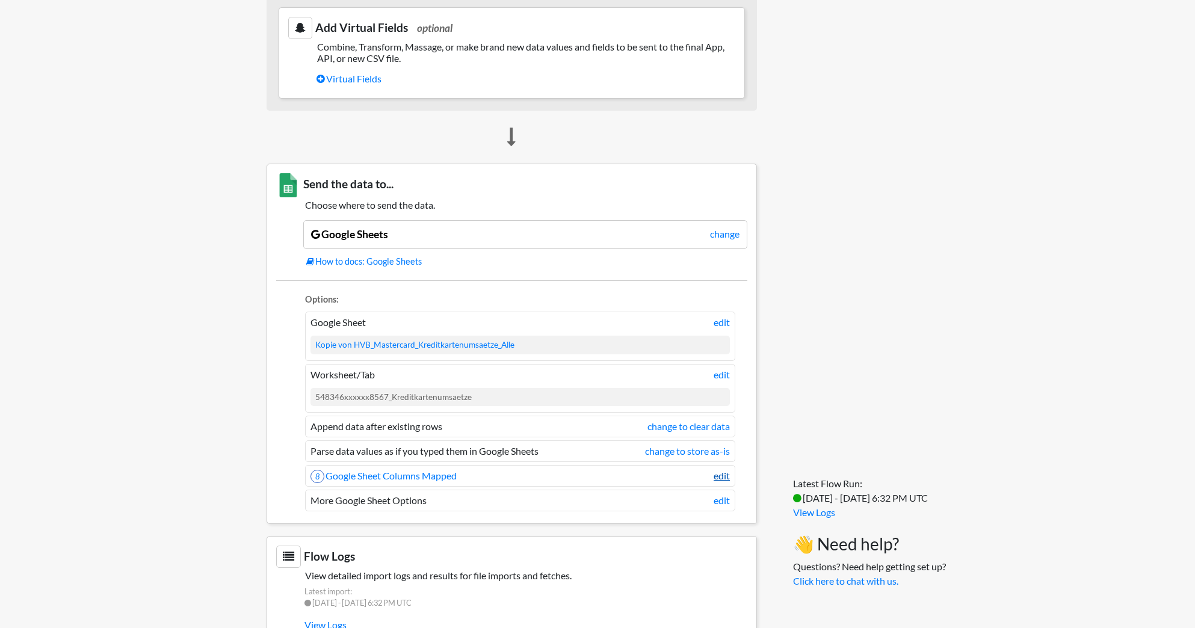
click at [718, 477] on link "edit" at bounding box center [722, 476] width 16 height 14
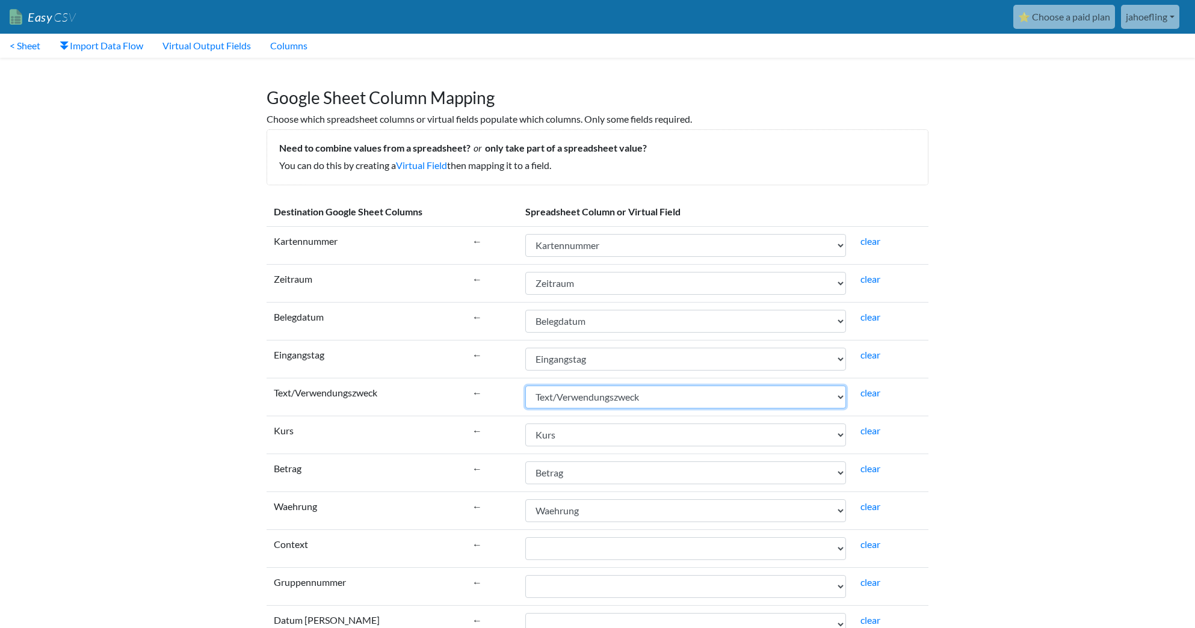
click at [840, 397] on select "Kartennummer Zeitraum Belegdatum Eingangstag Text/Verwendungszweck Kurs Betrag …" at bounding box center [685, 397] width 321 height 23
click at [866, 394] on link "clear" at bounding box center [871, 392] width 20 height 11
click at [837, 397] on select "Kartennummer Zeitraum Belegdatum Eingangstag Text/Verwendungszweck Kurs Betrag …" at bounding box center [685, 397] width 321 height 23
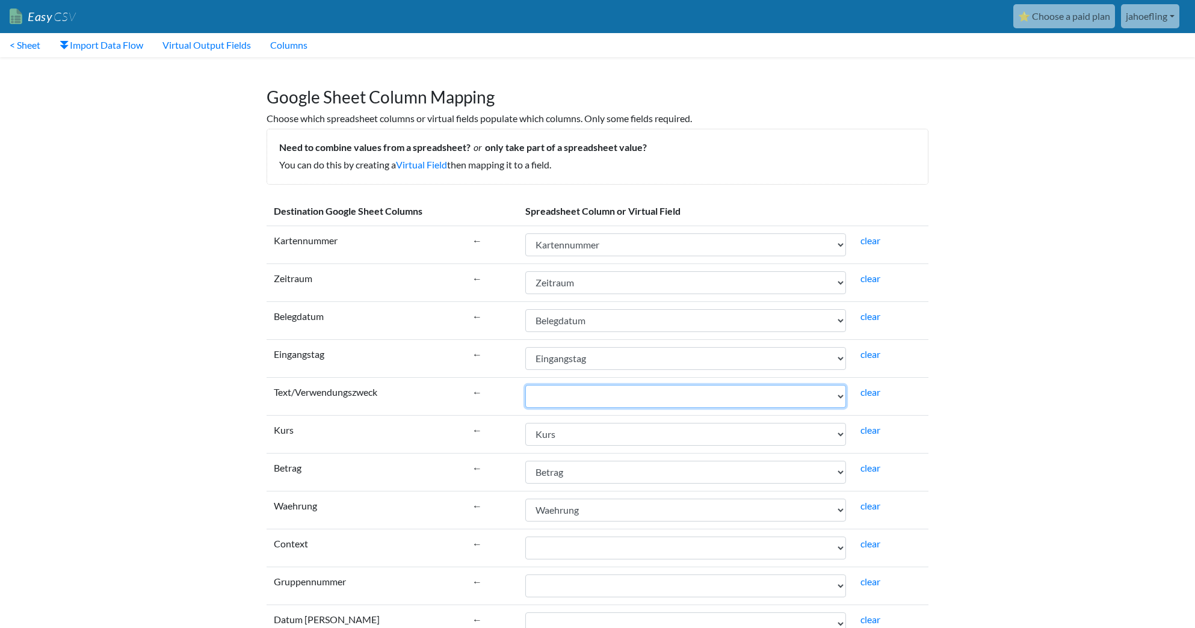
select select "cr_747294"
click at [525, 385] on select "Kartennummer Zeitraum Belegdatum Eingangstag Text/Verwendungszweck Kurs Betrag …" at bounding box center [685, 396] width 321 height 23
click at [352, 392] on label "Text/Verwendungszweck" at bounding box center [326, 392] width 104 height 14
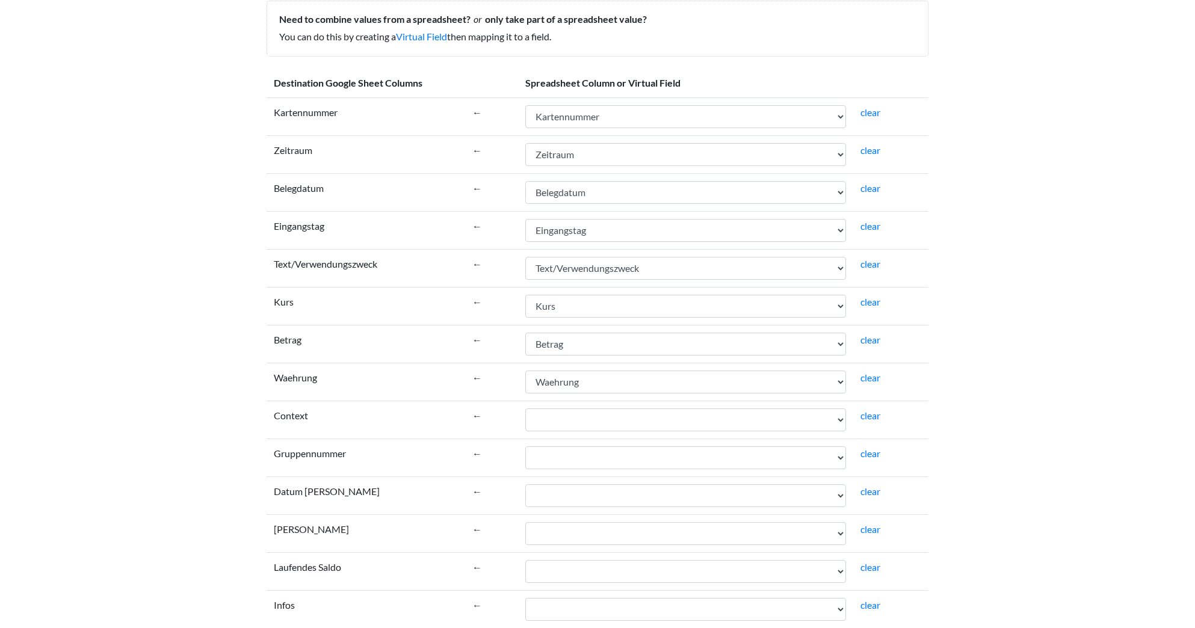
scroll to position [0, 0]
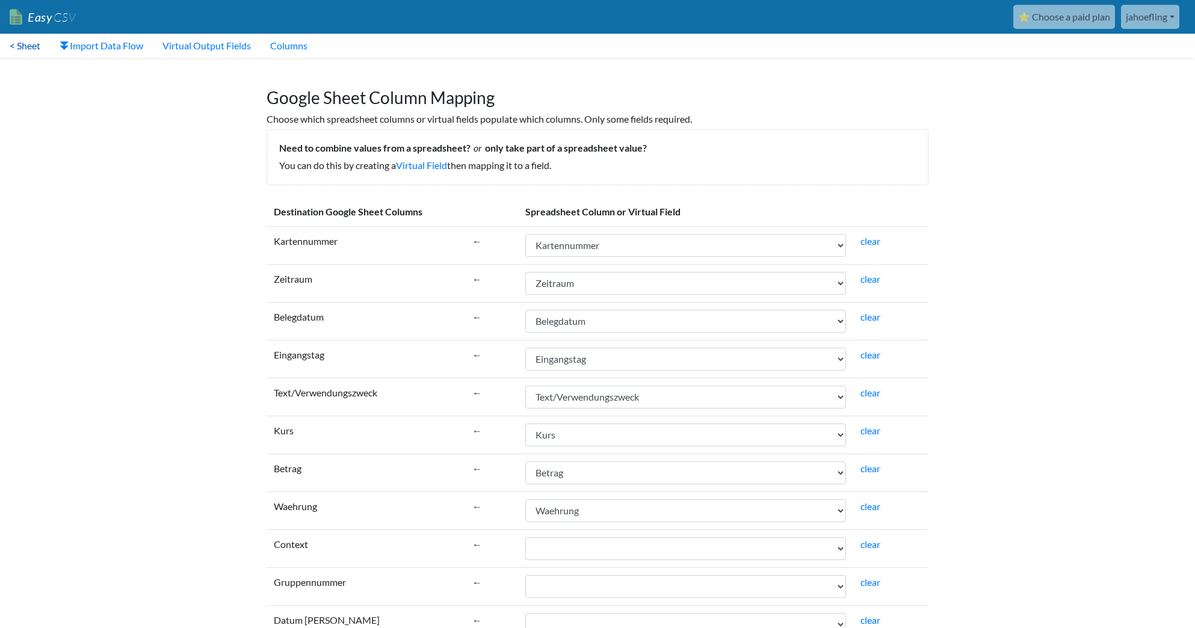
click at [36, 46] on link "< Sheet" at bounding box center [25, 46] width 50 height 24
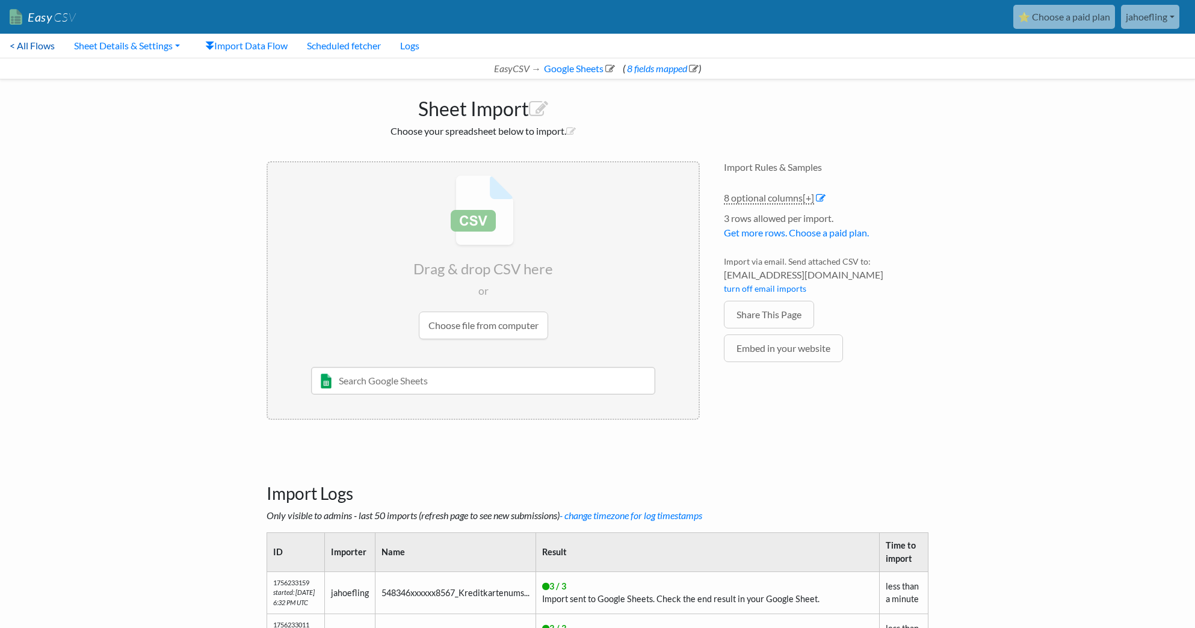
click at [39, 47] on link "< All Flows" at bounding box center [32, 46] width 64 height 24
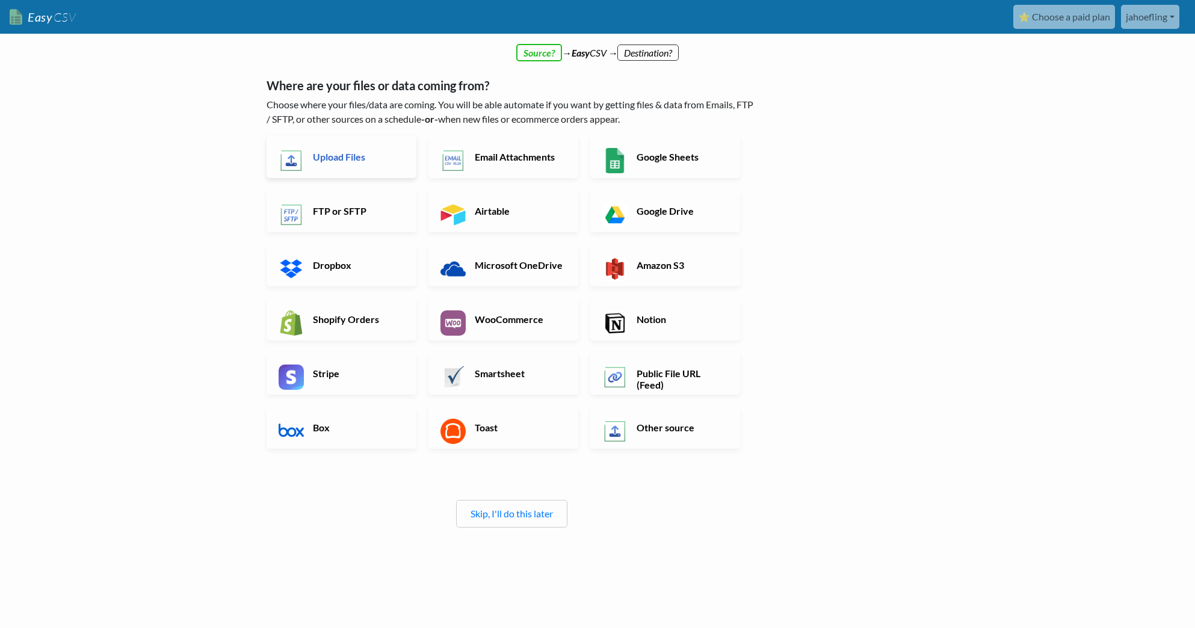
click at [351, 161] on h6 "Upload Files" at bounding box center [357, 156] width 94 height 11
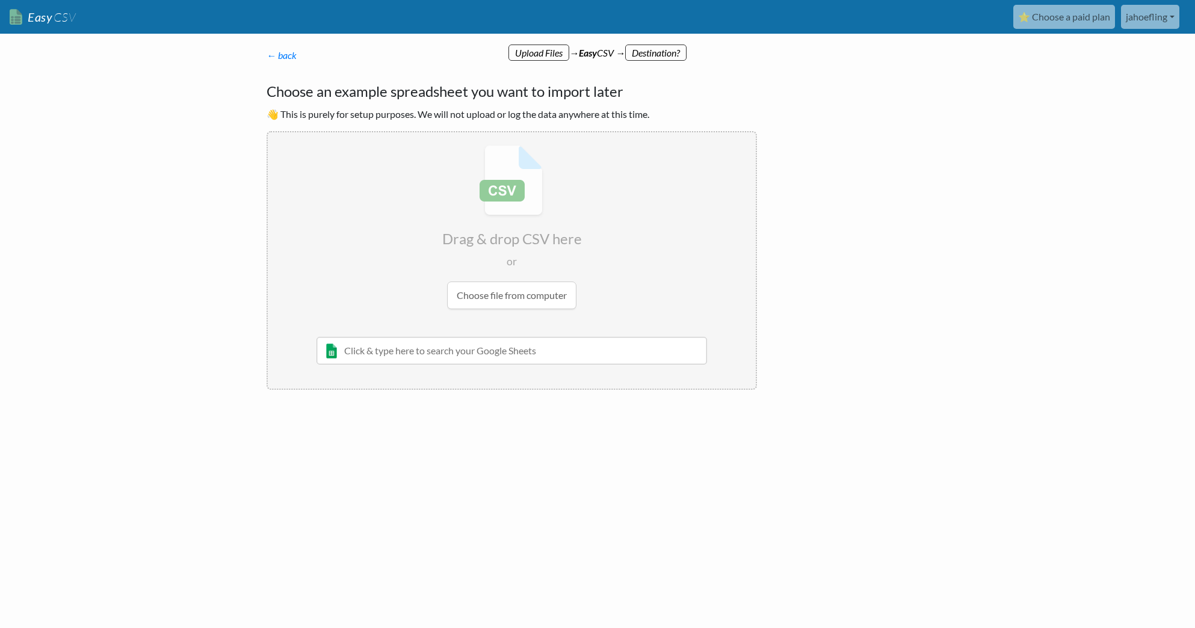
click at [524, 291] on input "file" at bounding box center [512, 227] width 488 height 190
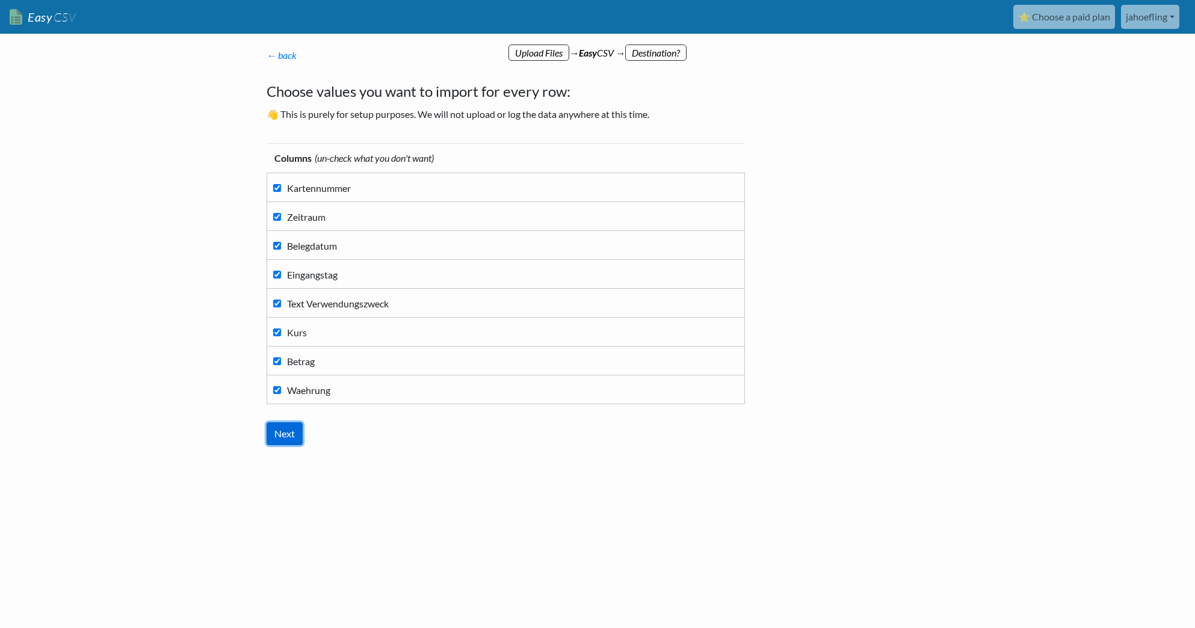
click at [286, 427] on input "Next" at bounding box center [285, 434] width 36 height 23
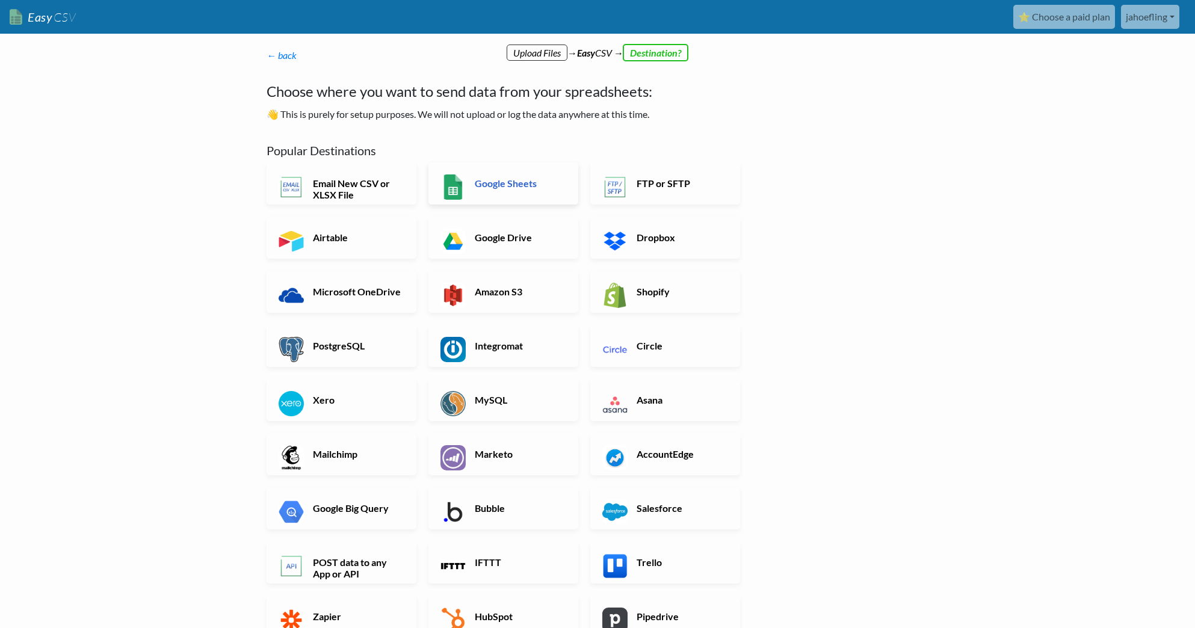
click at [468, 187] on link "Google Sheets" at bounding box center [504, 184] width 150 height 42
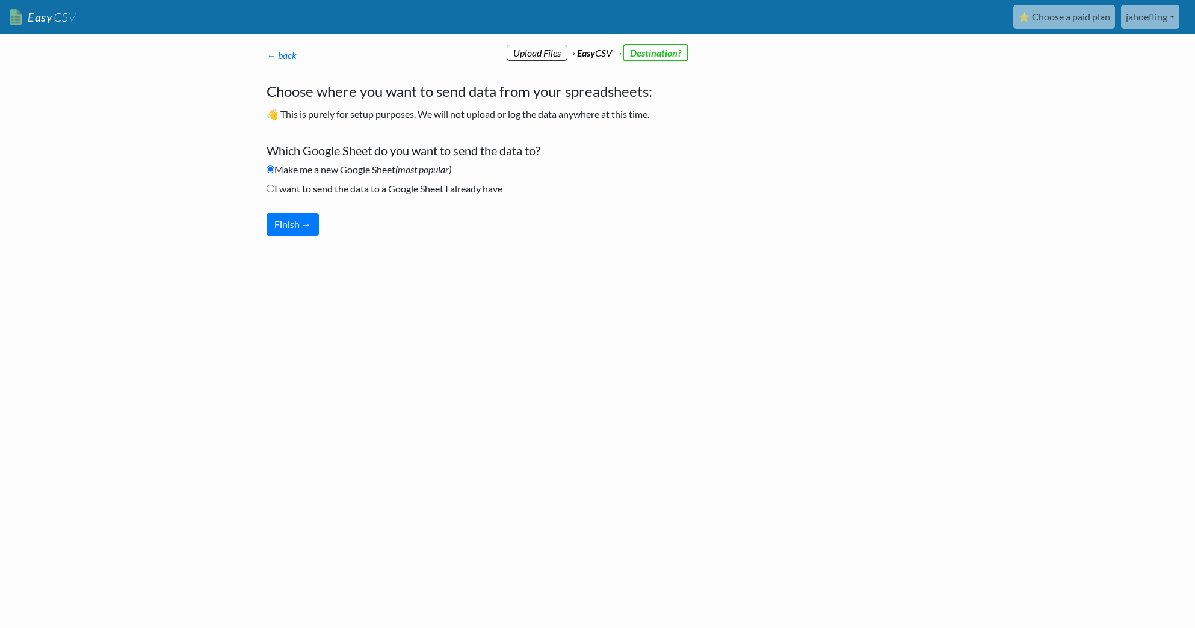
click at [358, 188] on label "I want to send the data to a Google Sheet I already have" at bounding box center [385, 189] width 236 height 14
click at [274, 188] on input "I want to send the data to a Google Sheet I already have" at bounding box center [271, 189] width 8 height 8
radio input "true"
click at [293, 223] on button "Finish →" at bounding box center [293, 224] width 52 height 23
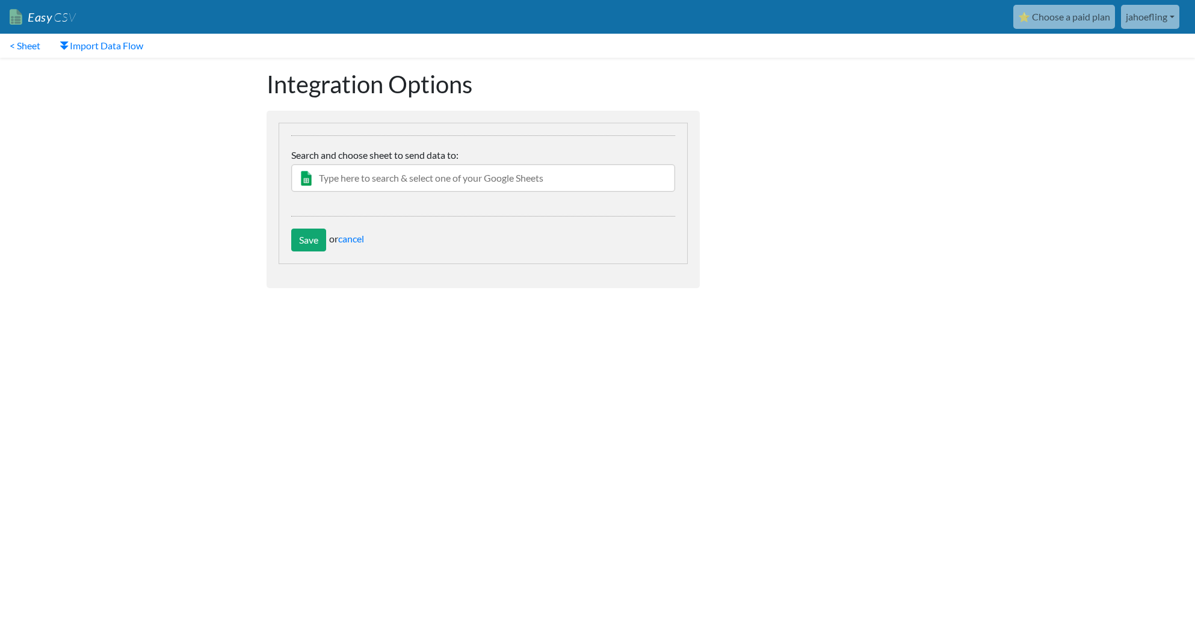
click at [421, 180] on input "text" at bounding box center [483, 178] width 384 height 28
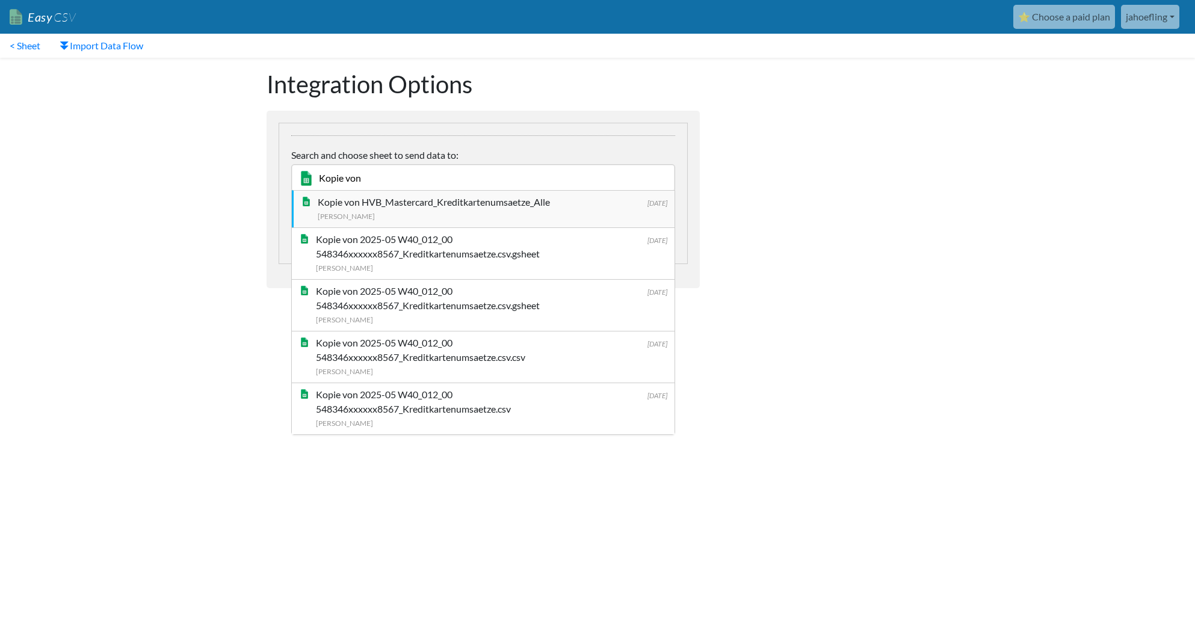
type input "Kopie von"
click at [452, 207] on div "Kopie von HVB_Mastercard_Kreditkartenumsaetze_Alle" at bounding box center [493, 202] width 350 height 14
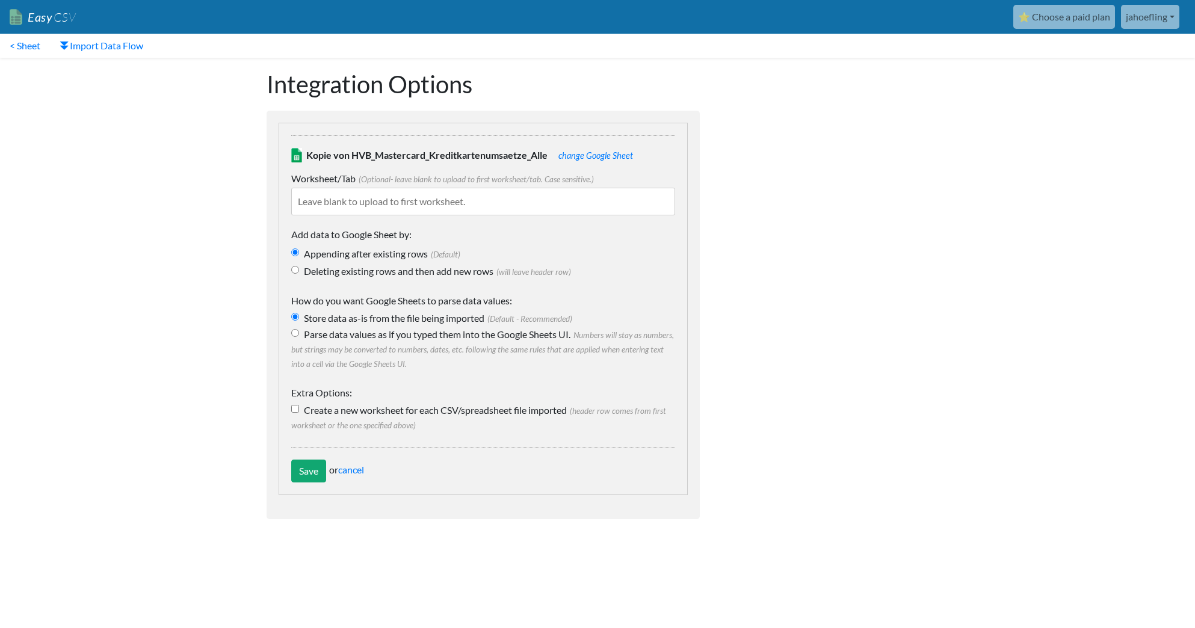
click at [295, 333] on input "Parse data values as if you typed them into the Google Sheets UI. Numbers will …" at bounding box center [295, 333] width 8 height 8
radio input "true"
click at [480, 197] on input "text" at bounding box center [483, 202] width 384 height 28
paste input "548346xxxxxx8567_Kreditkartenumsaetze"
type input "548346xxxxxx8567_Kreditkartenumsaetze"
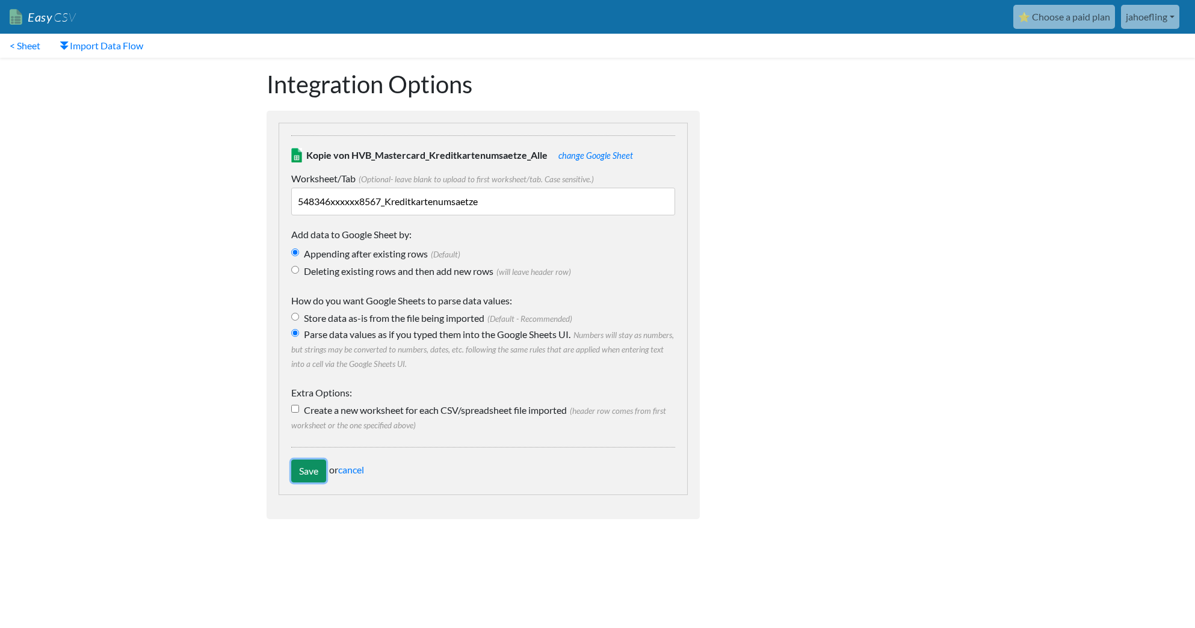
click at [306, 472] on input "Save" at bounding box center [308, 471] width 35 height 23
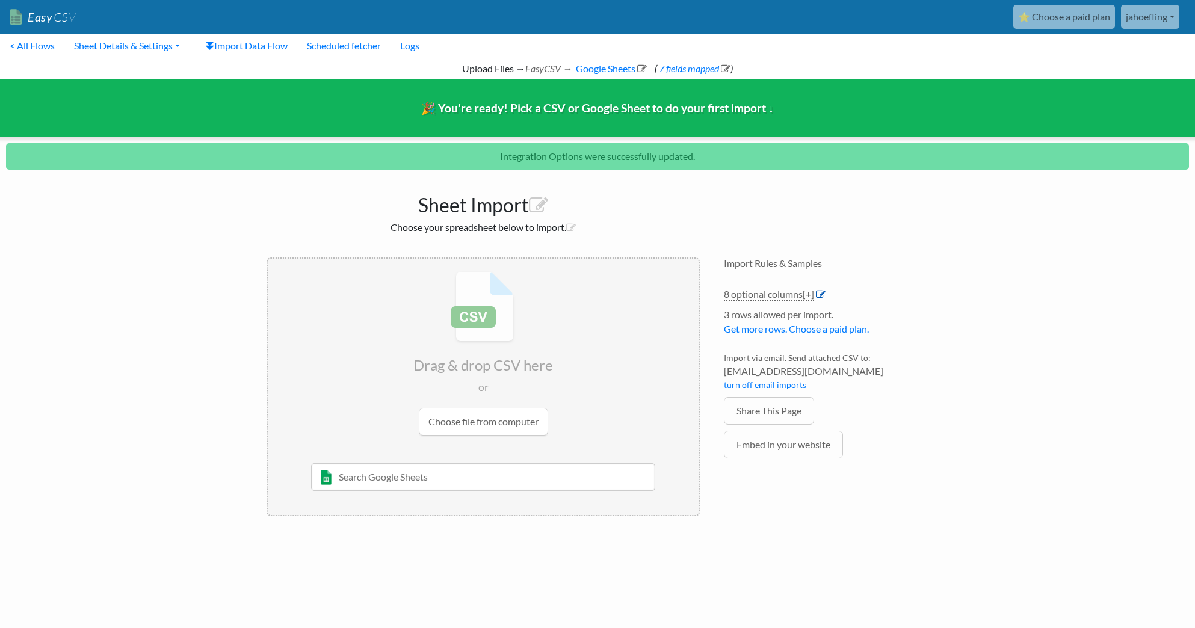
click at [822, 294] on icon at bounding box center [821, 295] width 10 height 10
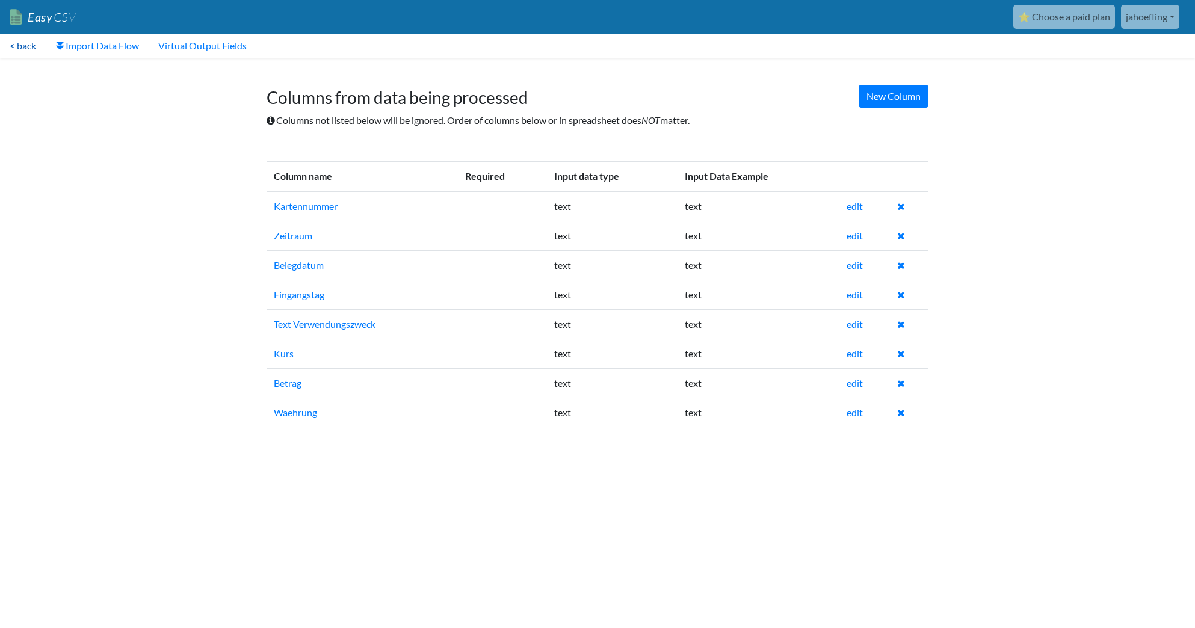
click at [23, 46] on link "< back" at bounding box center [23, 46] width 46 height 24
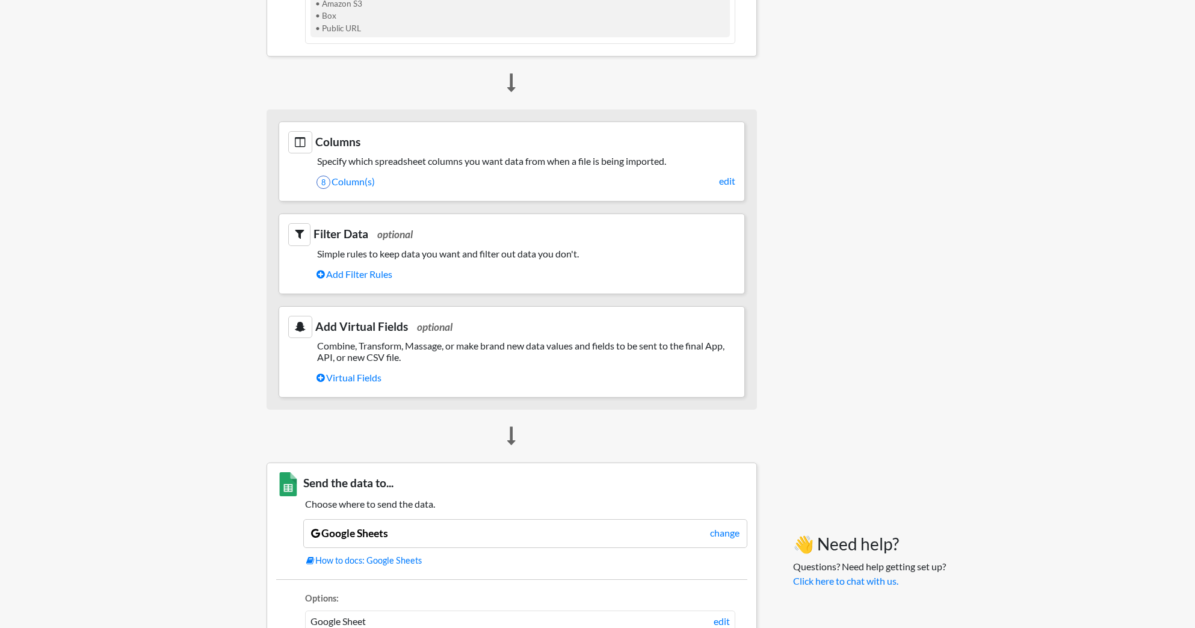
scroll to position [534, 0]
click at [726, 182] on link "edit" at bounding box center [727, 180] width 16 height 14
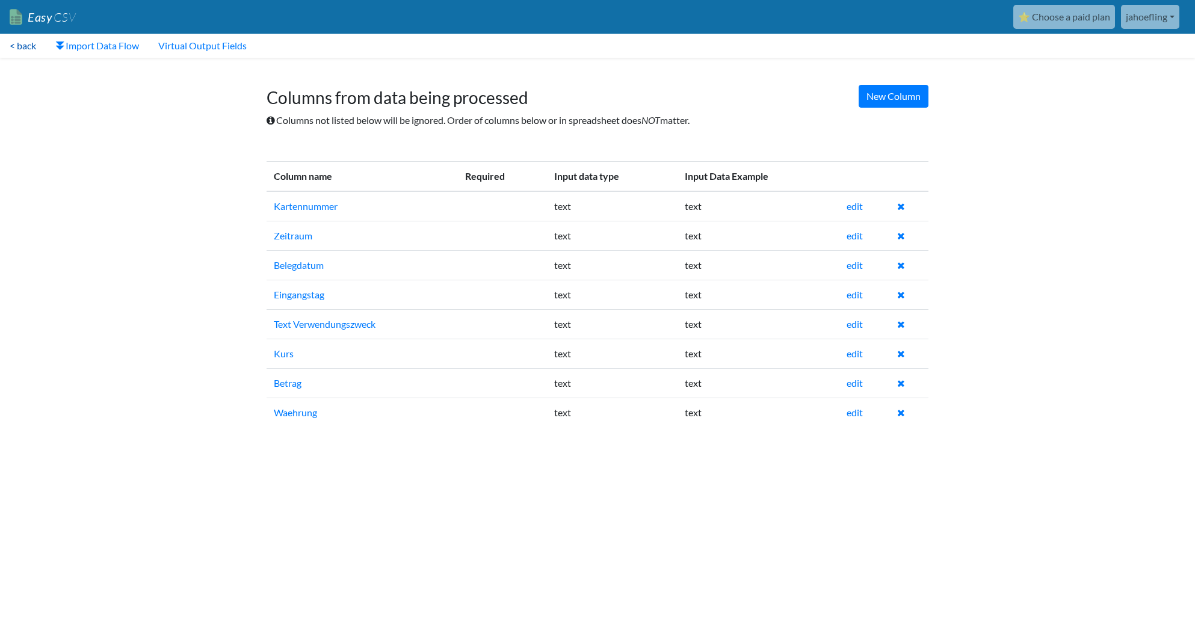
click at [28, 44] on link "< back" at bounding box center [23, 46] width 46 height 24
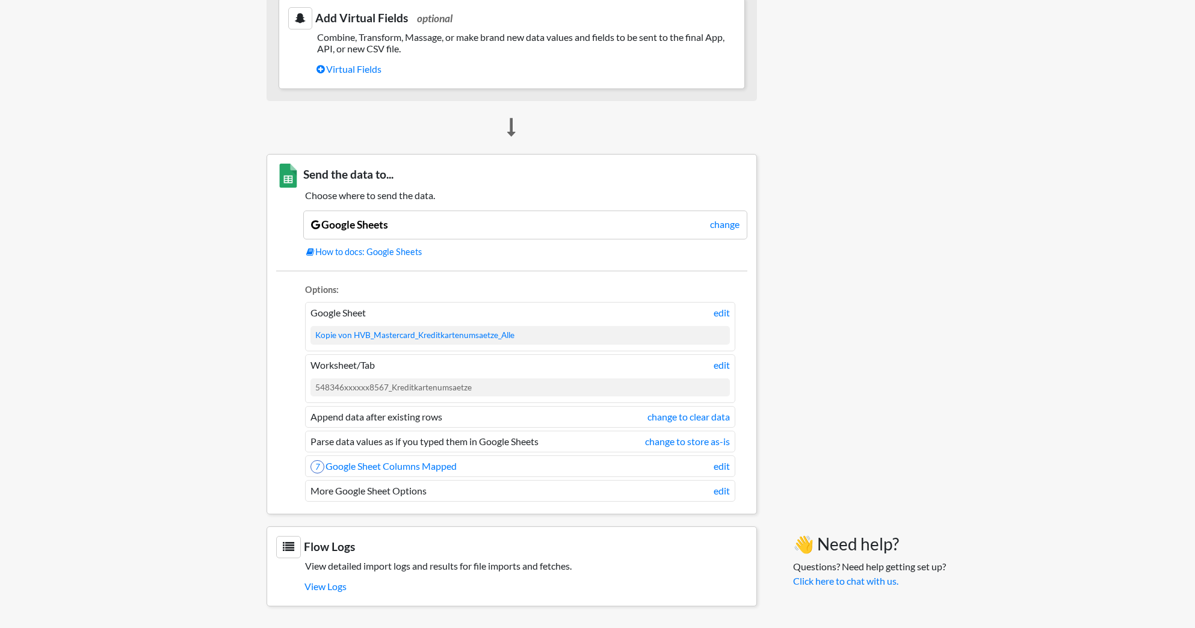
scroll to position [838, 0]
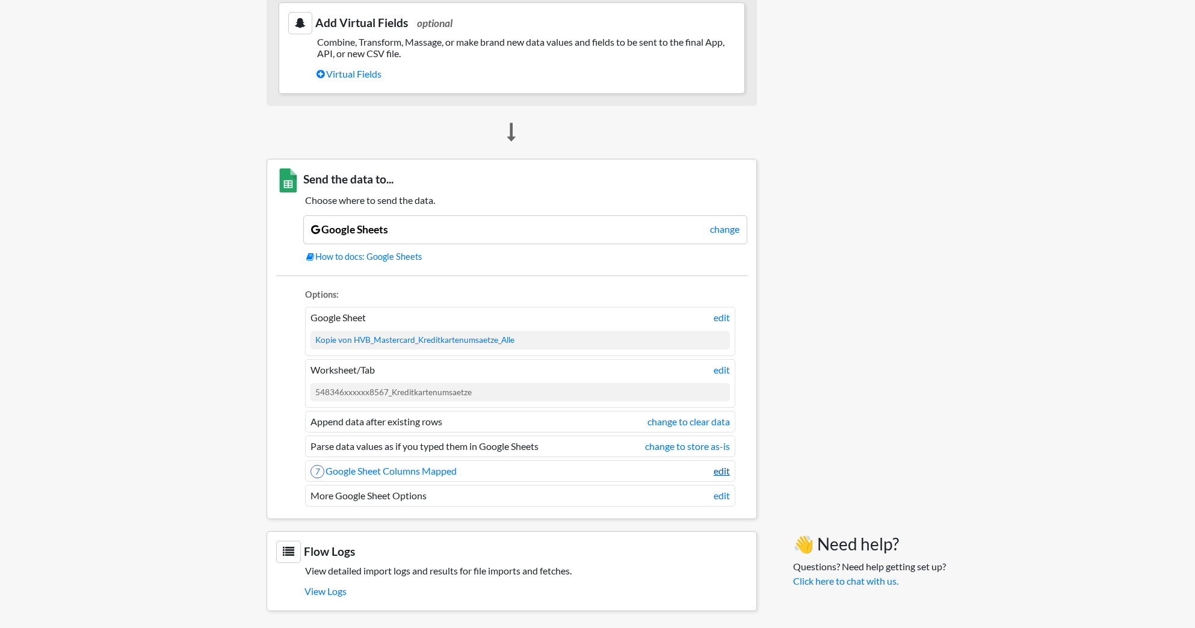
click at [720, 472] on link "edit" at bounding box center [722, 471] width 16 height 14
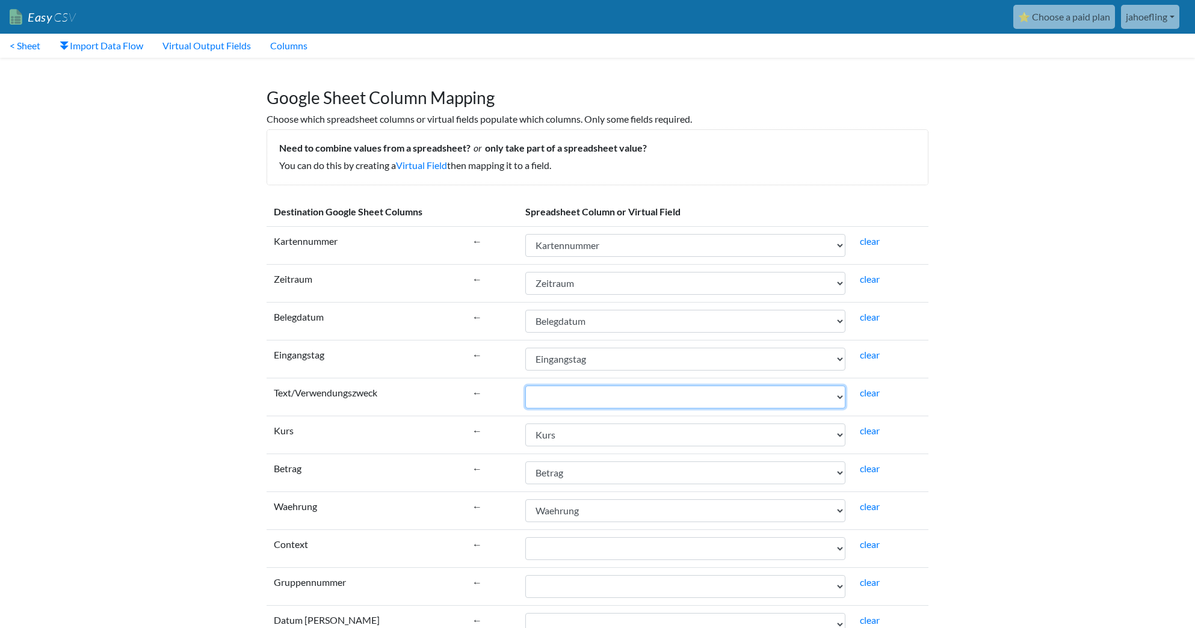
click at [840, 397] on select "Kartennummer Zeitraum Belegdatum Eingangstag Text Verwendungszweck Kurs Betrag …" at bounding box center [685, 397] width 320 height 23
select select "cr_747303"
click at [525, 386] on select "Kartennummer Zeitraum Belegdatum Eingangstag Text Verwendungszweck Kurs Betrag …" at bounding box center [685, 397] width 320 height 23
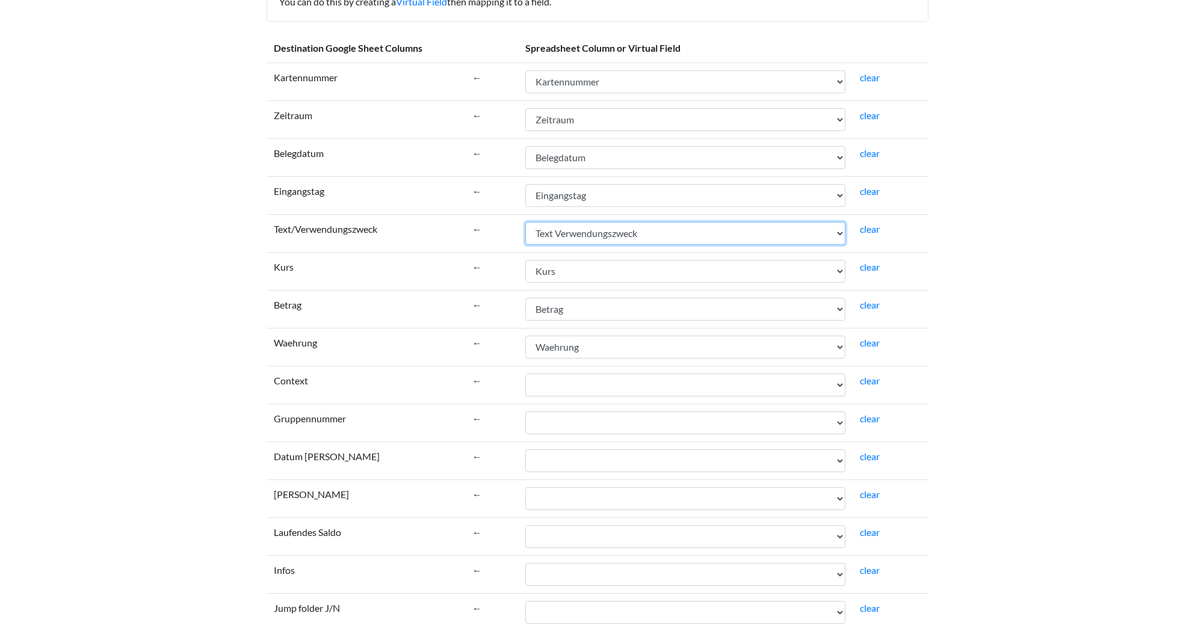
scroll to position [317, 0]
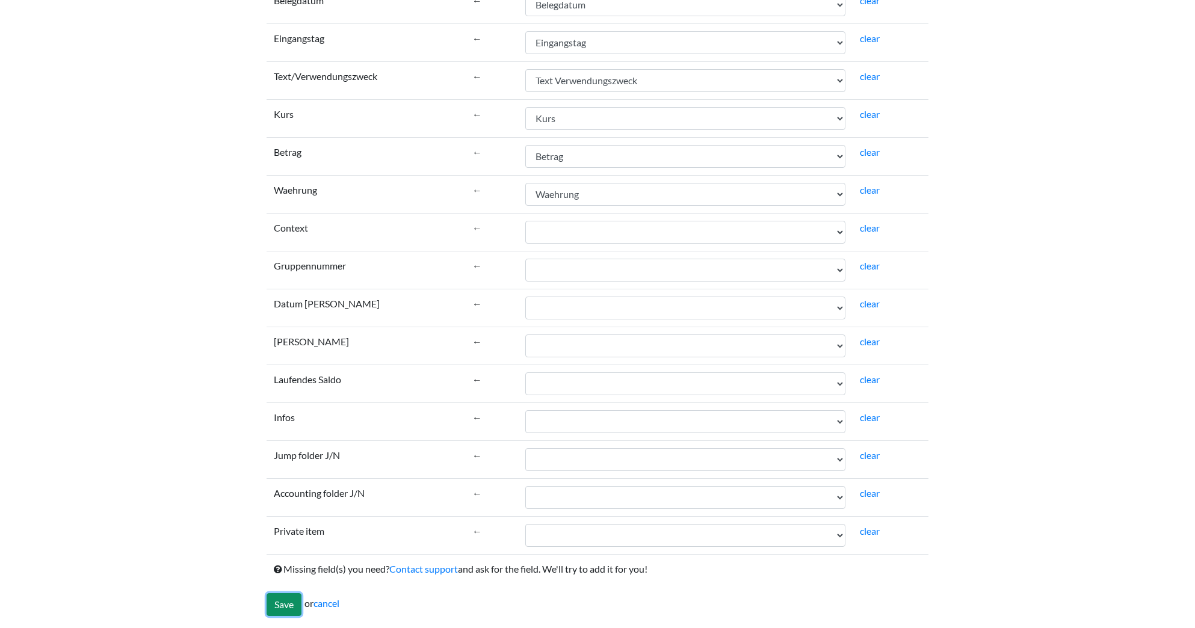
click at [286, 604] on input "Save" at bounding box center [284, 604] width 35 height 23
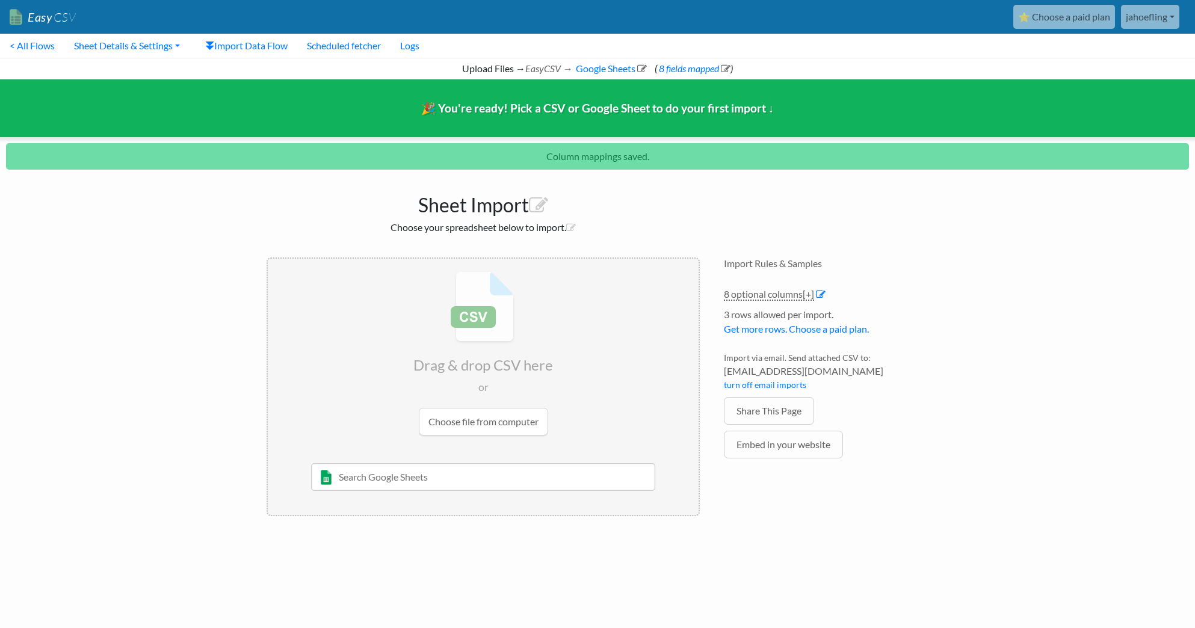
click at [483, 430] on input "file" at bounding box center [483, 354] width 431 height 190
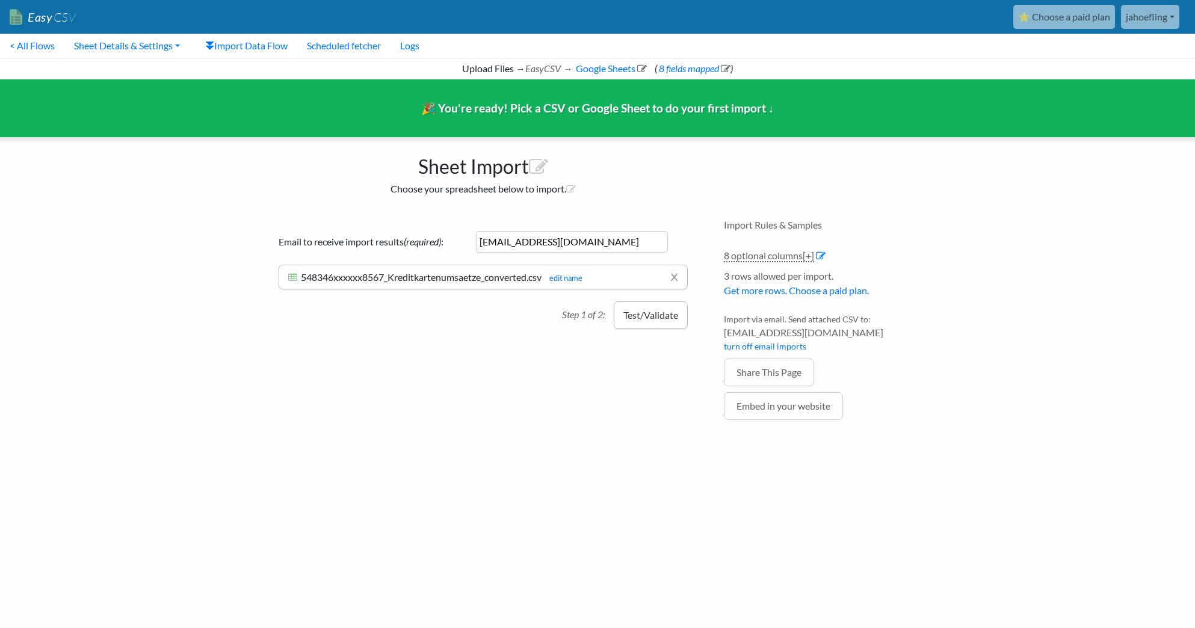
click at [652, 317] on button "Test/Validate" at bounding box center [651, 316] width 74 height 28
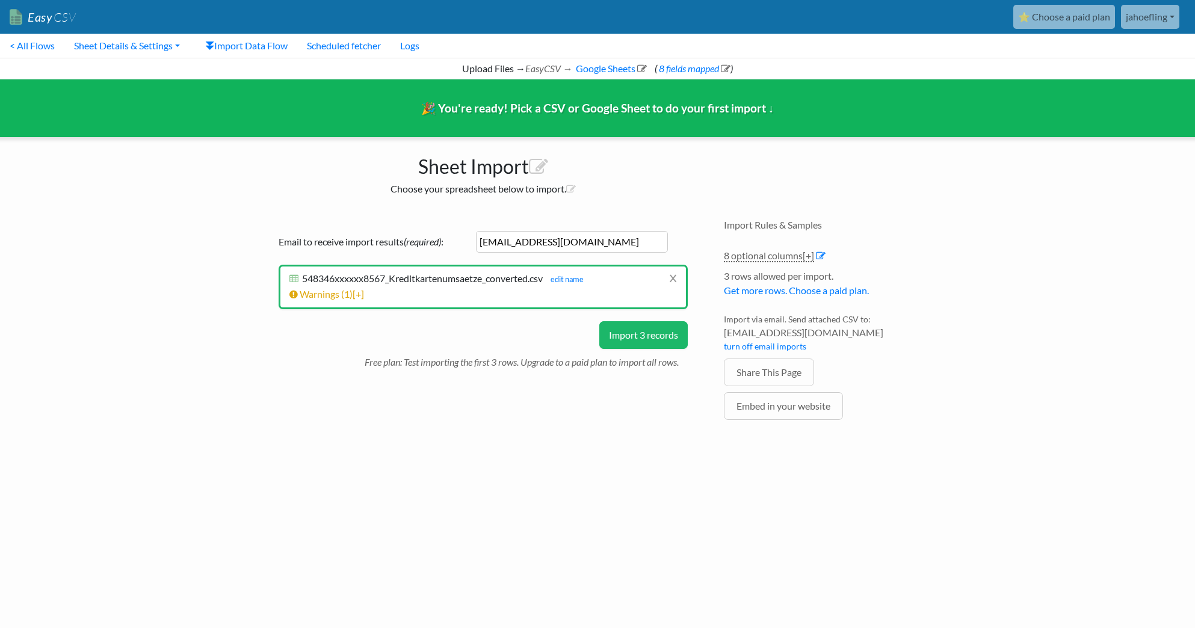
click at [651, 337] on button "Import 3 records" at bounding box center [643, 335] width 88 height 28
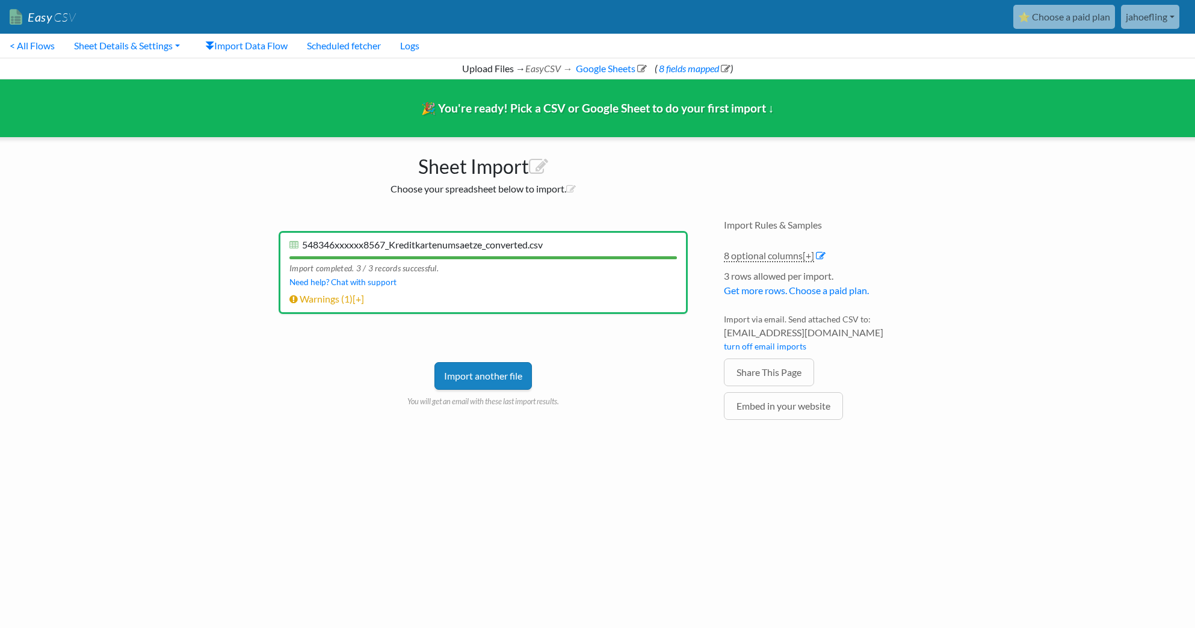
click at [492, 373] on link "Import another file" at bounding box center [484, 376] width 98 height 28
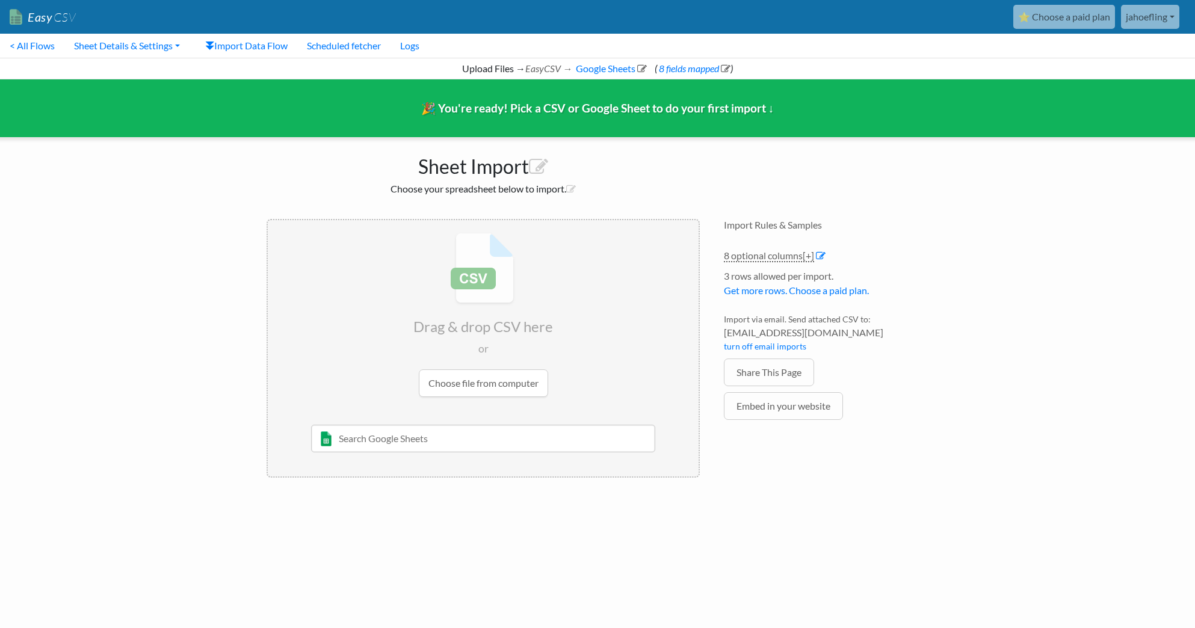
click at [486, 381] on input "file" at bounding box center [483, 315] width 431 height 190
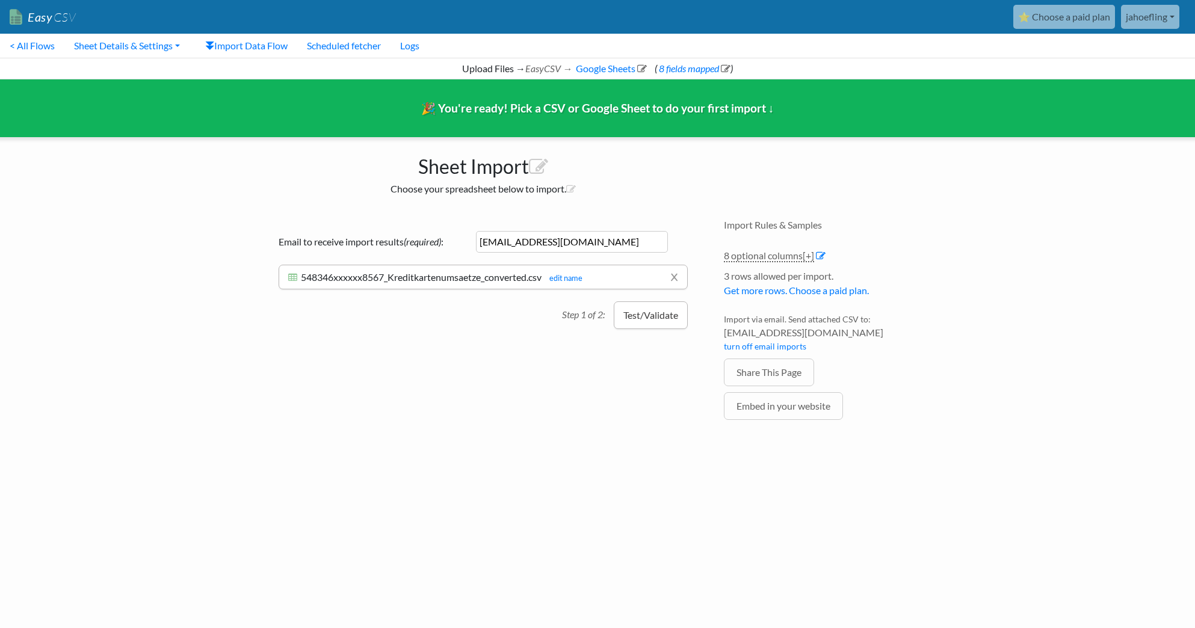
click at [645, 317] on button "Test/Validate" at bounding box center [651, 316] width 74 height 28
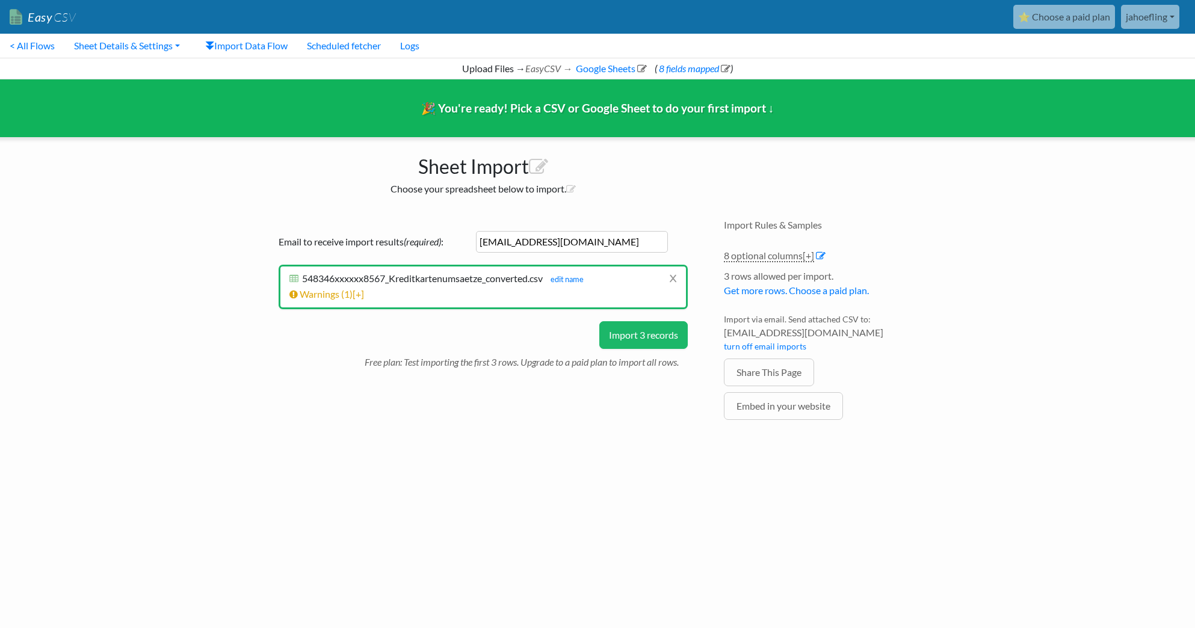
click at [645, 333] on button "Import 3 records" at bounding box center [643, 335] width 88 height 28
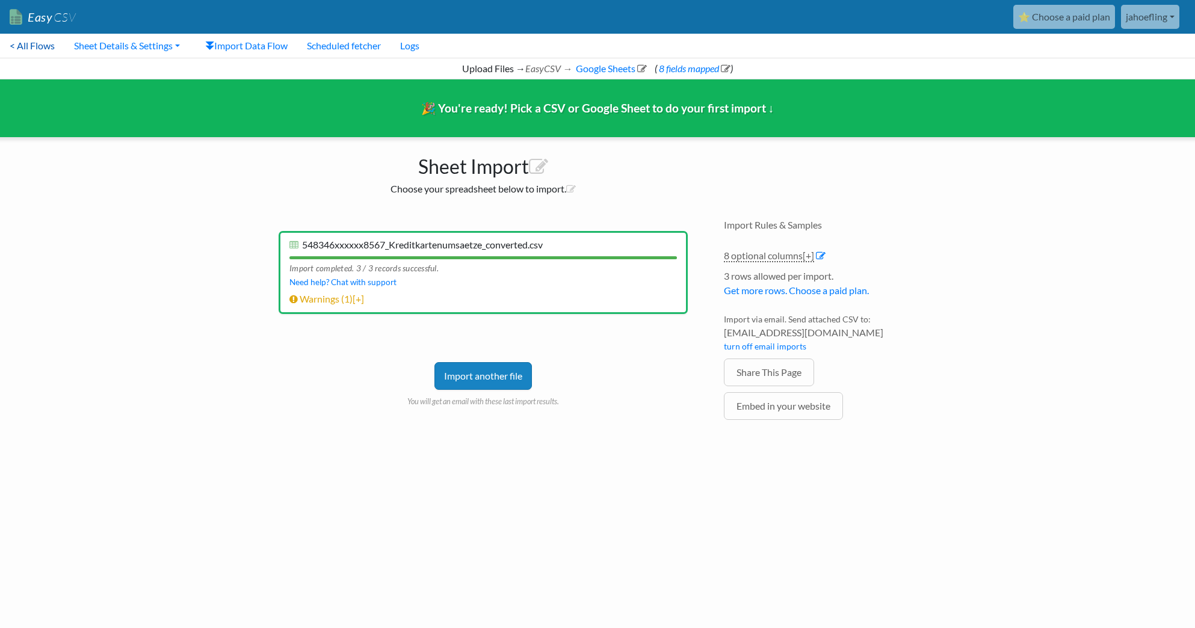
click at [37, 45] on link "< All Flows" at bounding box center [32, 46] width 64 height 24
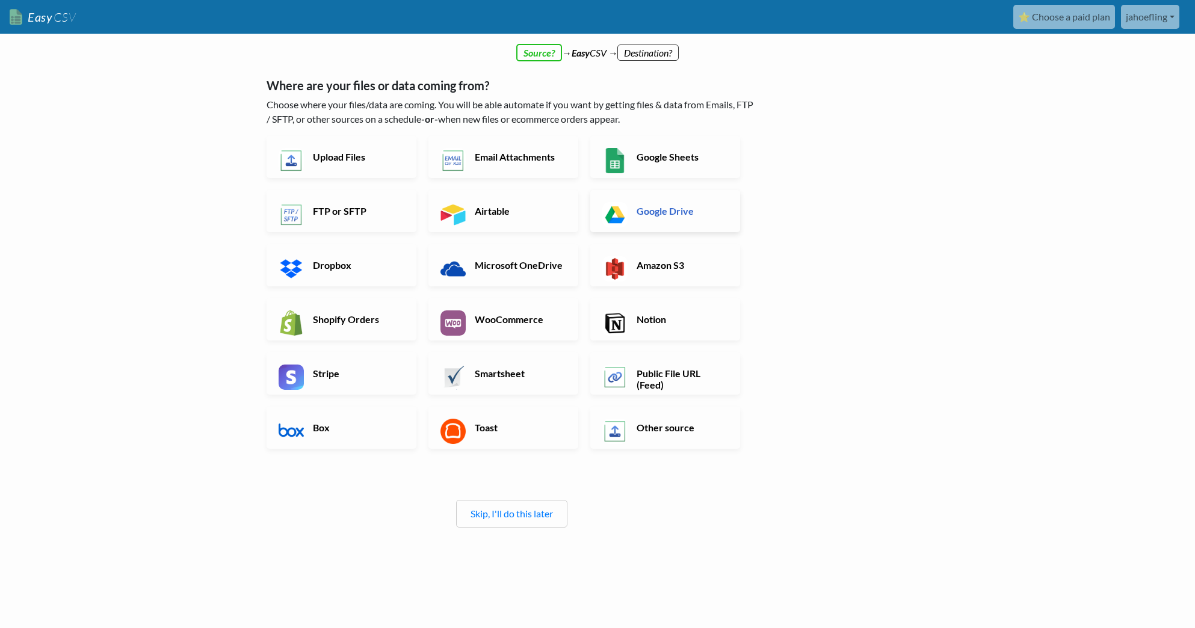
click at [634, 208] on h6 "Google Drive" at bounding box center [681, 210] width 94 height 11
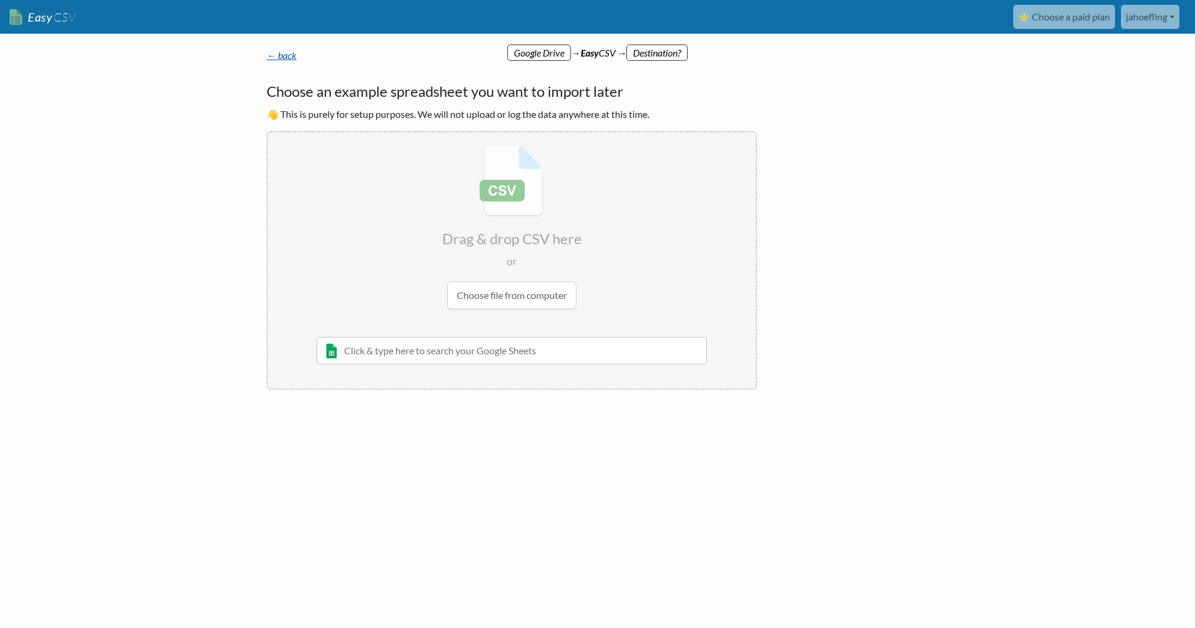
click at [288, 54] on link "← back" at bounding box center [282, 54] width 30 height 11
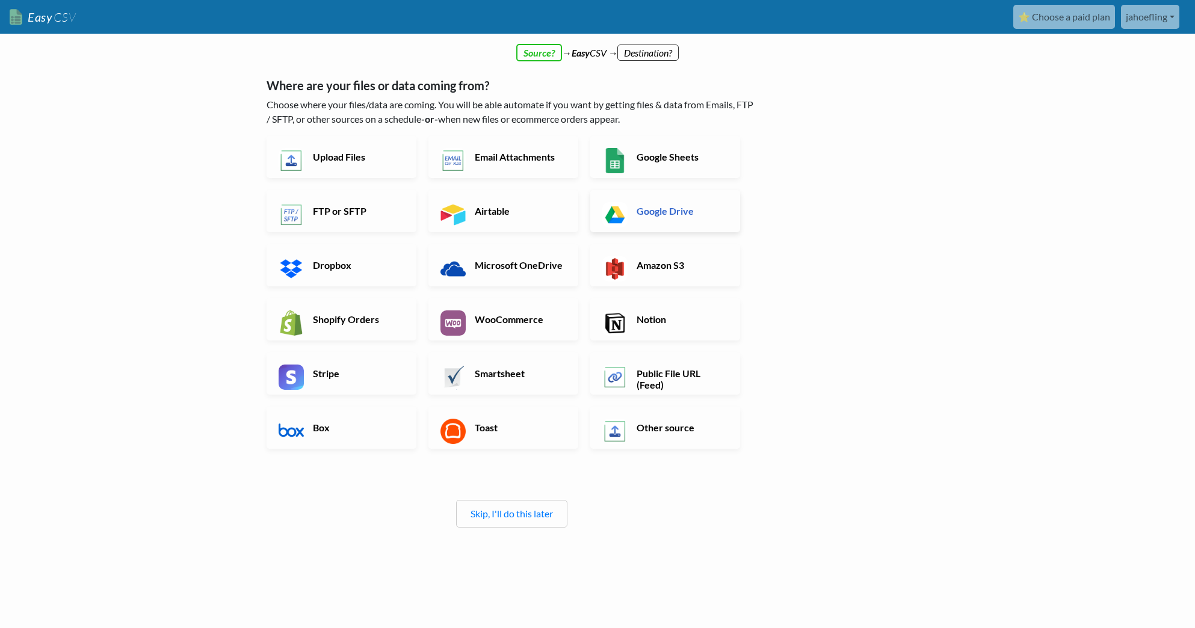
click at [654, 211] on h6 "Google Drive" at bounding box center [681, 210] width 94 height 11
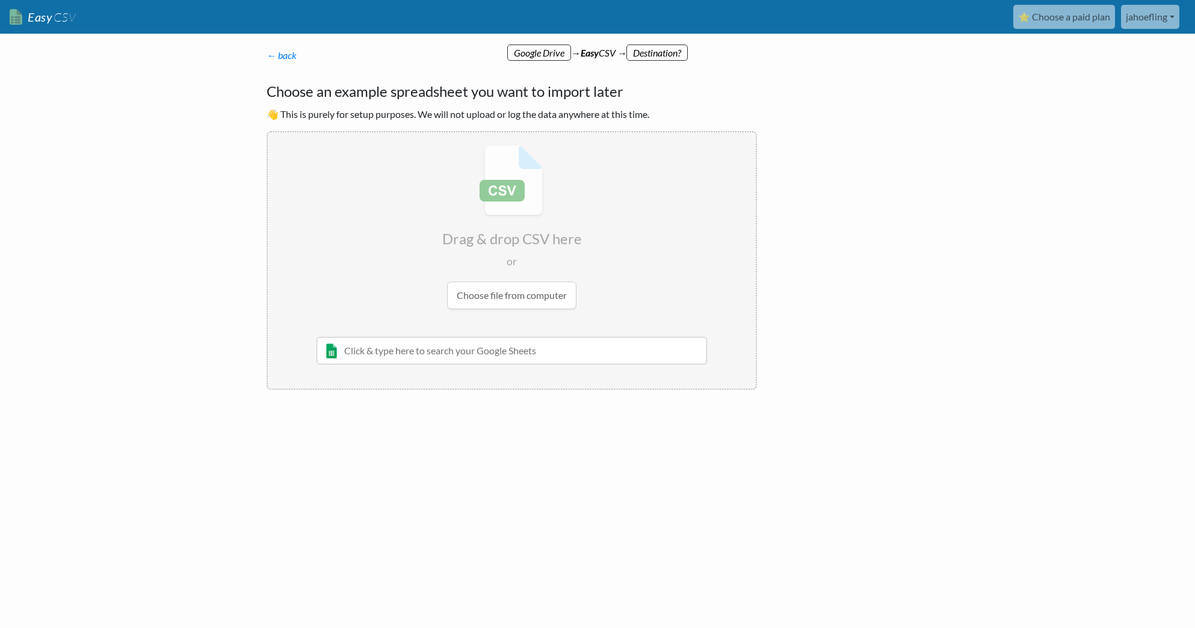
click at [559, 351] on input "text" at bounding box center [512, 351] width 391 height 28
click at [661, 348] on input "text" at bounding box center [512, 351] width 391 height 28
click at [487, 350] on input "text" at bounding box center [512, 351] width 391 height 28
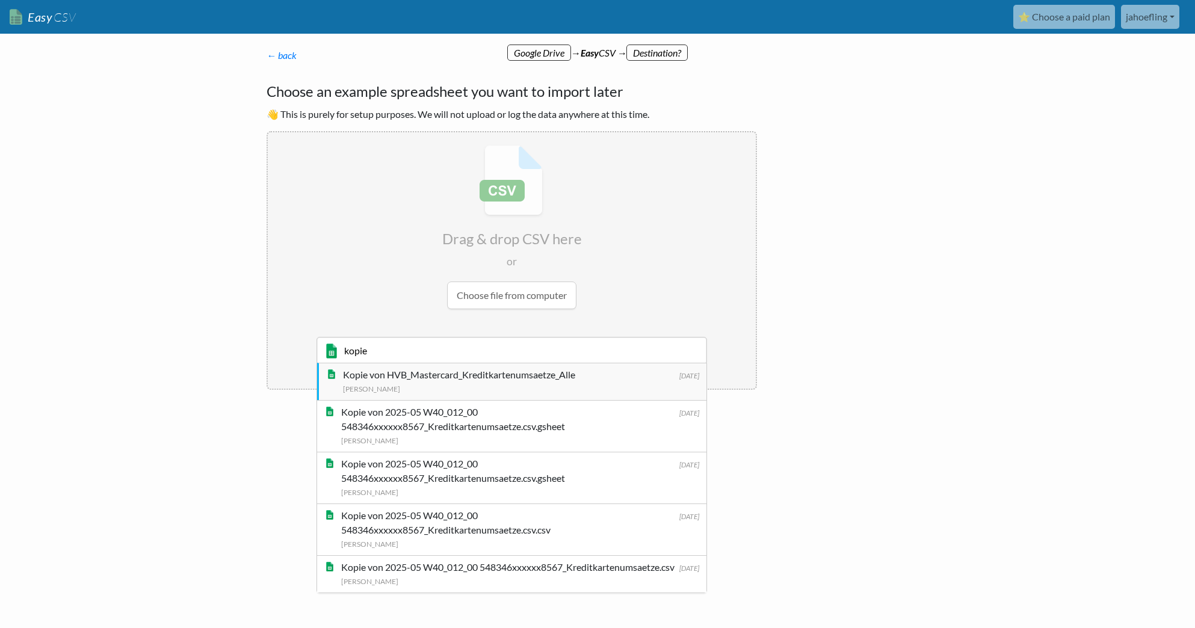
type input "kopie"
click at [527, 379] on div "Kopie von HVB_Mastercard_Kreditkartenumsaetze_Alle" at bounding box center [521, 375] width 356 height 14
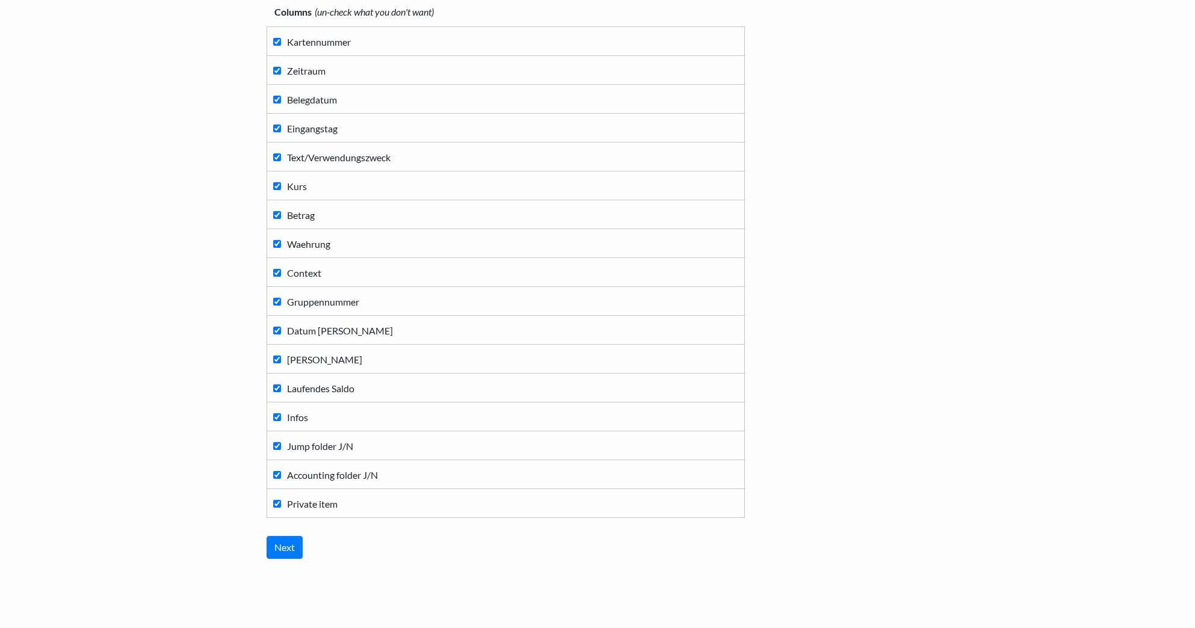
scroll to position [151, 0]
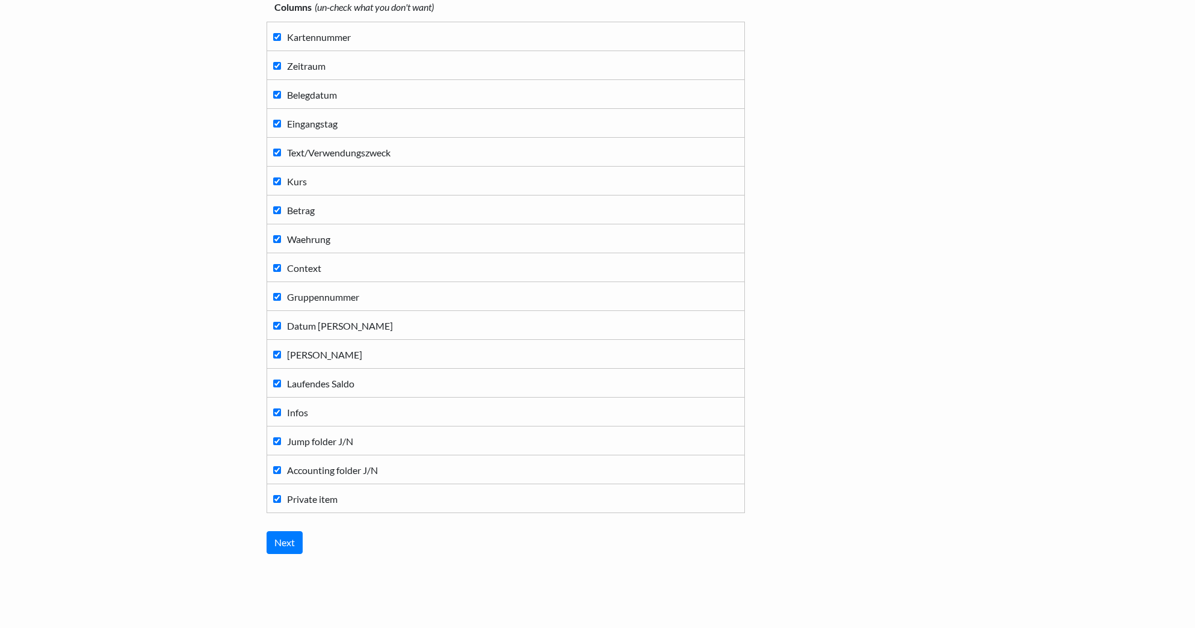
click at [280, 270] on input "Context" at bounding box center [277, 268] width 8 height 8
checkbox input "false"
click at [279, 297] on input "Gruppennummer" at bounding box center [277, 297] width 8 height 8
checkbox input "false"
drag, startPoint x: 279, startPoint y: 323, endPoint x: 279, endPoint y: 336, distance: 13.3
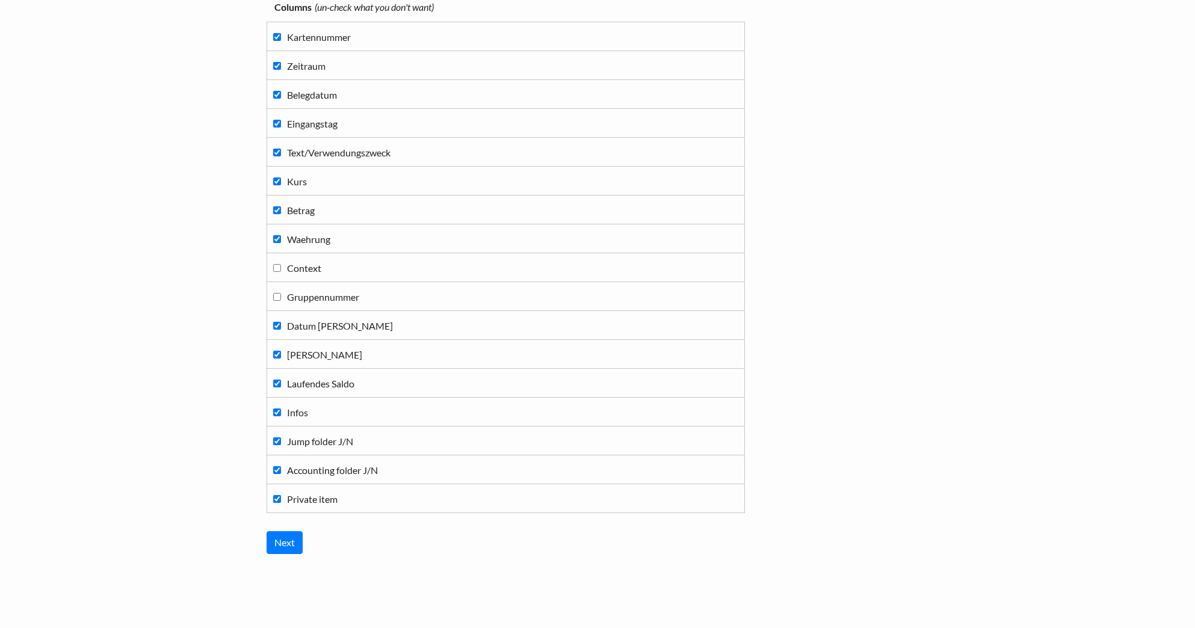
click at [279, 323] on input "Datum Tagessaldo" at bounding box center [277, 326] width 8 height 8
checkbox input "false"
drag, startPoint x: 278, startPoint y: 353, endPoint x: 277, endPoint y: 376, distance: 22.9
click at [278, 353] on input "Tagessaldo" at bounding box center [277, 355] width 8 height 8
checkbox input "false"
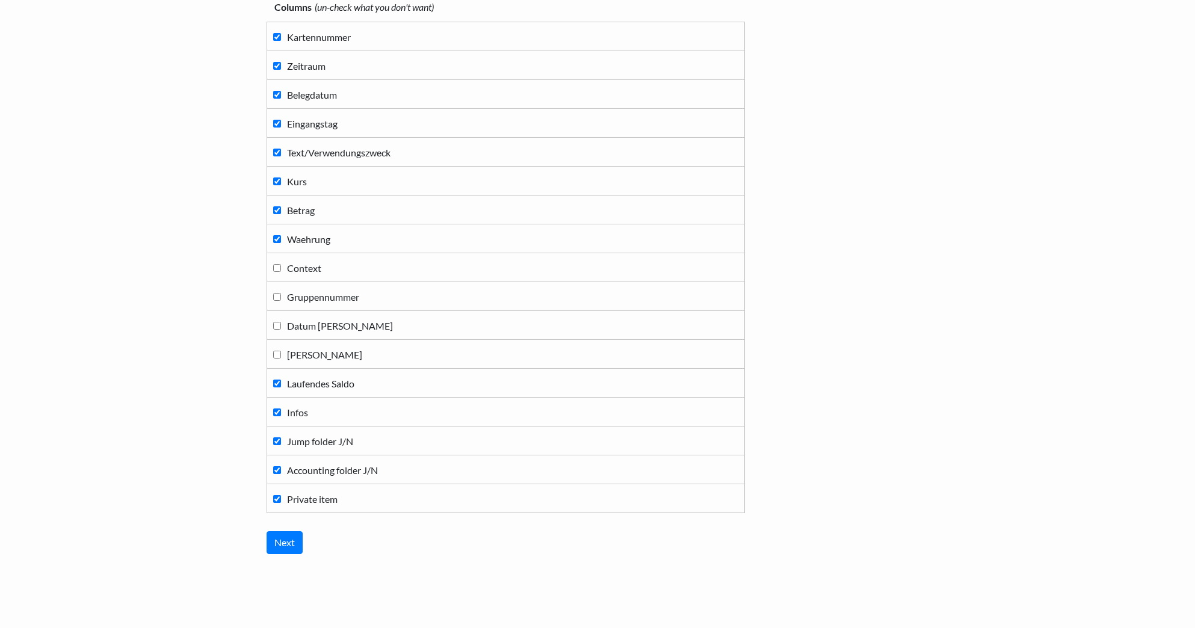
click at [274, 382] on input "Laufendes Saldo" at bounding box center [277, 384] width 8 height 8
checkbox input "false"
click at [276, 409] on input "Infos" at bounding box center [277, 413] width 8 height 8
checkbox input "false"
click at [277, 439] on input "Jump folder J/N" at bounding box center [277, 442] width 8 height 8
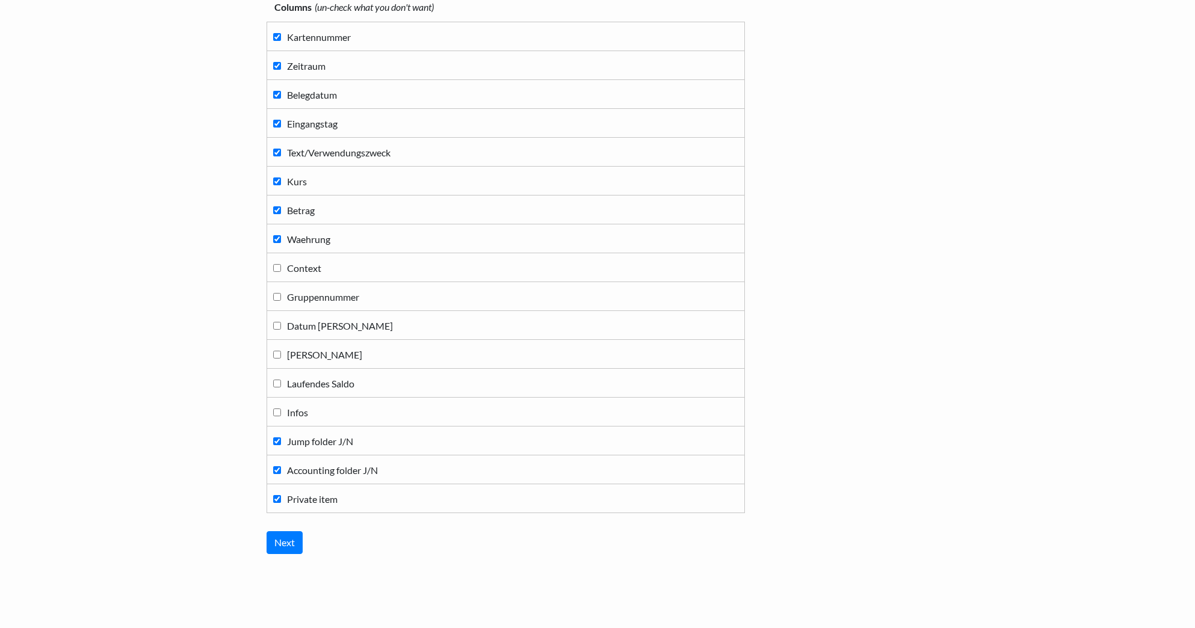
checkbox input "false"
click at [279, 472] on input "Accounting folder J/N" at bounding box center [277, 470] width 8 height 8
checkbox input "false"
click at [279, 496] on input "Private item" at bounding box center [277, 499] width 8 height 8
checkbox input "false"
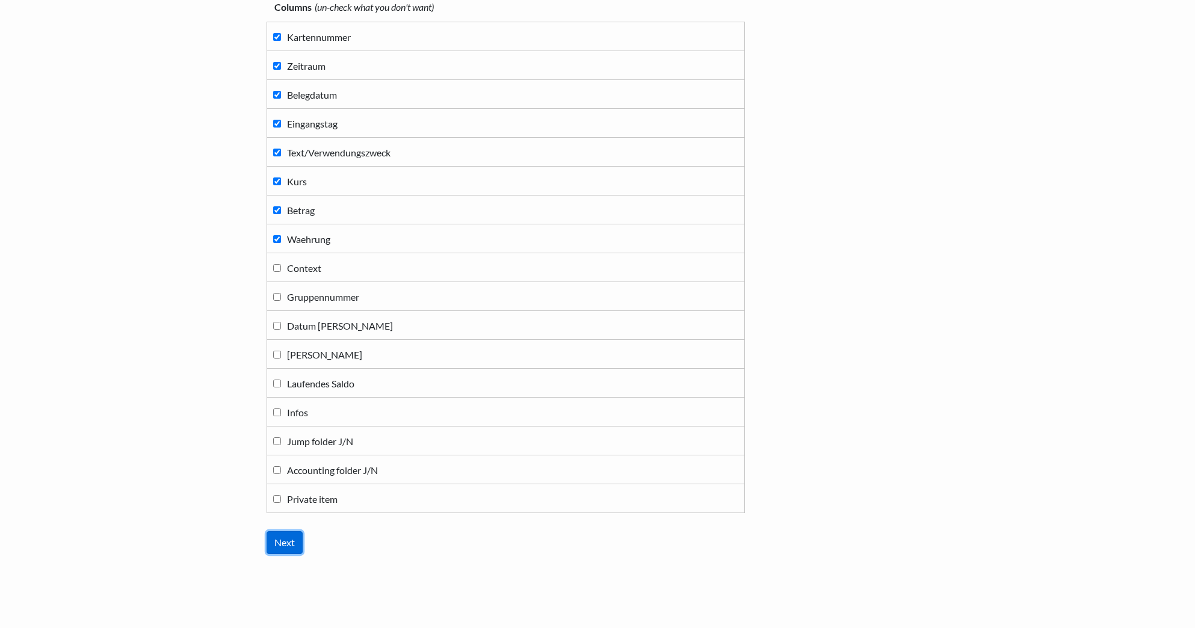
click at [290, 547] on input "Next" at bounding box center [285, 542] width 36 height 23
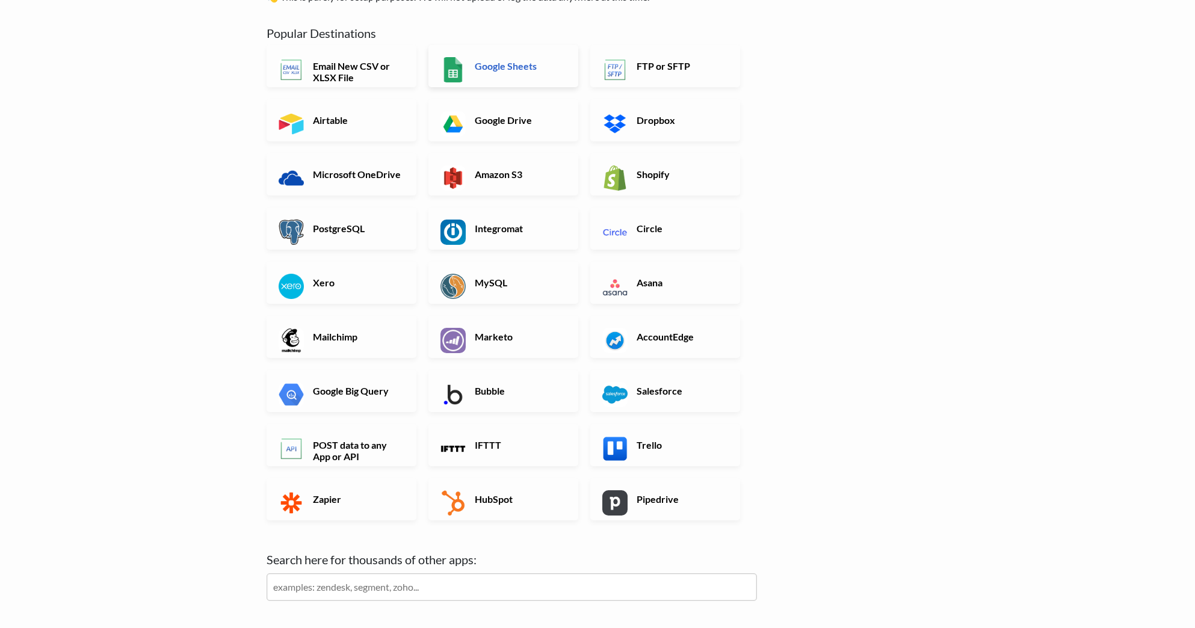
scroll to position [0, 0]
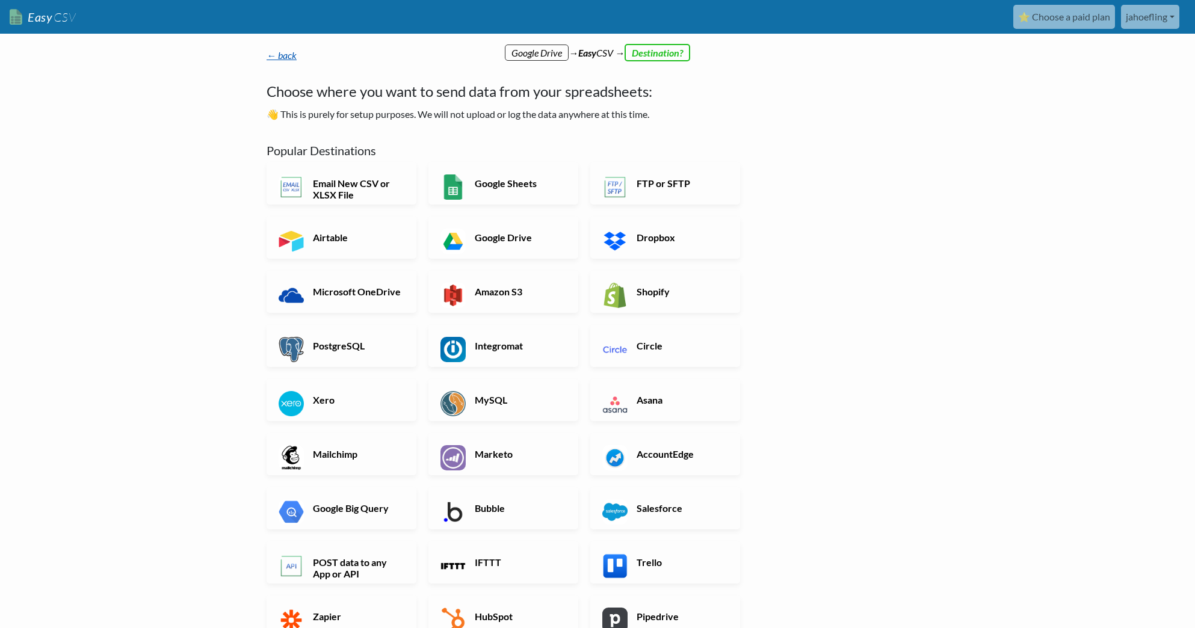
click at [278, 54] on link "← back" at bounding box center [282, 54] width 30 height 11
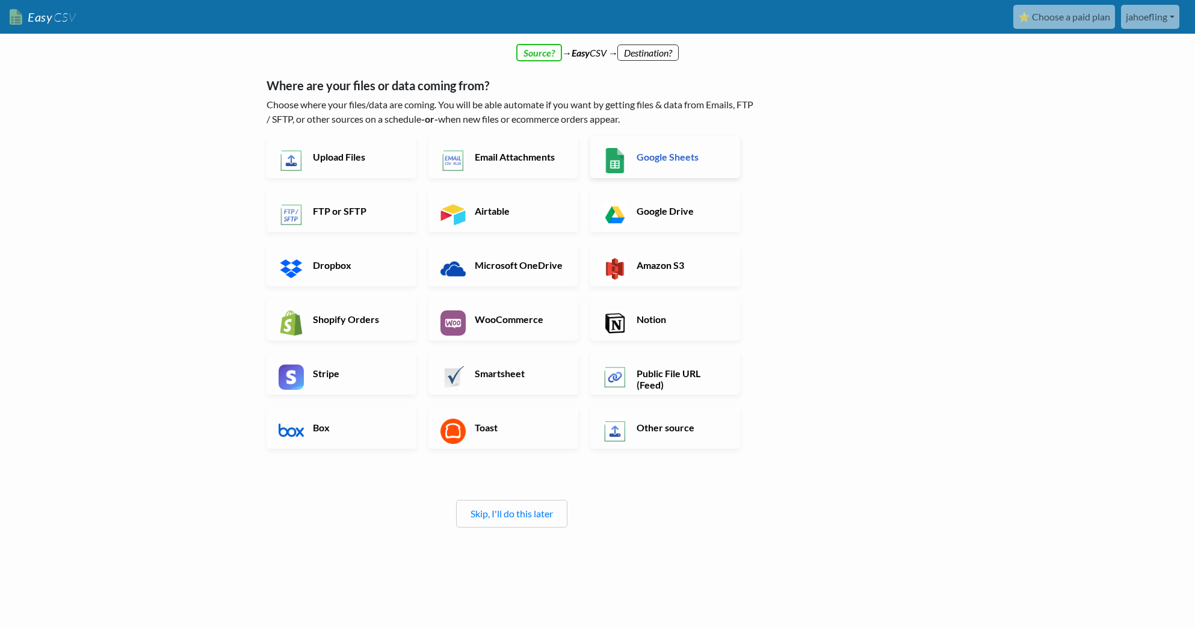
click at [691, 156] on h6 "Google Sheets" at bounding box center [681, 156] width 94 height 11
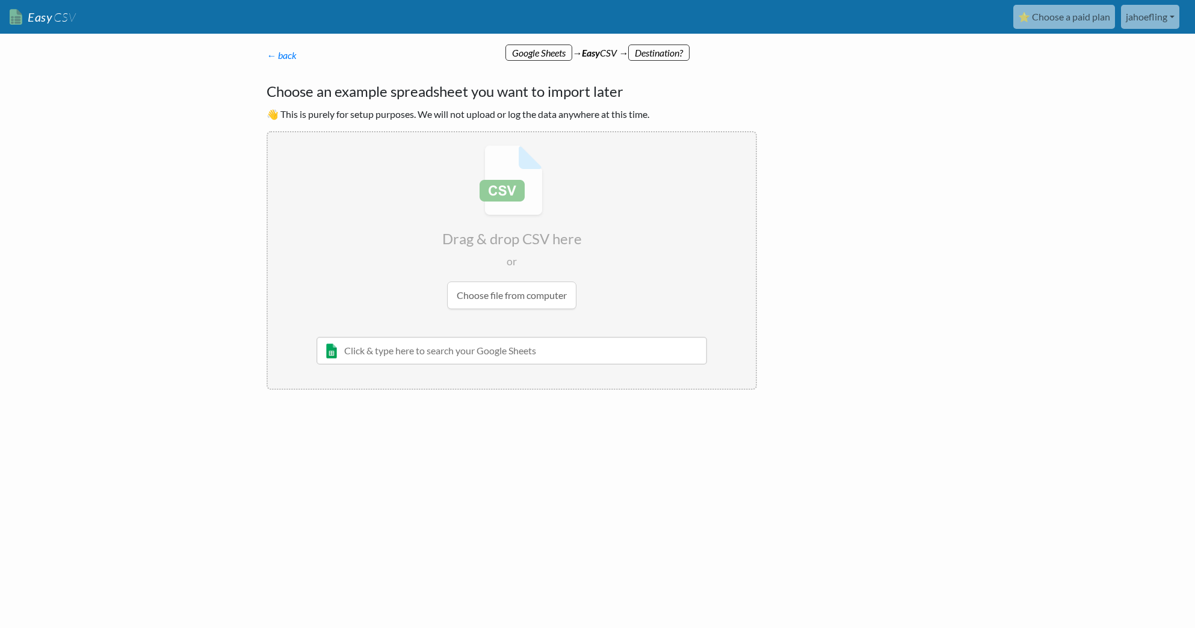
click at [560, 348] on input "text" at bounding box center [512, 351] width 391 height 28
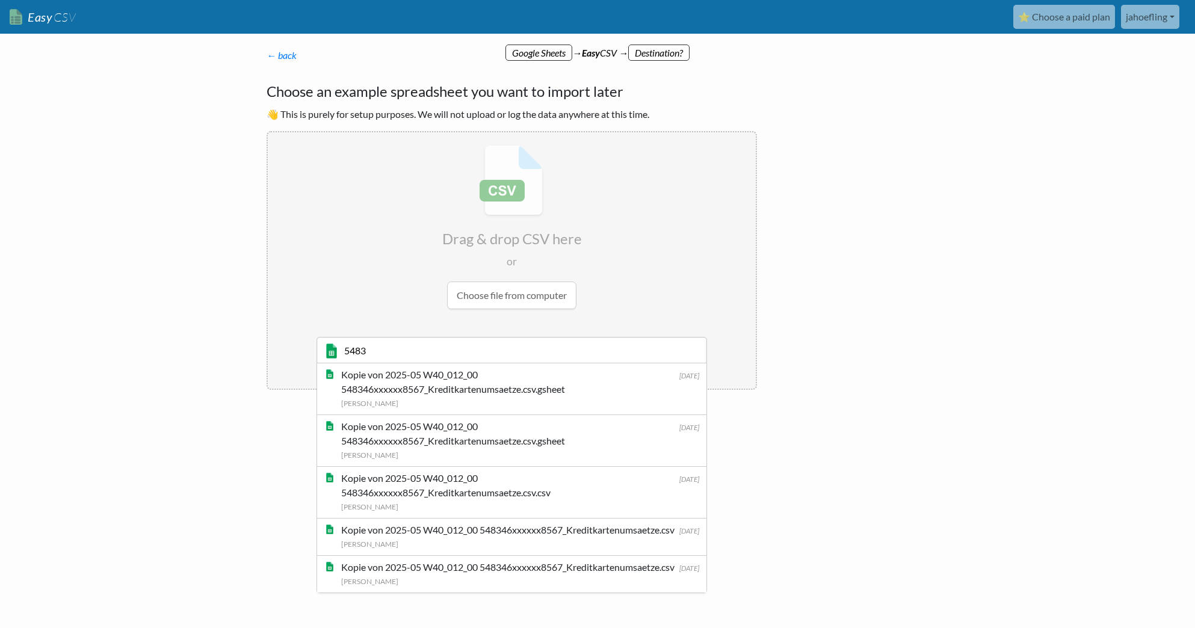
type input "5483"
click at [290, 54] on link "← back" at bounding box center [282, 54] width 30 height 11
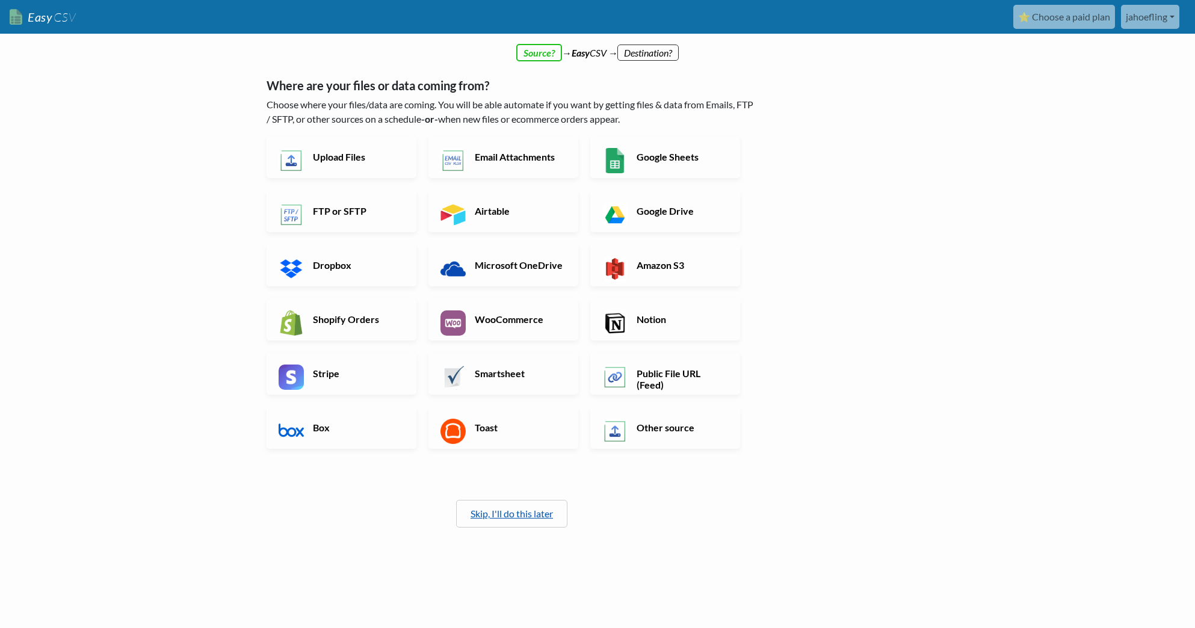
click at [529, 513] on link "Skip, I'll do this later" at bounding box center [512, 513] width 82 height 11
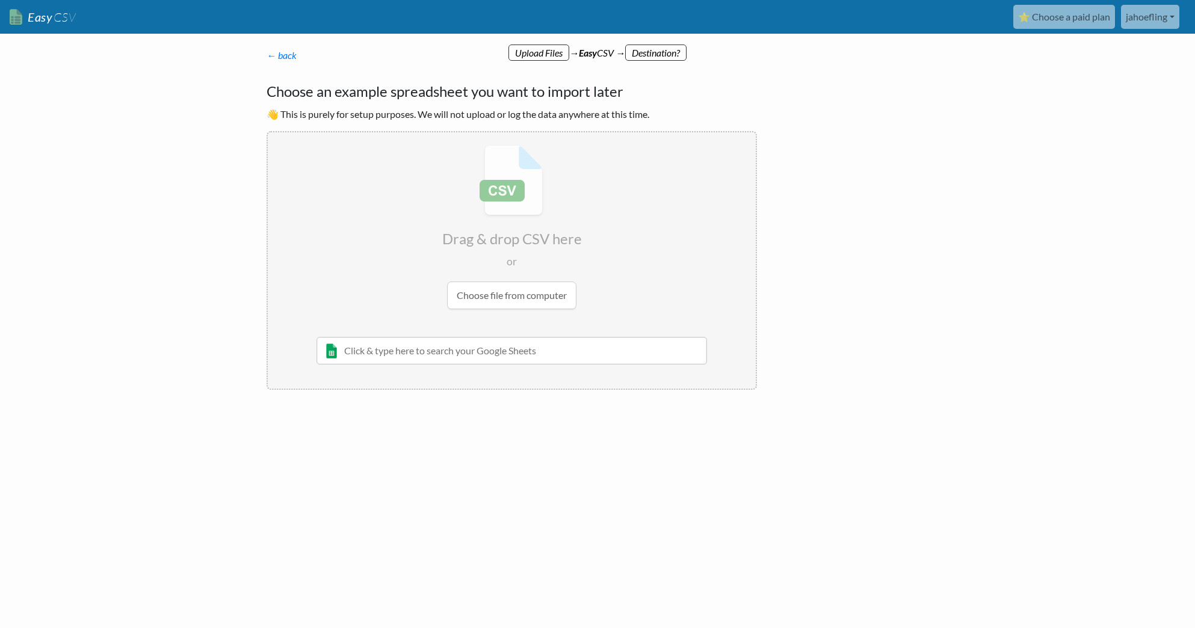
click at [553, 358] on input "text" at bounding box center [512, 351] width 391 height 28
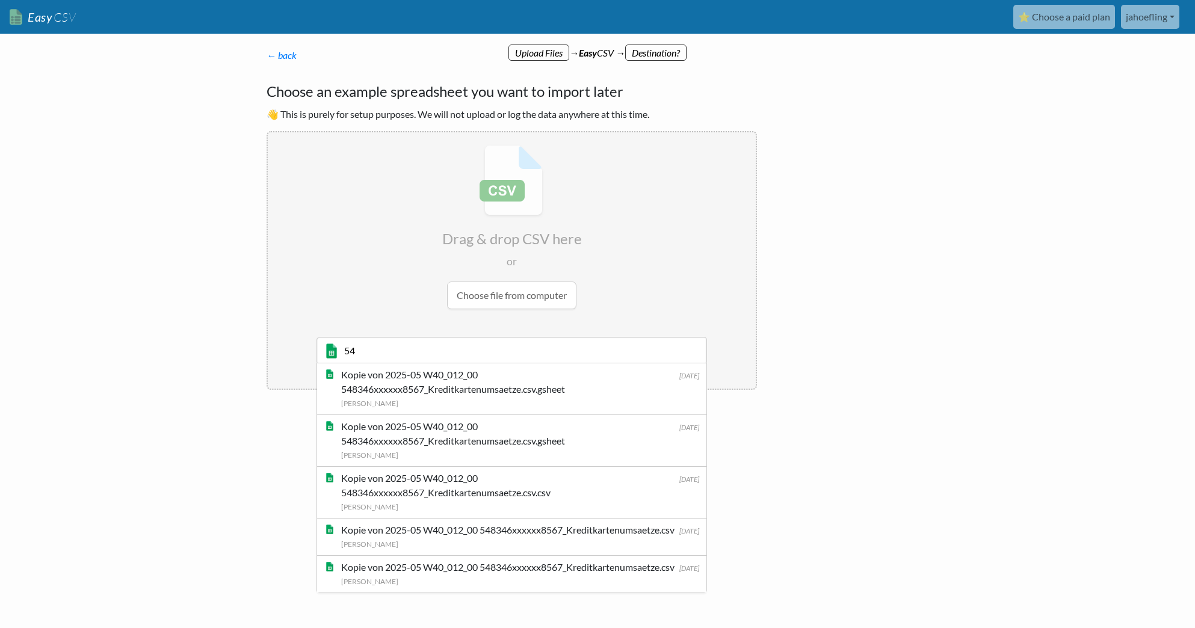
type input "54"
